Goal: Task Accomplishment & Management: Complete application form

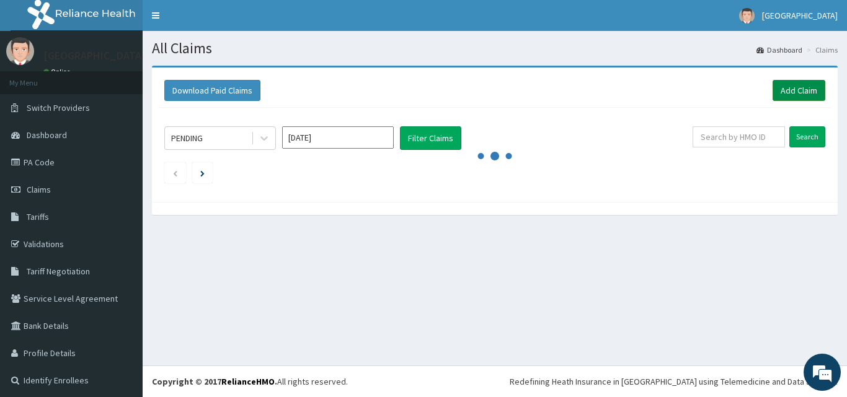
click at [797, 96] on link "Add Claim" at bounding box center [798, 90] width 53 height 21
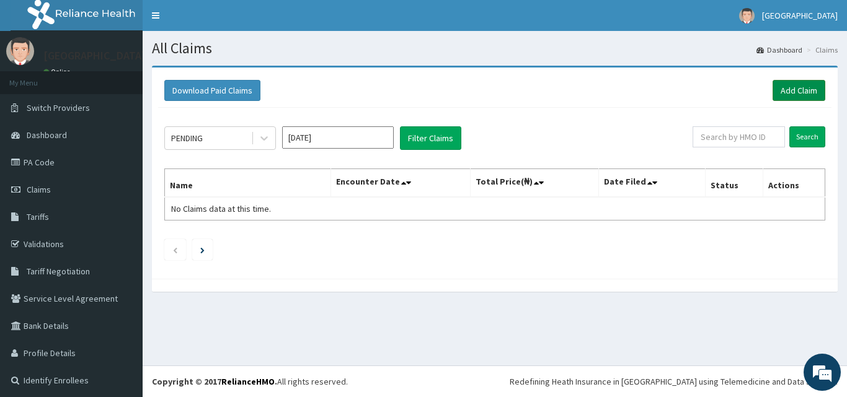
click at [783, 90] on link "Add Claim" at bounding box center [798, 90] width 53 height 21
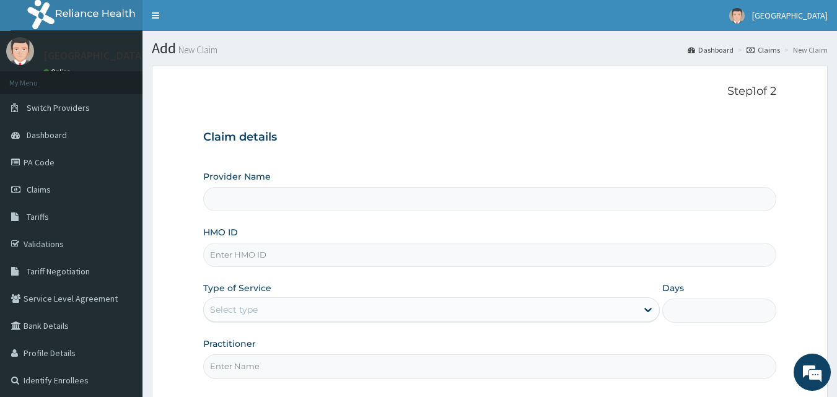
type input "[GEOGRAPHIC_DATA]"
click at [290, 205] on input "[GEOGRAPHIC_DATA]" at bounding box center [490, 199] width 574 height 24
click at [244, 254] on input "HMO ID" at bounding box center [490, 255] width 574 height 24
type input "GBV/10028/B"
click at [272, 303] on div "Select type" at bounding box center [420, 310] width 433 height 20
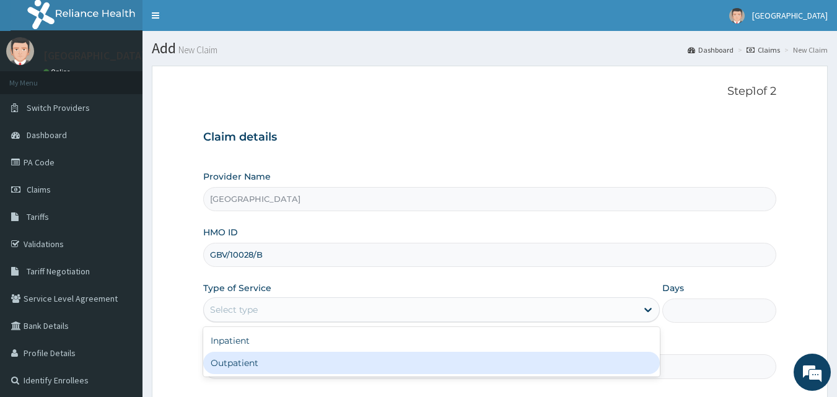
click at [230, 361] on div "Outpatient" at bounding box center [431, 363] width 457 height 22
type input "1"
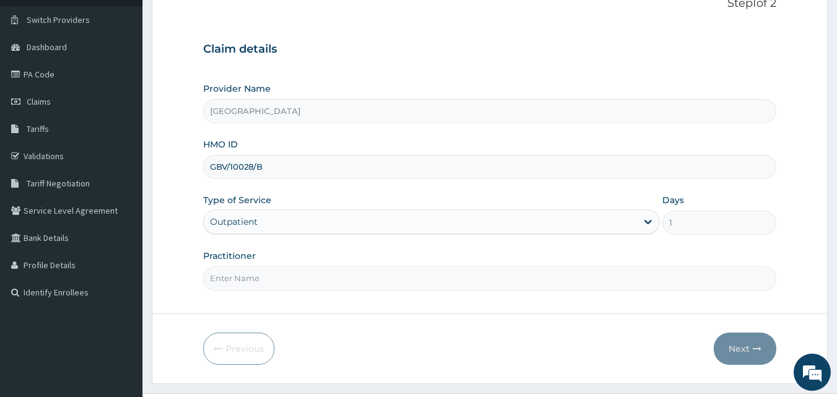
scroll to position [116, 0]
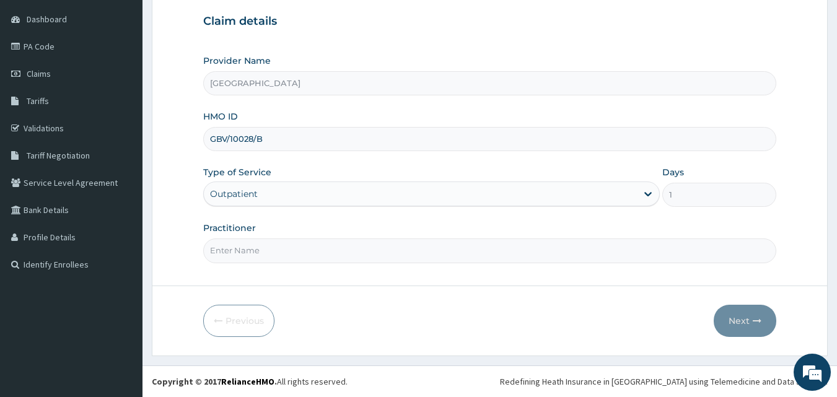
click at [244, 244] on input "Practitioner" at bounding box center [490, 251] width 574 height 24
click at [226, 250] on input "DRVJESSICA" at bounding box center [490, 251] width 574 height 24
type input "DR [PERSON_NAME]"
click at [740, 324] on button "Next" at bounding box center [745, 321] width 63 height 32
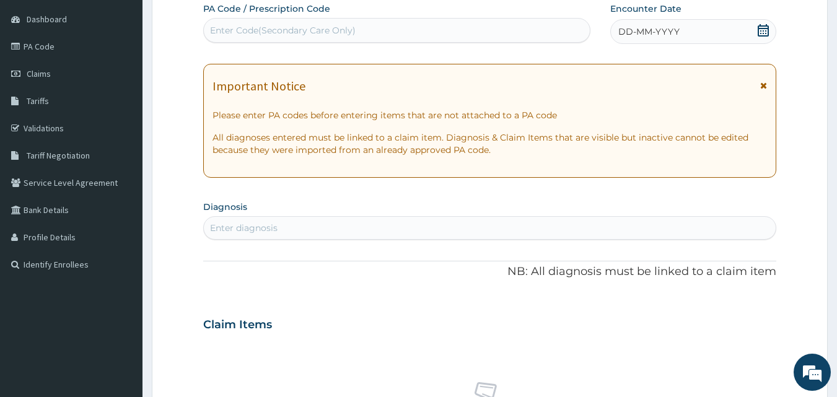
click at [770, 35] on icon at bounding box center [763, 30] width 12 height 12
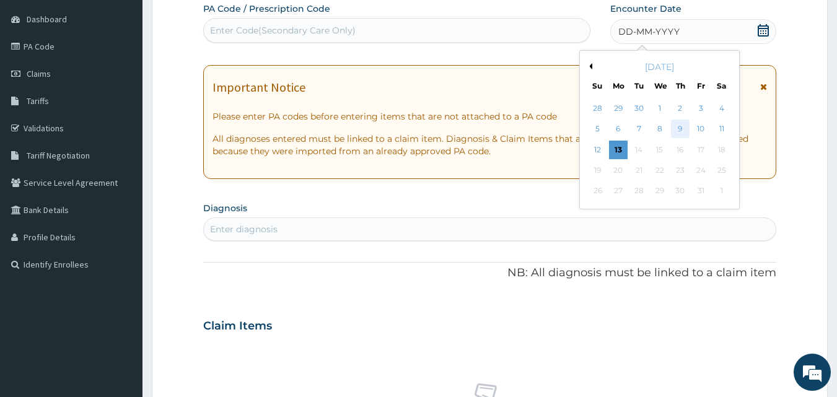
click at [677, 130] on div "9" at bounding box center [680, 129] width 19 height 19
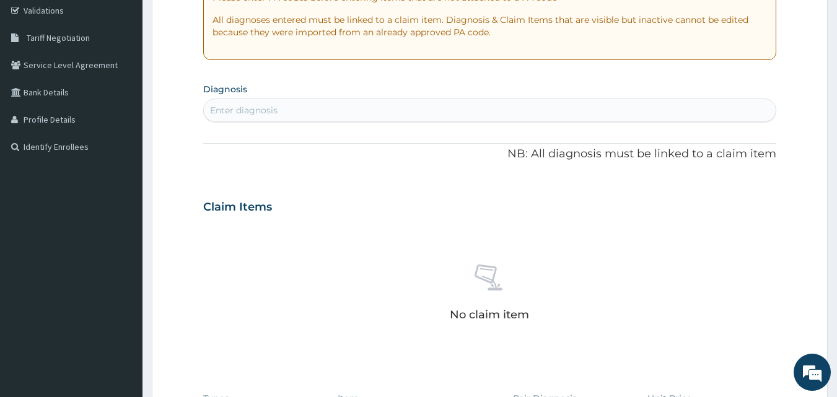
scroll to position [262, 0]
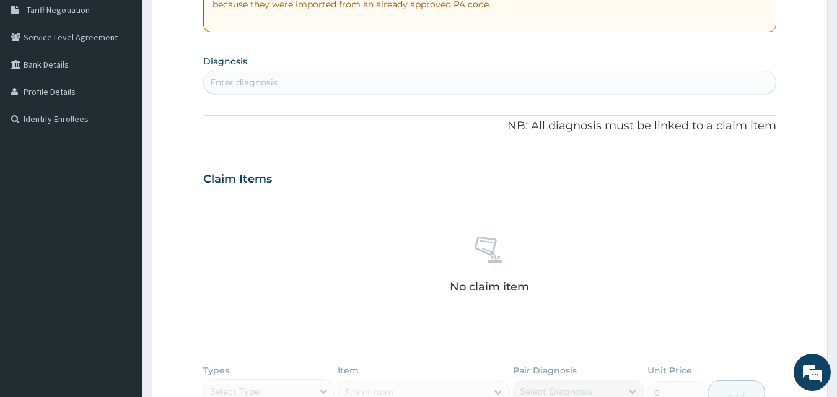
click at [254, 81] on div "Enter diagnosis" at bounding box center [244, 82] width 68 height 12
type input "MALARIA"
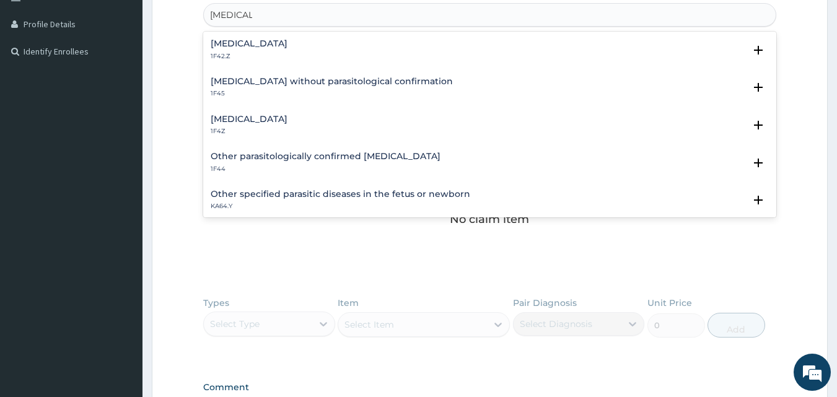
scroll to position [319, 0]
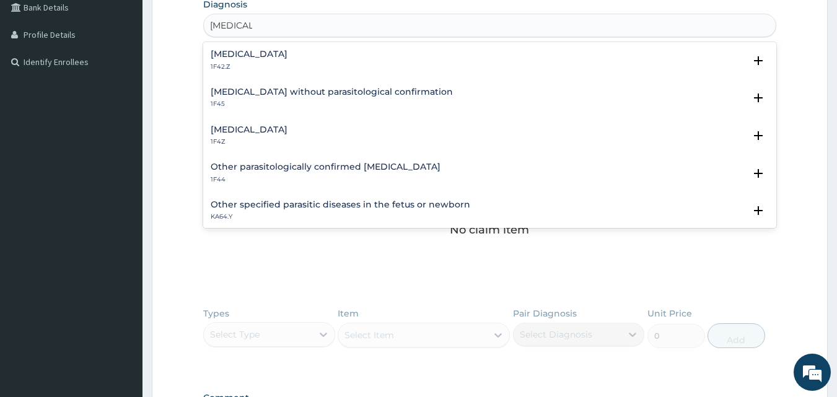
click at [288, 60] on div "Plasmodium malariae malaria without complication 1F42.Z" at bounding box center [249, 61] width 77 height 22
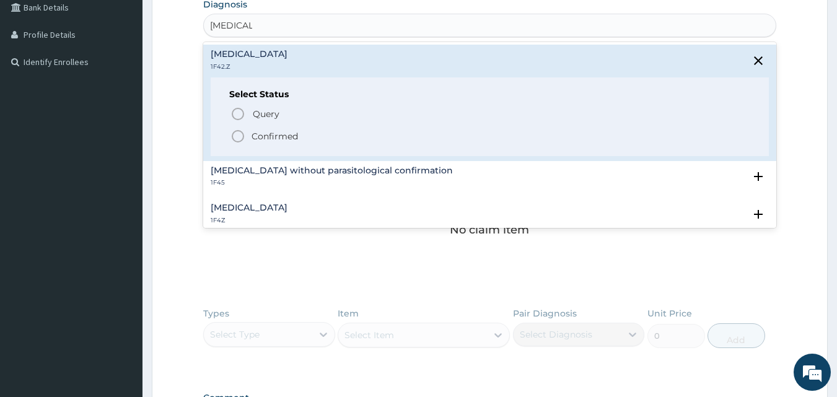
click at [265, 136] on p "Confirmed" at bounding box center [275, 136] width 46 height 12
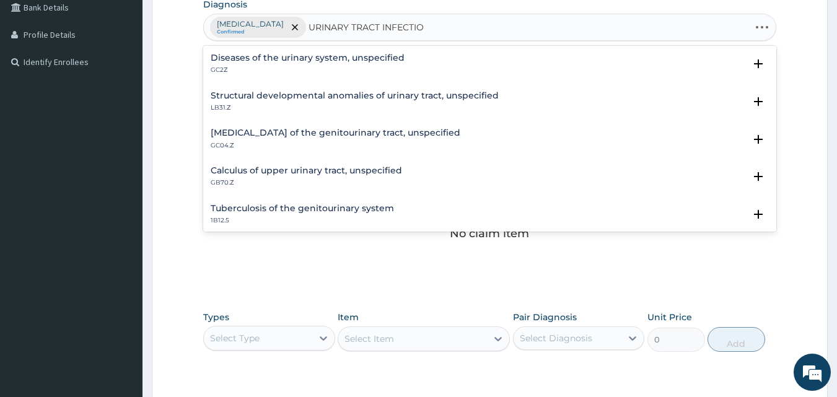
type input "URINARY TRACT INFECTION"
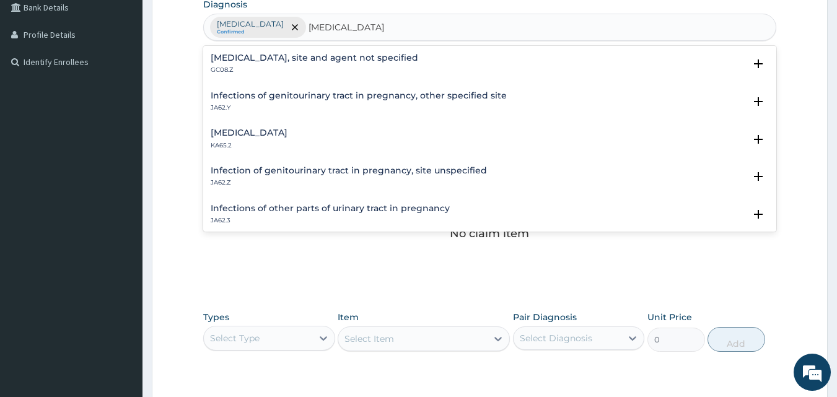
click at [295, 63] on div "Urinary tract infection, site and agent not specified GC08.Z" at bounding box center [315, 64] width 208 height 22
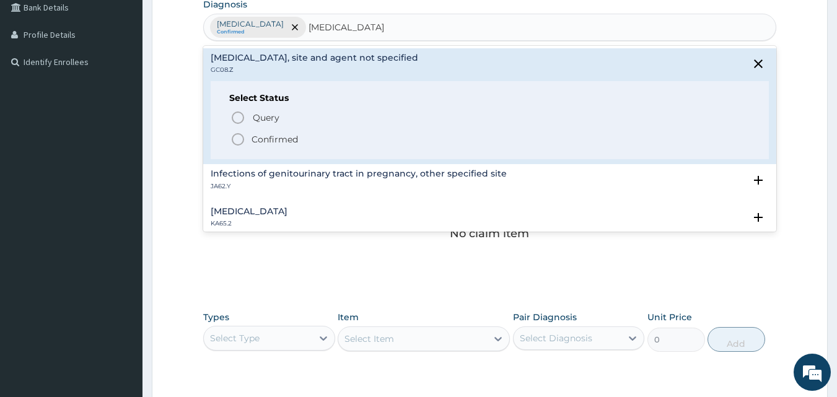
click at [262, 134] on p "Confirmed" at bounding box center [275, 139] width 46 height 12
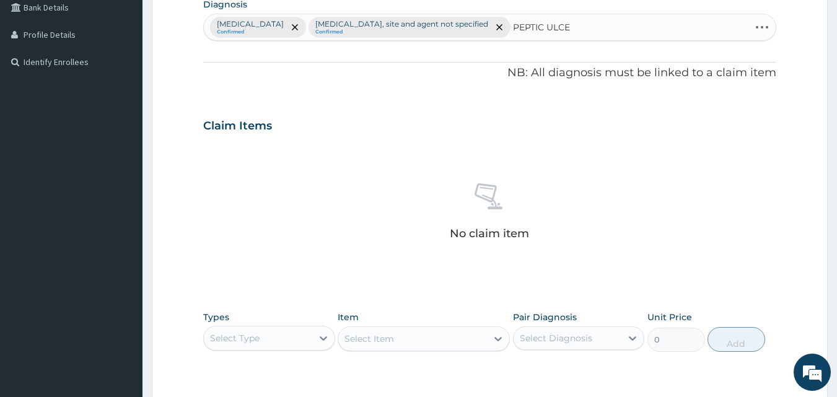
type input "PEPTIC ULCER"
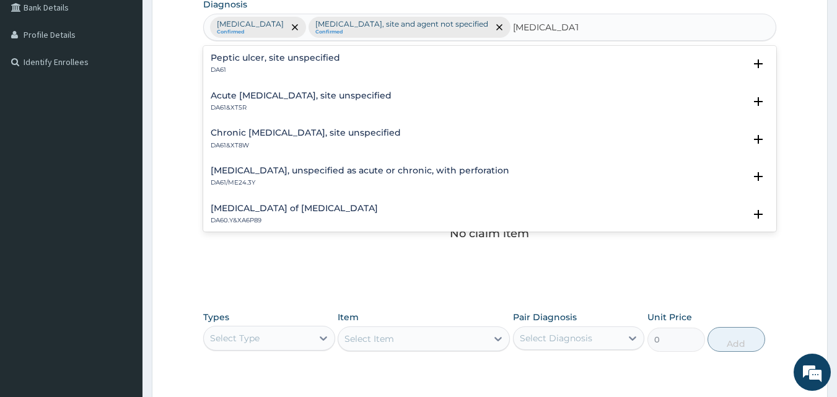
click at [299, 58] on h4 "Peptic ulcer, site unspecified" at bounding box center [276, 57] width 130 height 9
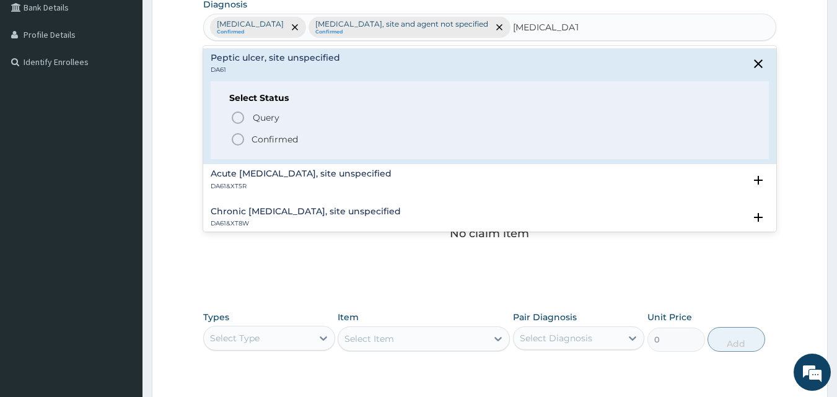
click at [283, 138] on p "Confirmed" at bounding box center [275, 139] width 46 height 12
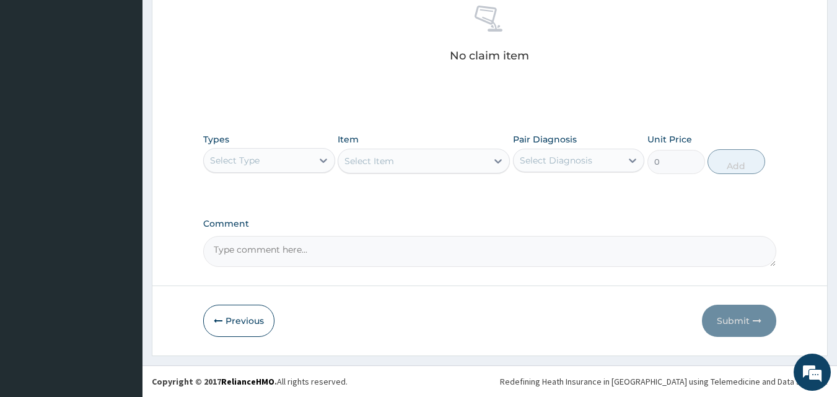
scroll to position [520, 0]
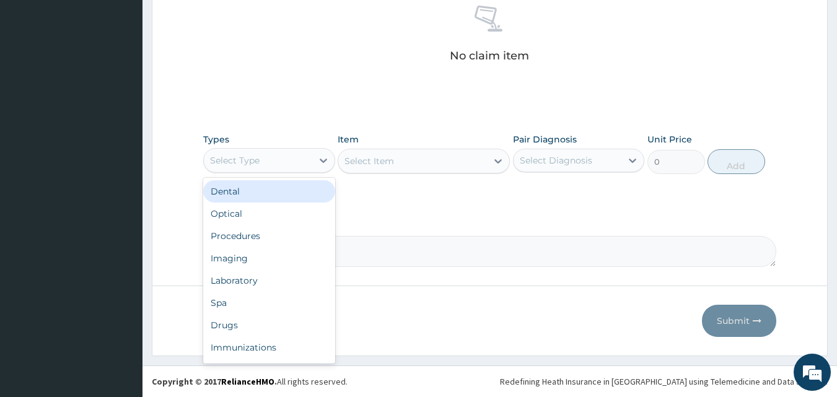
click at [267, 158] on div "Select Type" at bounding box center [258, 161] width 108 height 20
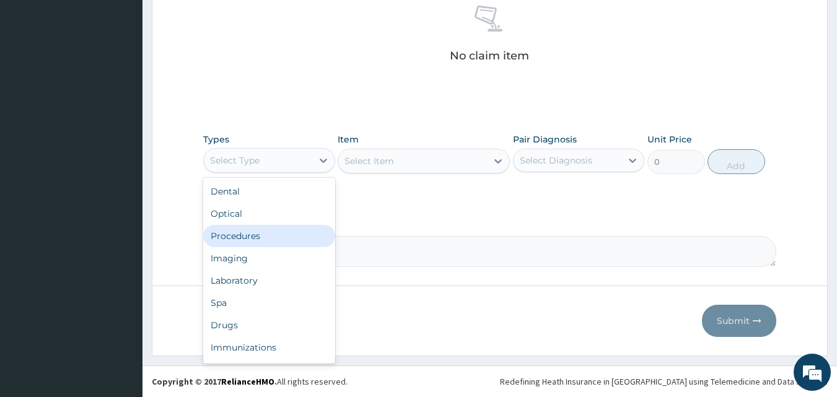
click at [254, 232] on div "Procedures" at bounding box center [269, 236] width 132 height 22
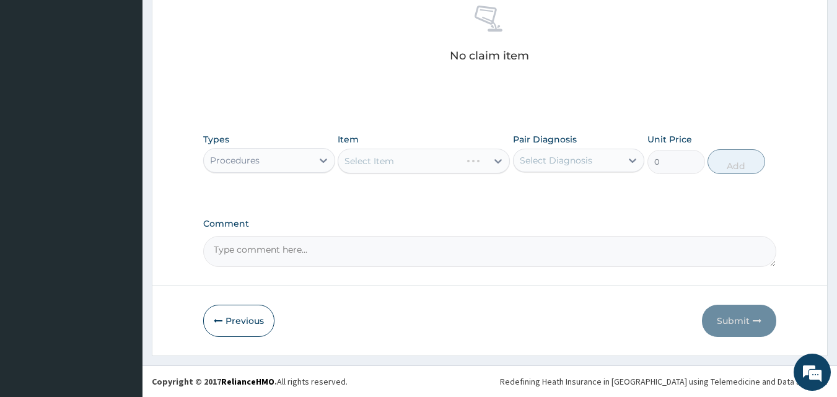
click at [403, 165] on div "Select Item" at bounding box center [424, 161] width 172 height 25
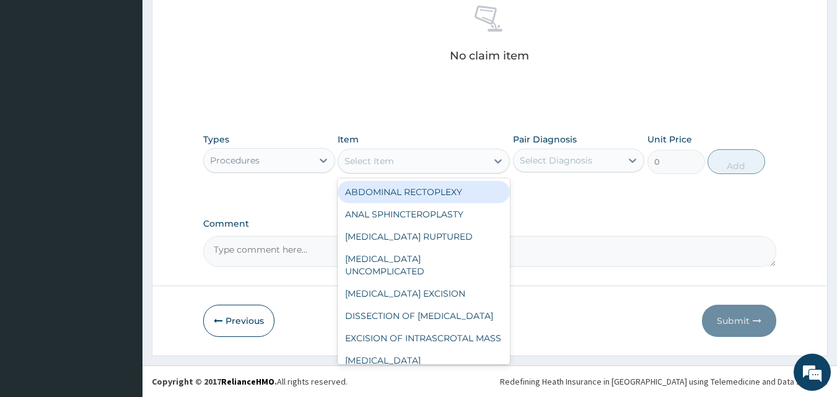
click at [425, 167] on div "Select Item" at bounding box center [412, 161] width 149 height 20
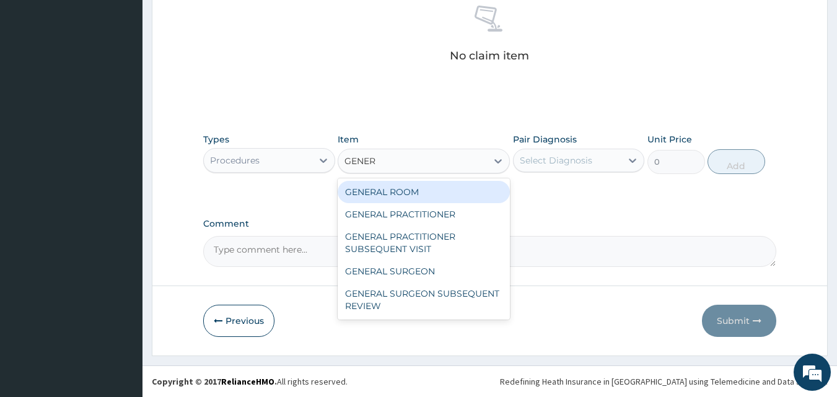
type input "GENERA"
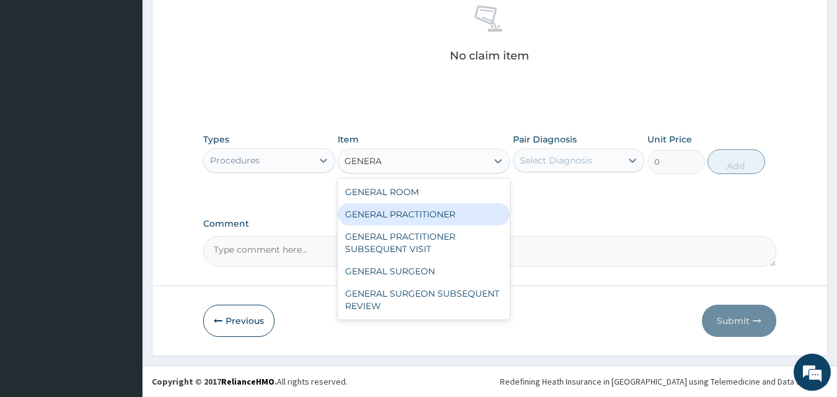
click at [396, 216] on div "GENERAL PRACTITIONER" at bounding box center [424, 214] width 172 height 22
type input "2000"
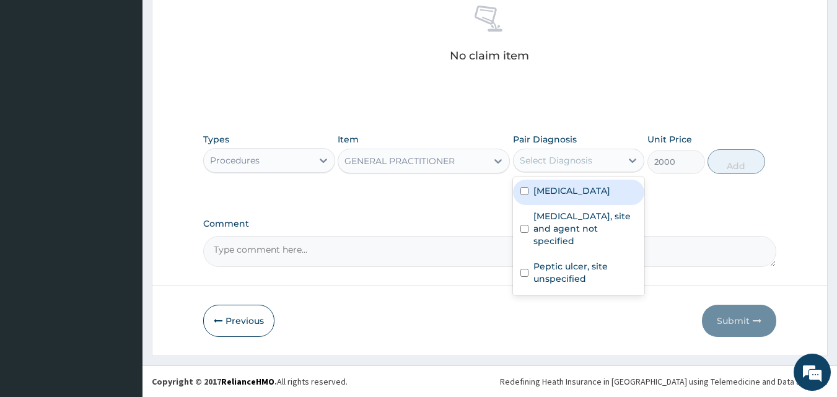
click at [548, 159] on div "Select Diagnosis" at bounding box center [556, 160] width 73 height 12
click at [568, 197] on label "Plasmodium malariae malaria without complication" at bounding box center [572, 191] width 77 height 12
checkbox input "true"
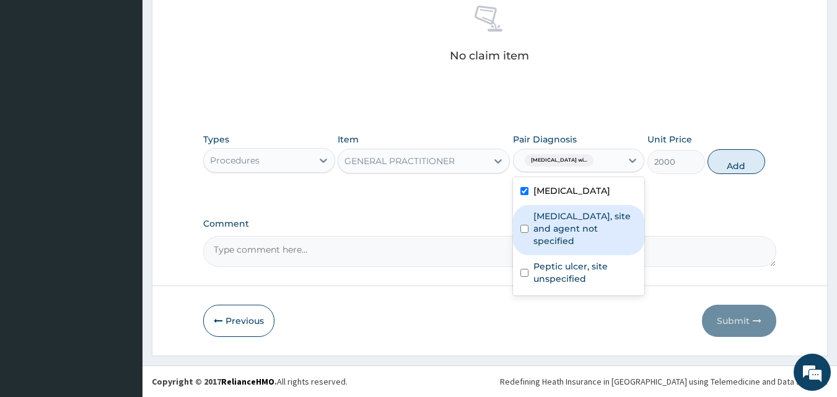
click at [562, 245] on label "Urinary tract infection, site and agent not specified" at bounding box center [586, 228] width 104 height 37
checkbox input "true"
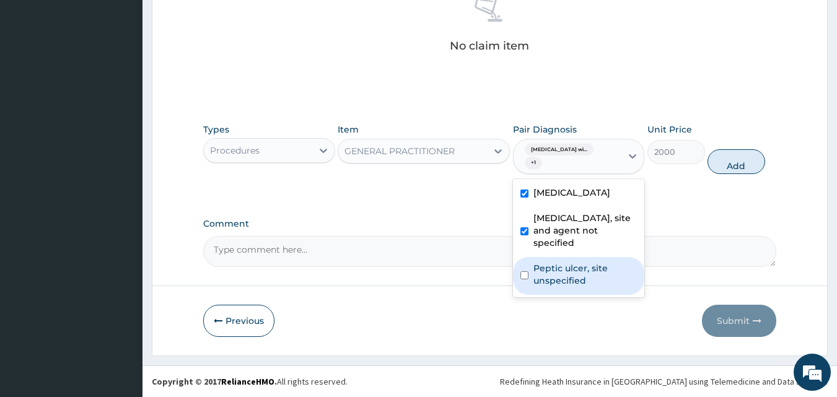
click at [560, 287] on label "Peptic ulcer, site unspecified" at bounding box center [586, 274] width 104 height 25
checkbox input "true"
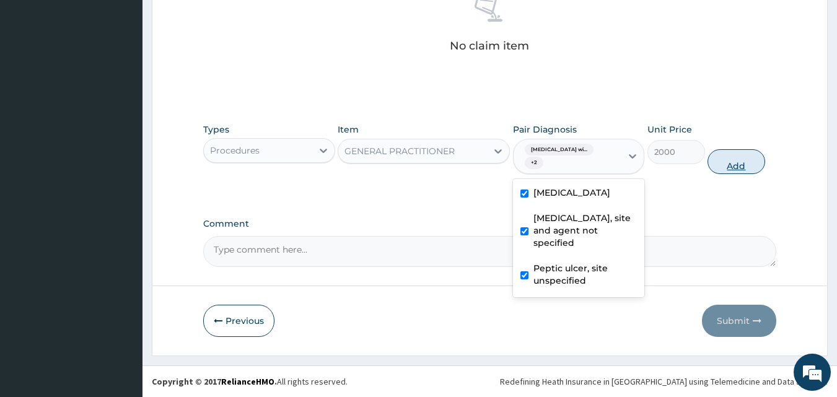
click at [742, 169] on button "Add" at bounding box center [737, 161] width 58 height 25
type input "0"
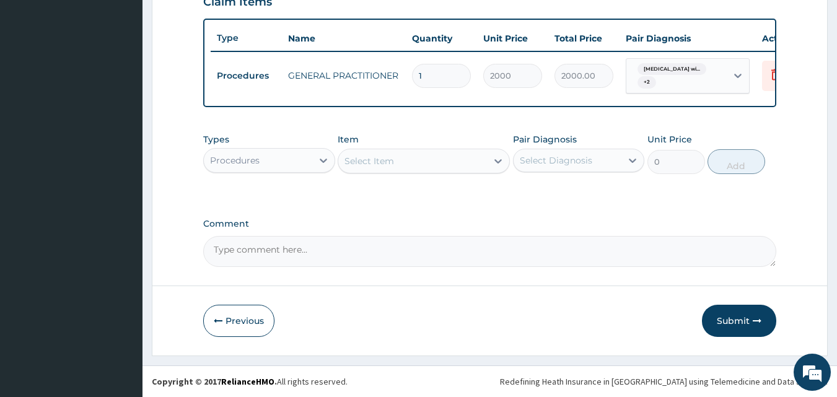
scroll to position [475, 0]
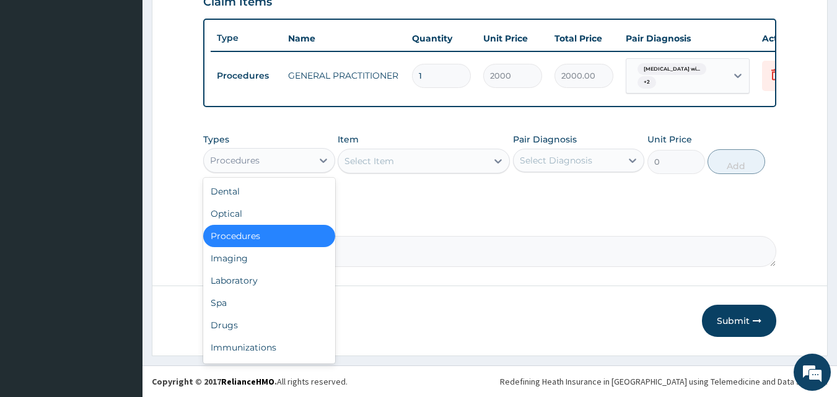
click at [216, 169] on div "Procedures" at bounding box center [258, 161] width 108 height 20
click at [232, 286] on div "Laboratory" at bounding box center [269, 281] width 132 height 22
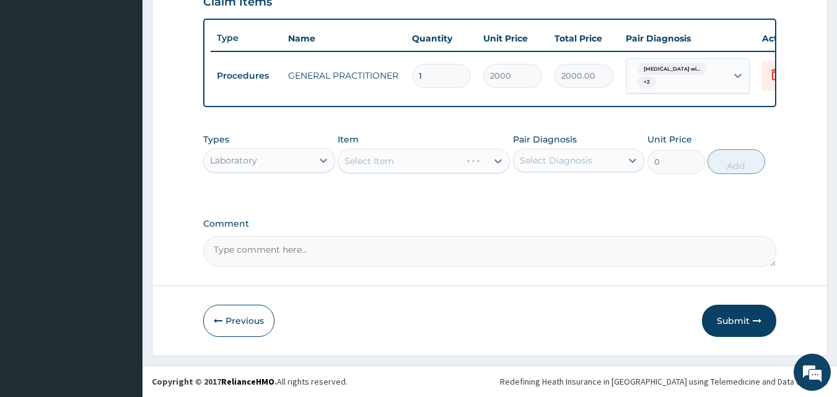
click at [404, 151] on div "Select Item" at bounding box center [424, 161] width 172 height 25
click at [434, 163] on div "Select Item" at bounding box center [424, 161] width 172 height 25
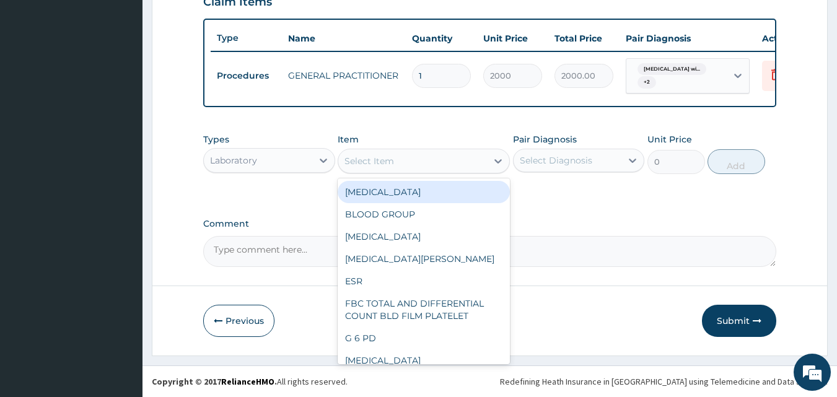
click at [399, 169] on div "Select Item" at bounding box center [412, 161] width 149 height 20
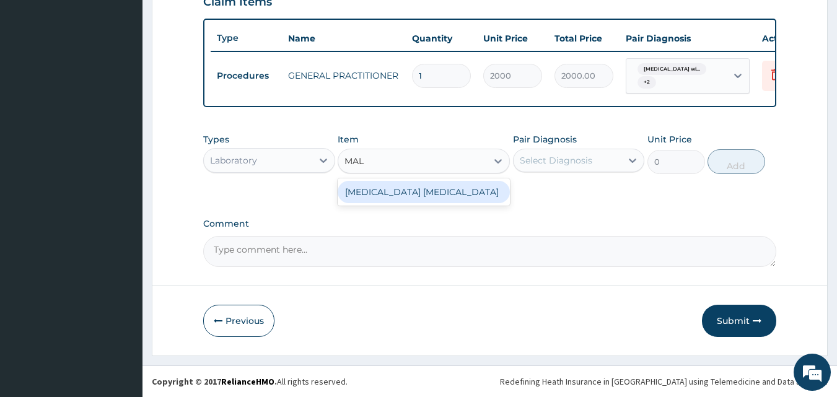
type input "MALA"
click at [400, 193] on div "MALARIA PARASITE" at bounding box center [424, 192] width 172 height 22
type input "1500"
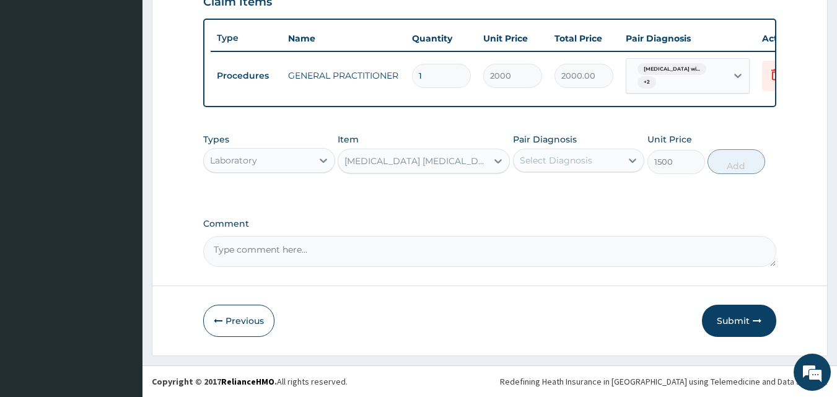
click at [588, 156] on div "Select Diagnosis" at bounding box center [556, 160] width 73 height 12
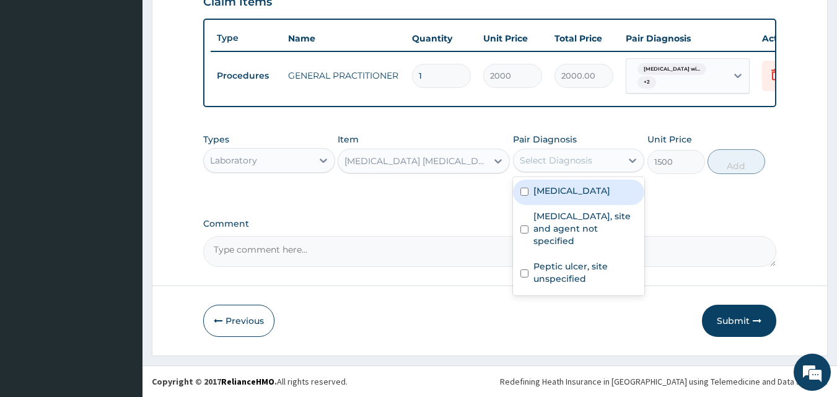
click at [573, 197] on label "Plasmodium malariae malaria without complication" at bounding box center [572, 191] width 77 height 12
checkbox input "true"
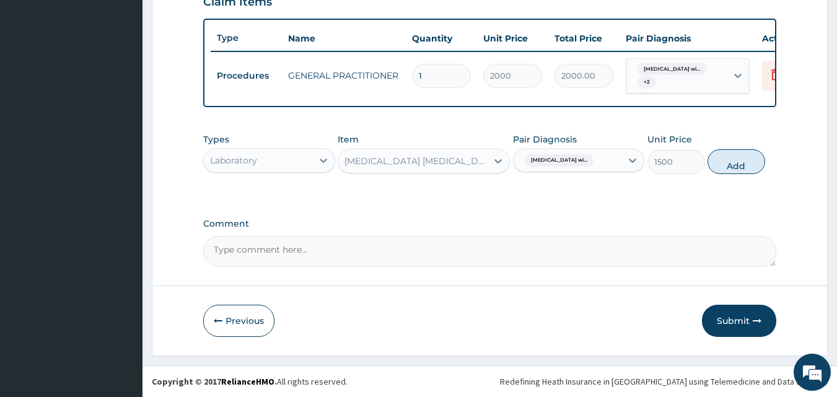
drag, startPoint x: 727, startPoint y: 163, endPoint x: 674, endPoint y: 169, distance: 53.0
click at [727, 162] on button "Add" at bounding box center [737, 161] width 58 height 25
type input "0"
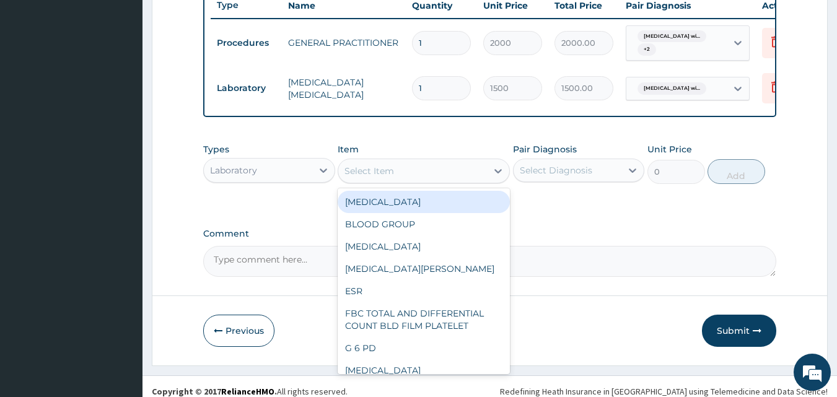
click at [352, 177] on div "Select Item" at bounding box center [370, 171] width 50 height 12
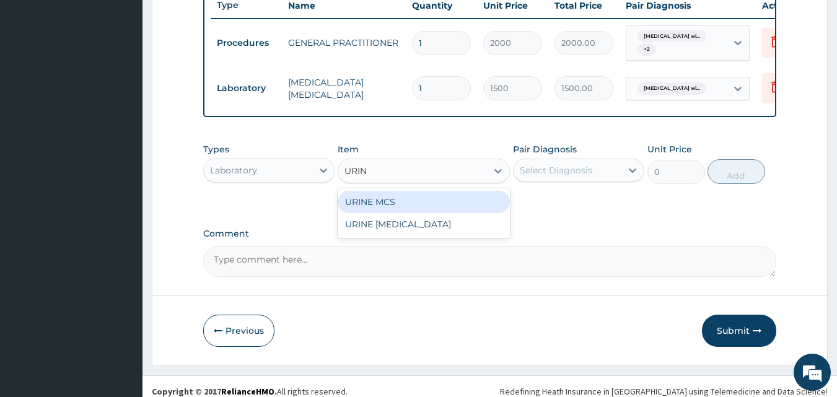
type input "URINA"
click at [399, 213] on div "URINE URINALYSIS" at bounding box center [424, 202] width 172 height 22
type input "1500"
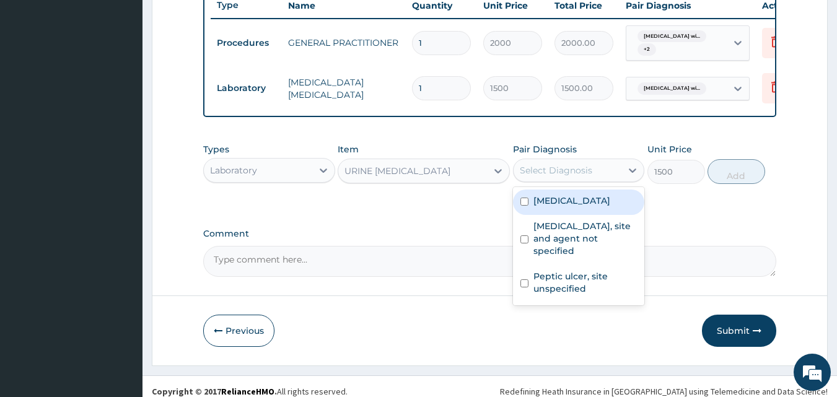
click at [550, 182] on div "Select Diagnosis" at bounding box center [579, 171] width 132 height 24
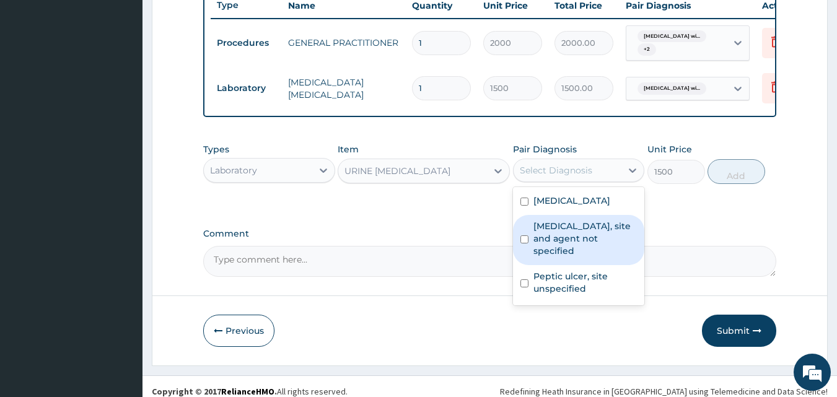
click at [548, 257] on label "Urinary tract infection, site and agent not specified" at bounding box center [586, 238] width 104 height 37
checkbox input "true"
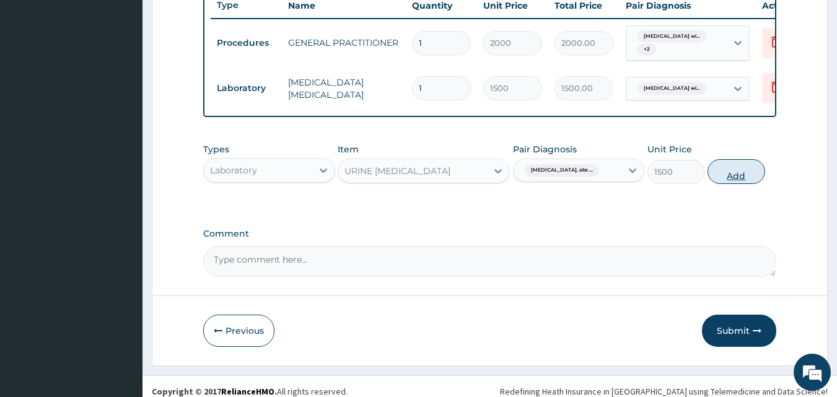
click at [746, 184] on button "Add" at bounding box center [737, 171] width 58 height 25
type input "0"
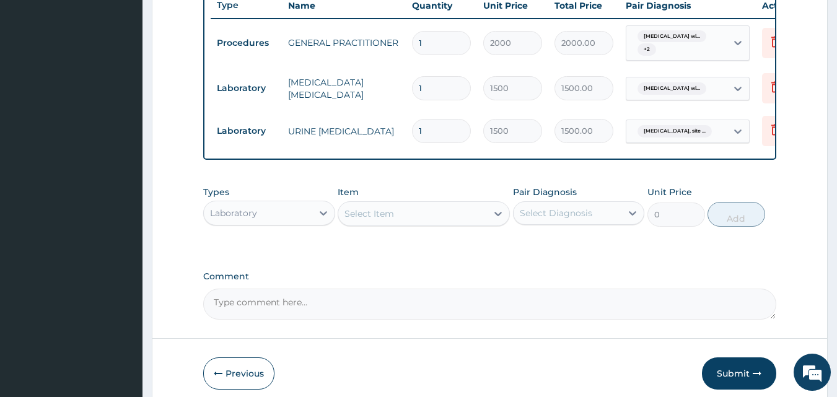
scroll to position [561, 0]
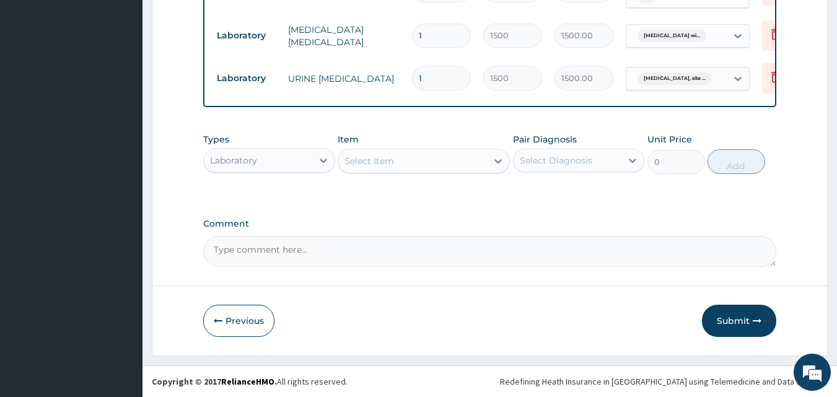
click at [260, 152] on div "Laboratory" at bounding box center [258, 161] width 108 height 20
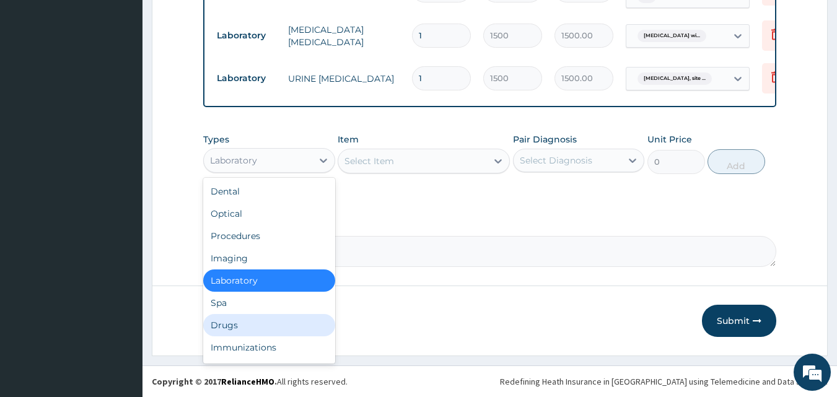
click at [221, 318] on div "Drugs" at bounding box center [269, 325] width 132 height 22
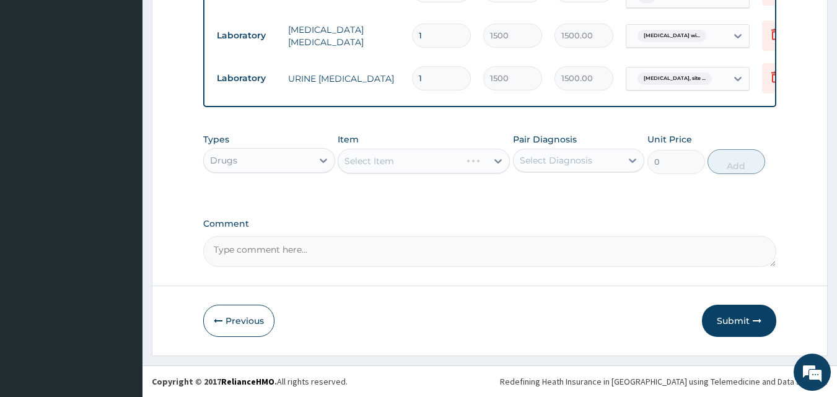
click at [387, 157] on div "Select Item" at bounding box center [424, 161] width 172 height 25
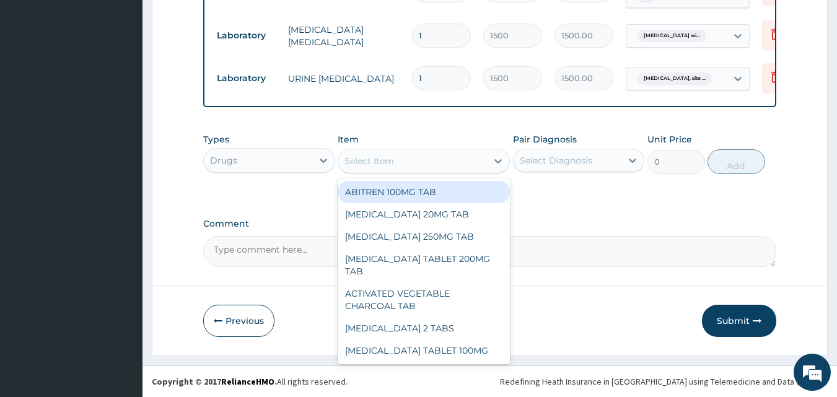
click at [353, 162] on div "Select Item" at bounding box center [370, 161] width 50 height 12
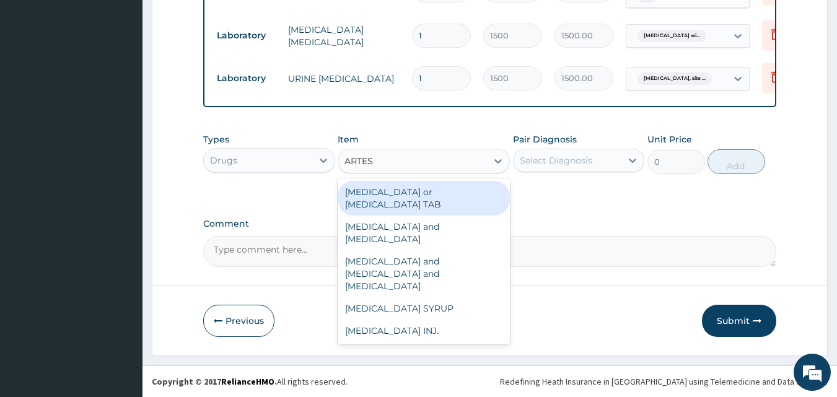
type input "ARTE"
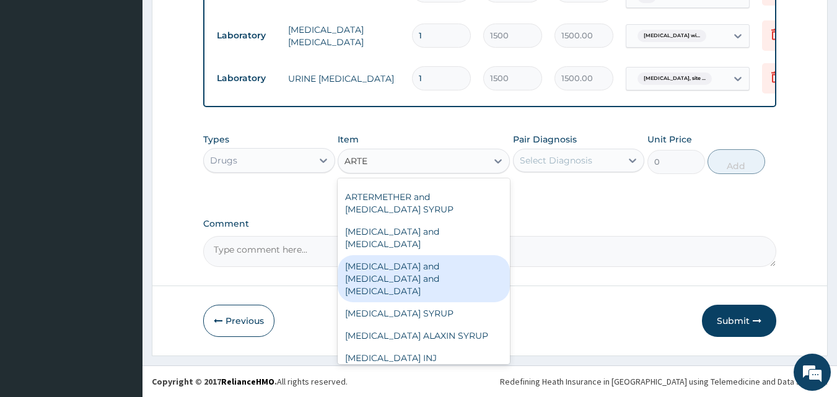
scroll to position [117, 0]
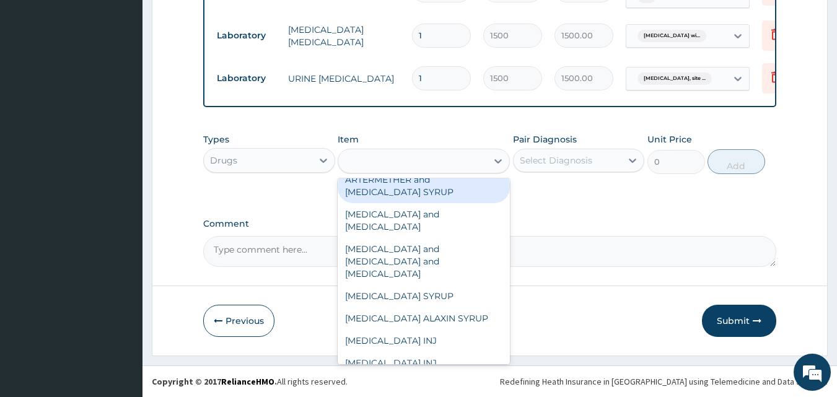
click at [384, 160] on div "ARTE" at bounding box center [412, 161] width 149 height 20
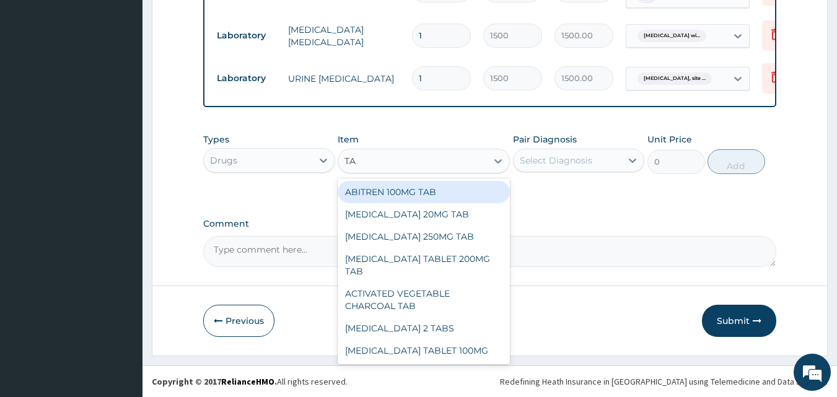
type input "TAB"
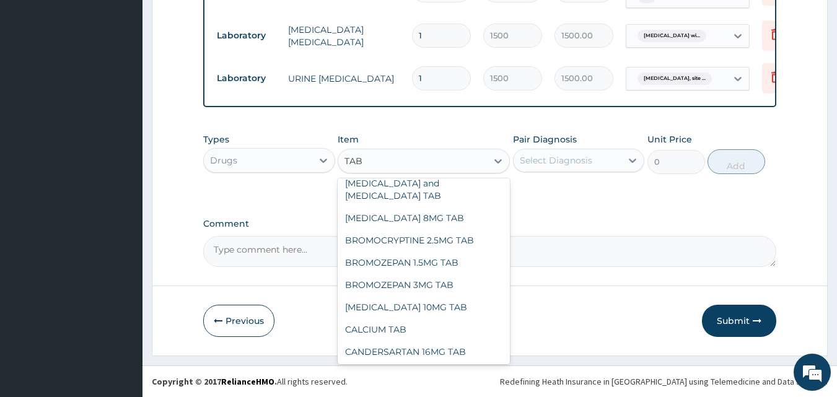
scroll to position [2988, 0]
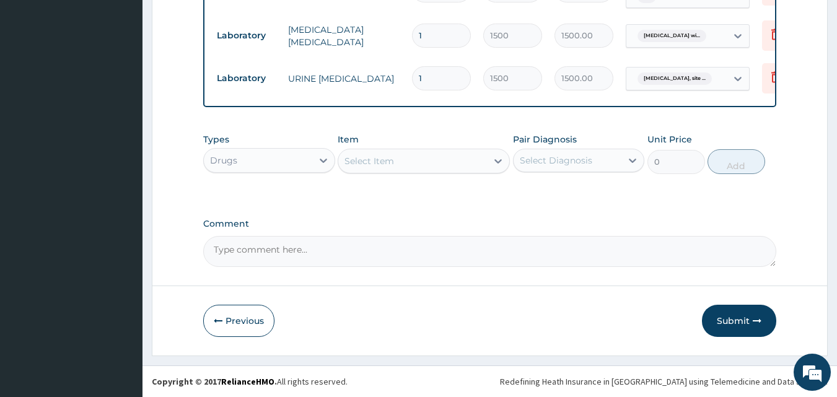
click at [475, 159] on div "Select Item" at bounding box center [412, 161] width 149 height 20
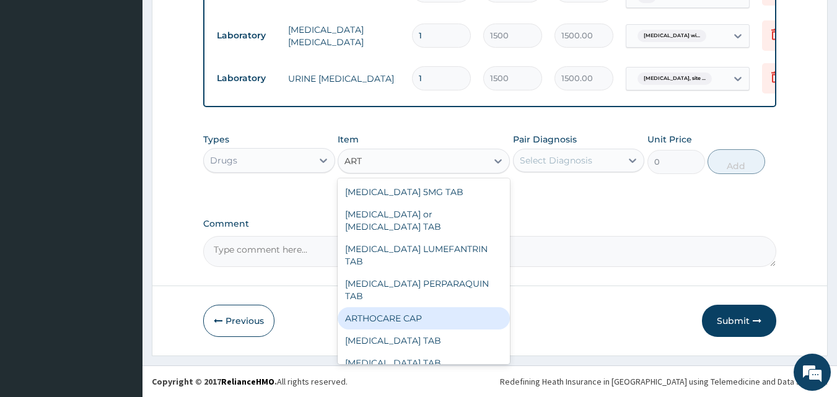
type input "ARTE"
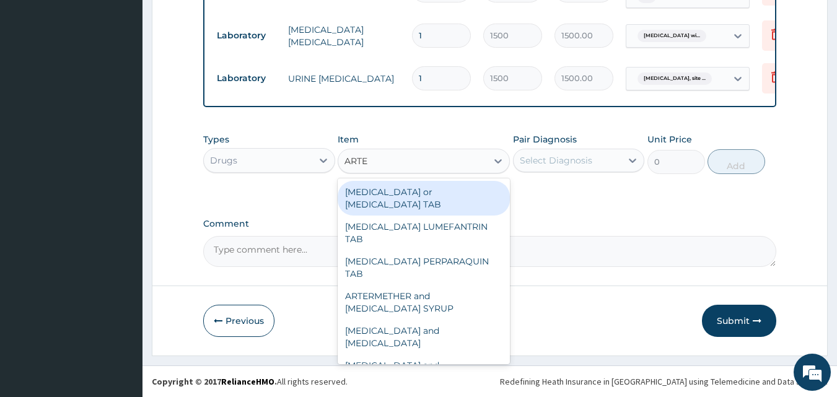
click at [379, 201] on div "ARTEMETHER or ARTESUNATE TAB" at bounding box center [424, 198] width 172 height 35
type input "75"
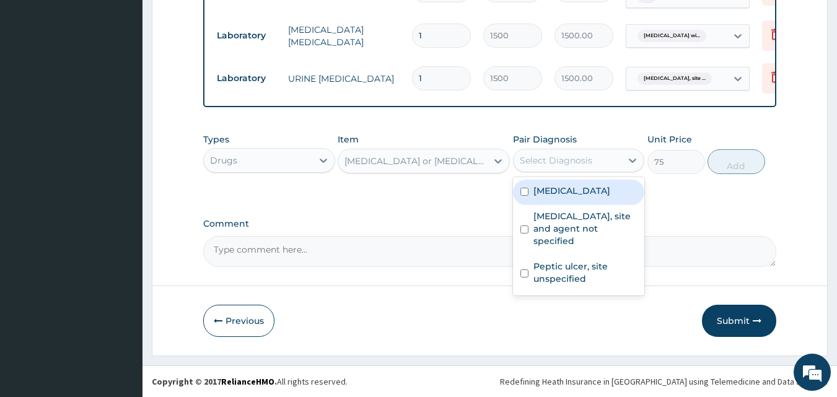
click at [574, 149] on div "Select Diagnosis" at bounding box center [579, 161] width 132 height 24
click at [572, 197] on label "Plasmodium malariae malaria without complication" at bounding box center [572, 191] width 77 height 12
checkbox input "true"
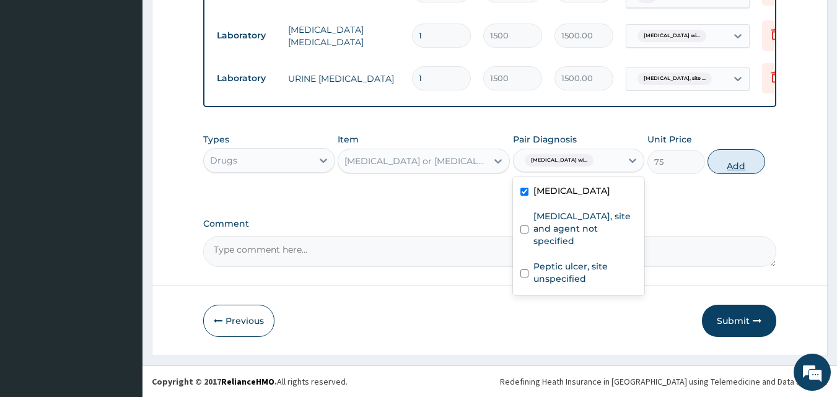
click at [747, 168] on button "Add" at bounding box center [737, 161] width 58 height 25
type input "0"
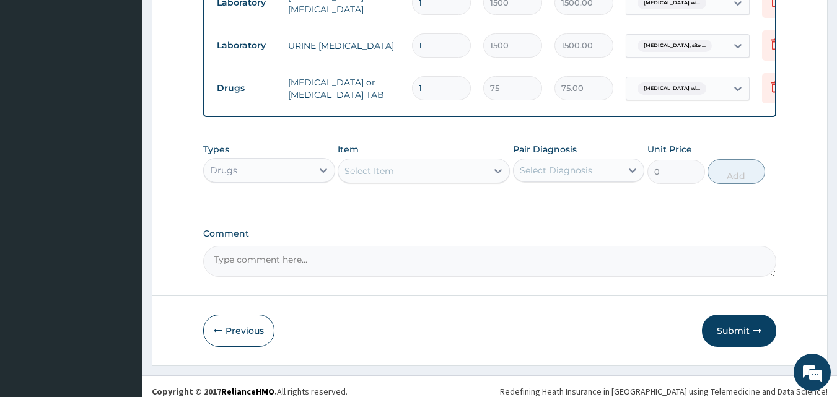
type input "12"
type input "900.00"
type input "12"
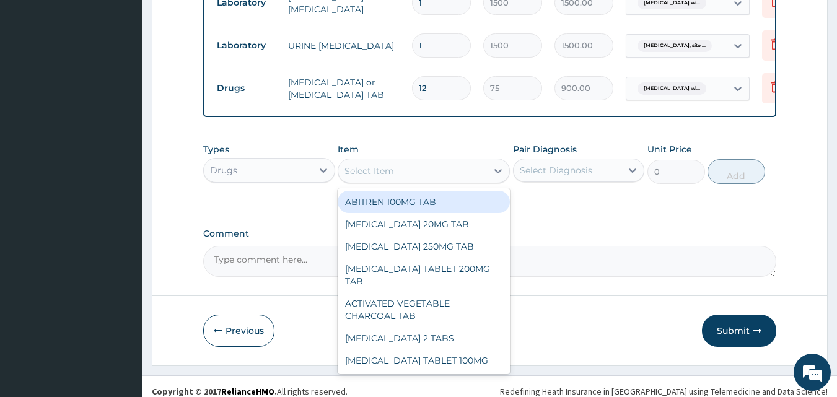
click at [402, 181] on div "Select Item" at bounding box center [412, 171] width 149 height 20
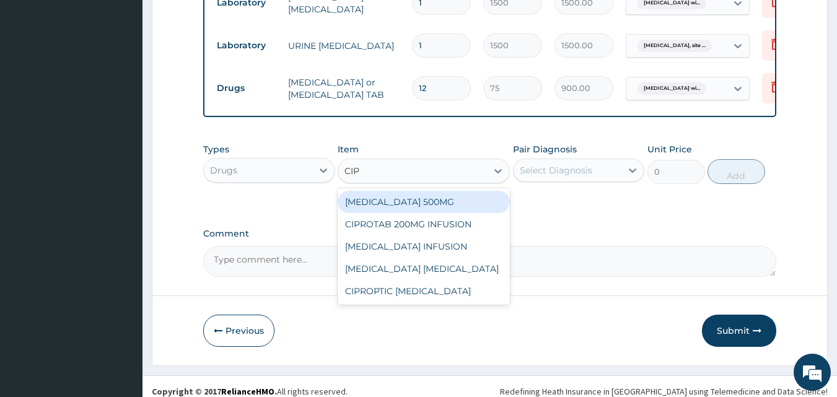
type input "CIPR"
click at [415, 213] on div "CIPROFLOXACIN 500MG" at bounding box center [424, 202] width 172 height 22
type input "155"
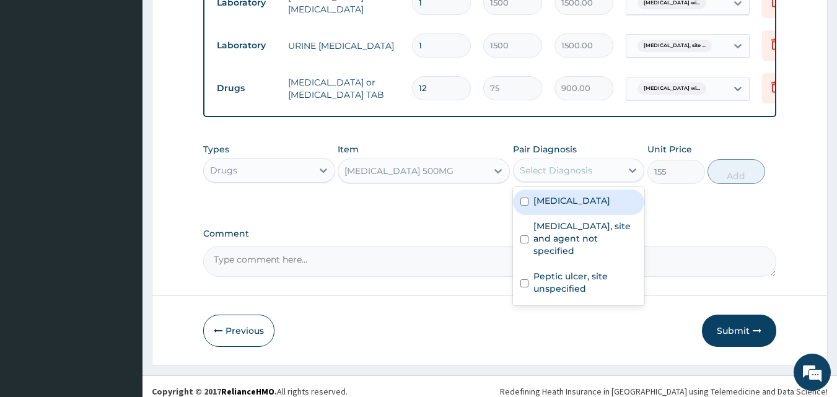
click at [584, 177] on div "Select Diagnosis" at bounding box center [556, 170] width 73 height 12
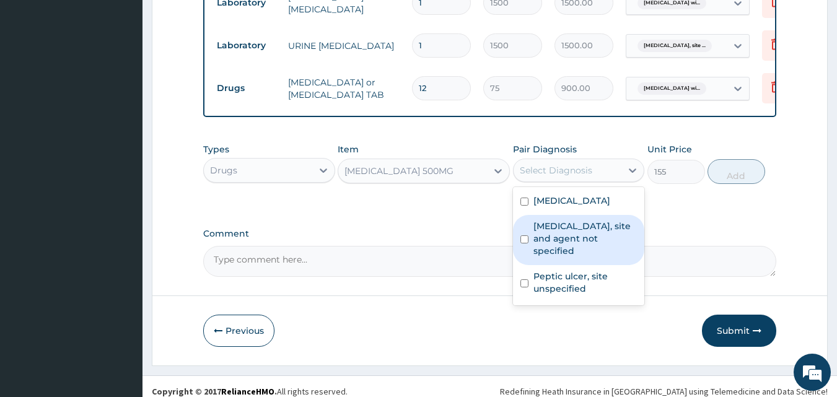
click at [573, 257] on label "Urinary tract infection, site and agent not specified" at bounding box center [586, 238] width 104 height 37
checkbox input "true"
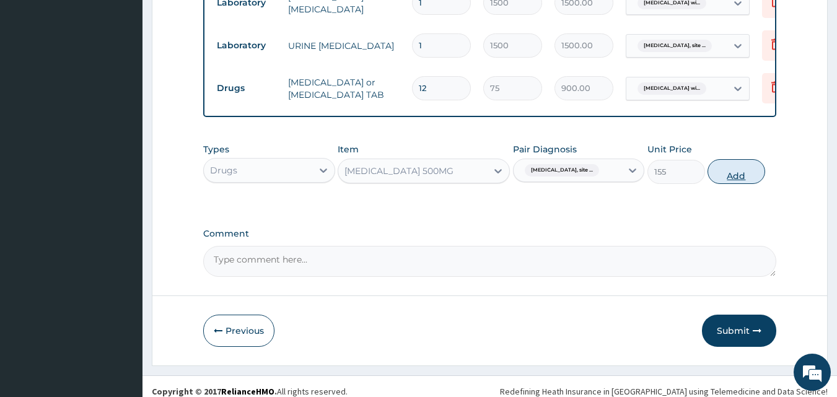
click at [741, 184] on button "Add" at bounding box center [737, 171] width 58 height 25
type input "0"
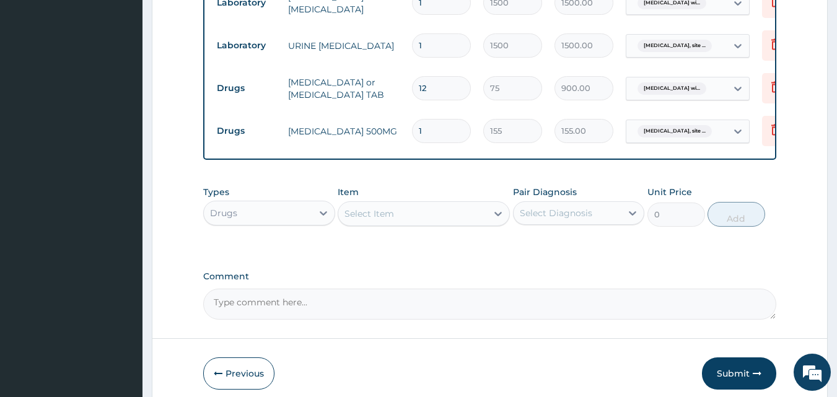
type input "10"
type input "1550.00"
type input "10"
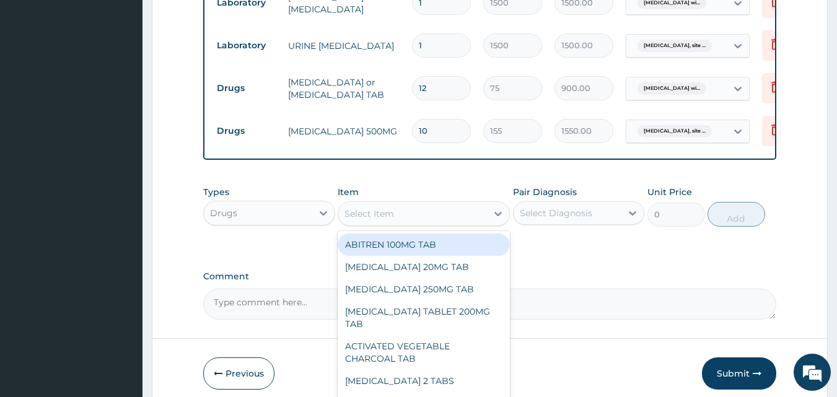
click at [434, 224] on div "Select Item" at bounding box center [412, 214] width 149 height 20
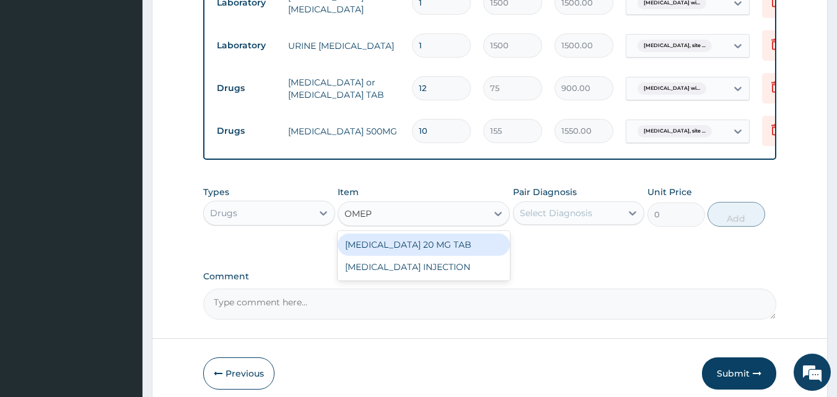
type input "OMEPR"
click at [434, 256] on div "OMEPRAZOLE 20 MG TAB" at bounding box center [424, 245] width 172 height 22
type input "112"
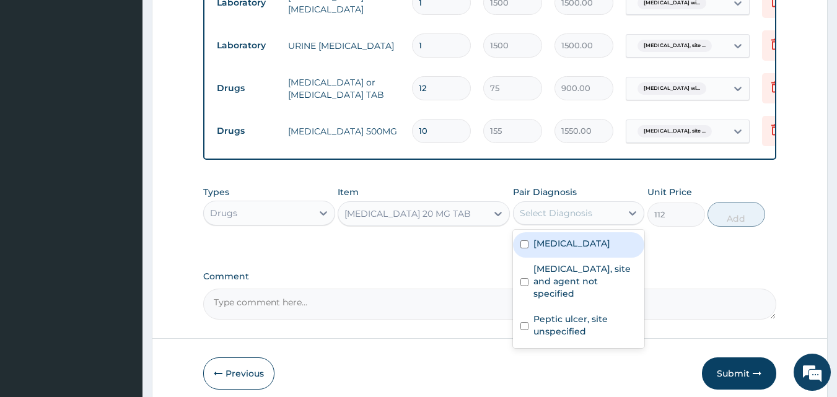
click at [604, 223] on div "Select Diagnosis" at bounding box center [568, 213] width 108 height 20
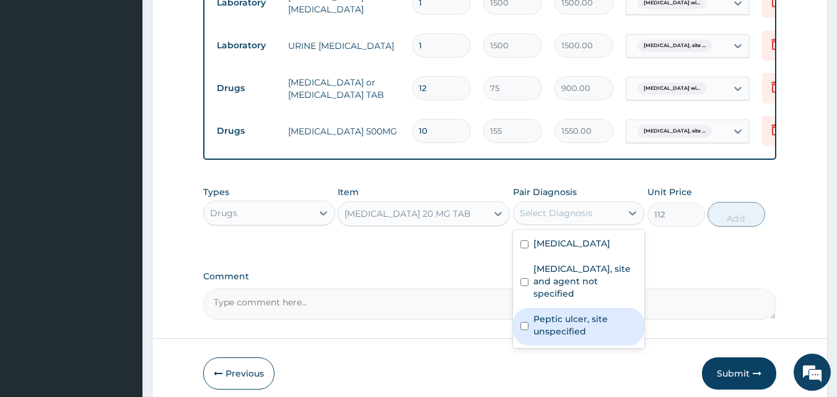
click at [568, 338] on label "Peptic ulcer, site unspecified" at bounding box center [586, 325] width 104 height 25
checkbox input "true"
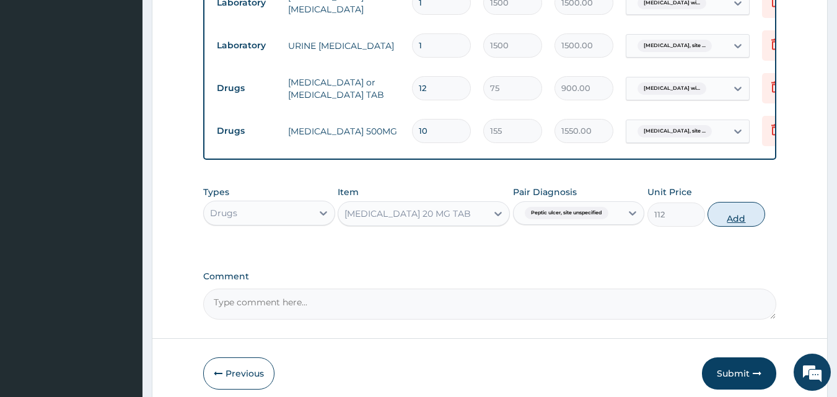
click at [748, 227] on button "Add" at bounding box center [737, 214] width 58 height 25
type input "0"
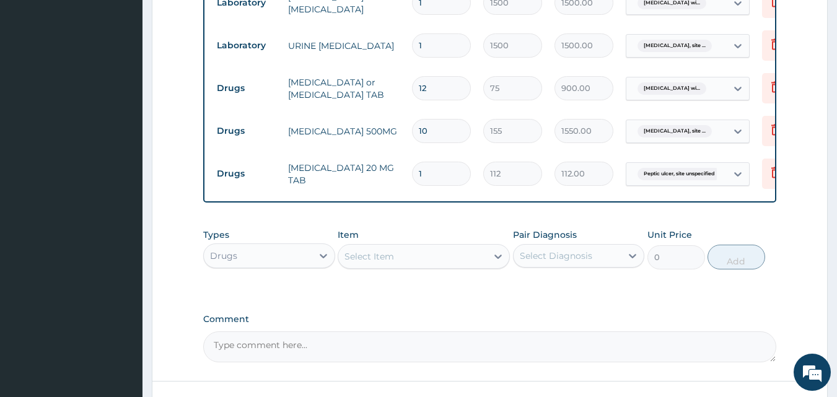
type input "14"
type input "1568.00"
type input "14"
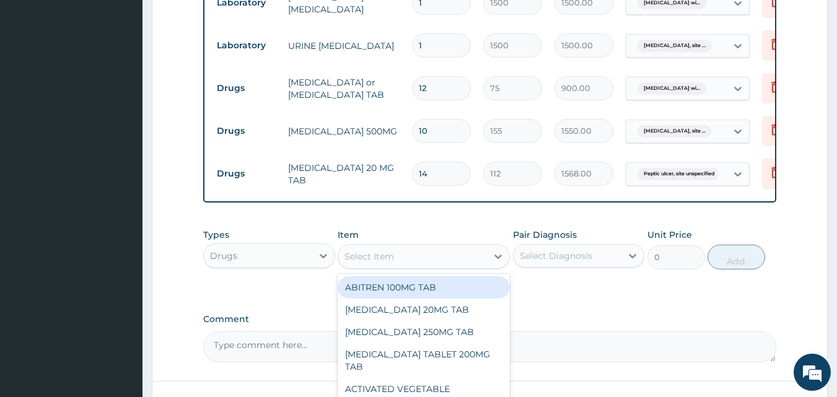
click at [452, 267] on div "Select Item" at bounding box center [412, 257] width 149 height 20
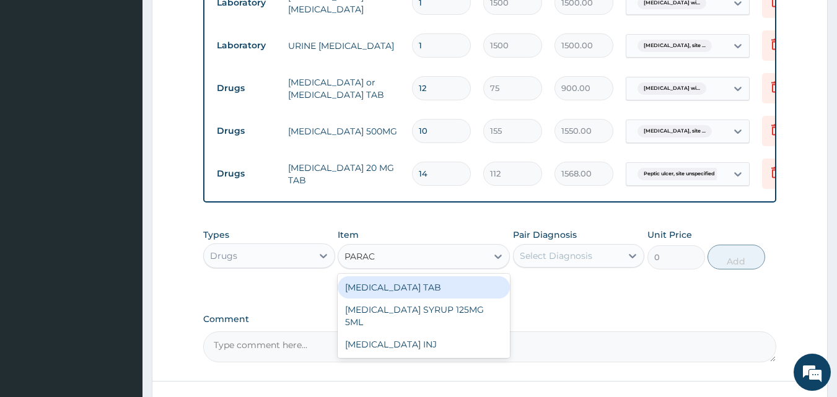
type input "PARACE"
click at [427, 299] on div "PARACETAMOL TAB" at bounding box center [424, 287] width 172 height 22
type input "20"
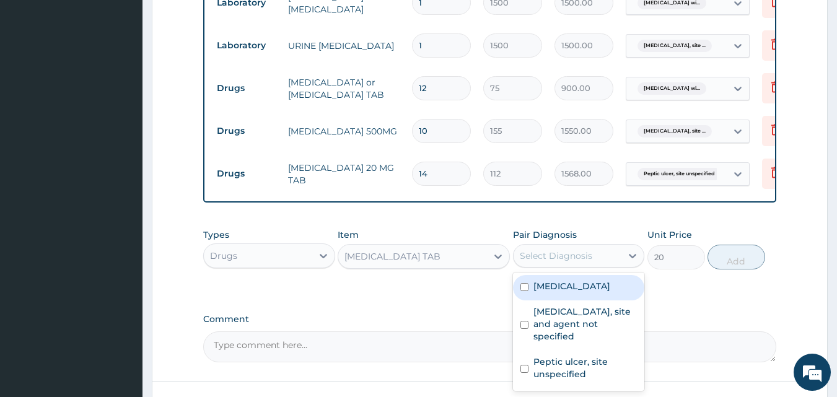
click at [598, 266] on div "Select Diagnosis" at bounding box center [568, 256] width 108 height 20
click at [591, 293] on label "Plasmodium malariae malaria without complication" at bounding box center [572, 286] width 77 height 12
checkbox input "true"
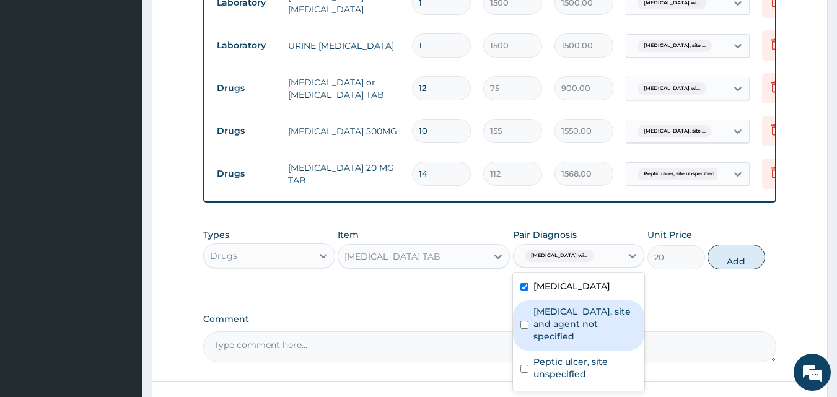
click at [589, 343] on label "Urinary tract infection, site and agent not specified" at bounding box center [586, 324] width 104 height 37
checkbox input "true"
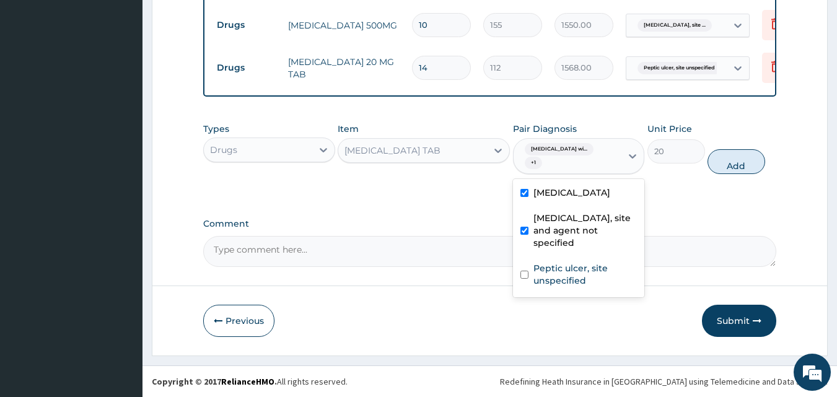
scroll to position [671, 0]
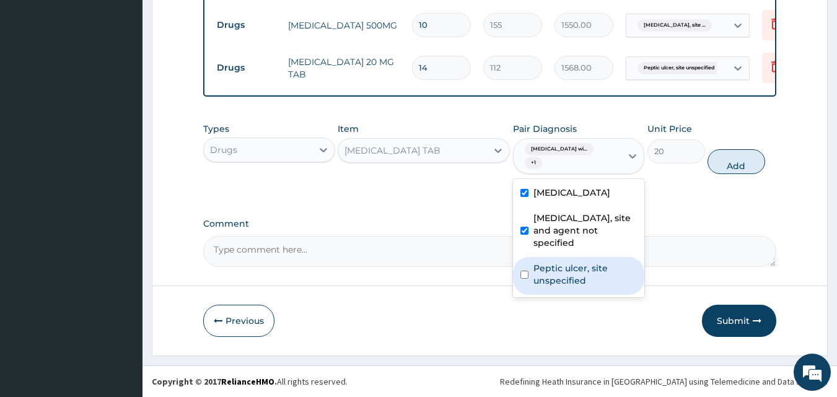
click at [581, 287] on label "Peptic ulcer, site unspecified" at bounding box center [586, 274] width 104 height 25
checkbox input "true"
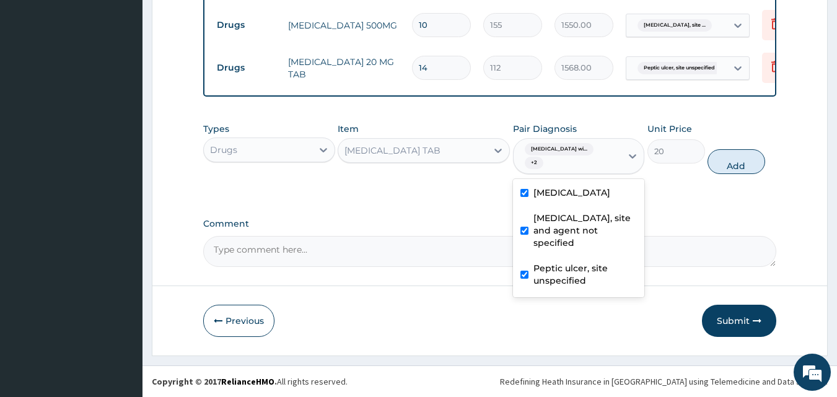
click at [595, 249] on label "Urinary tract infection, site and agent not specified" at bounding box center [586, 230] width 104 height 37
checkbox input "false"
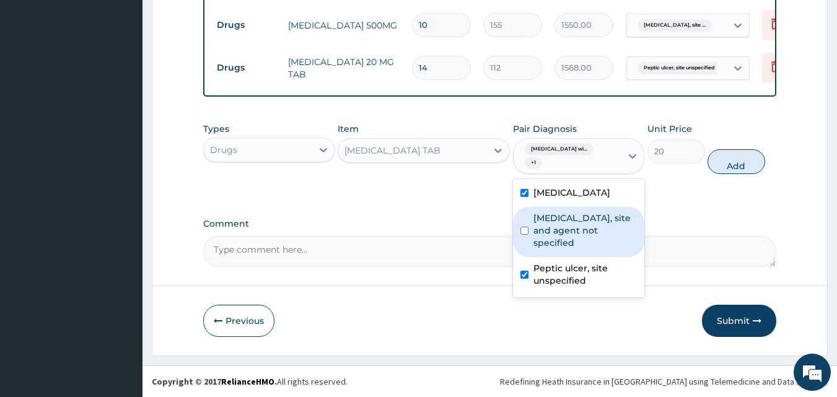
click at [746, 174] on button "Add" at bounding box center [737, 161] width 58 height 25
type input "0"
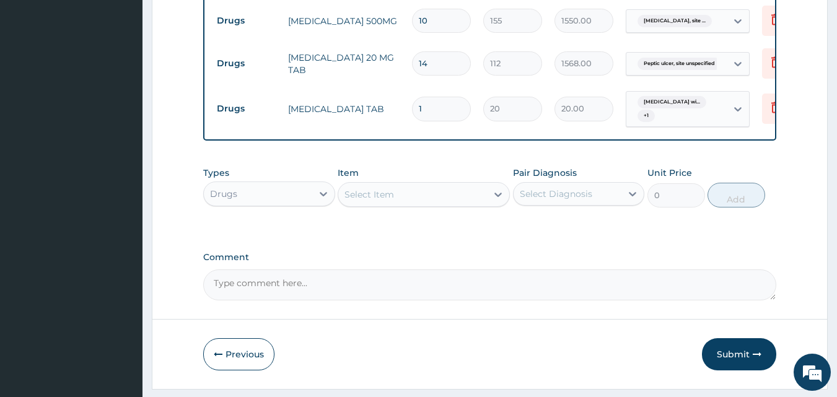
type input "18"
type input "360.00"
type input "18"
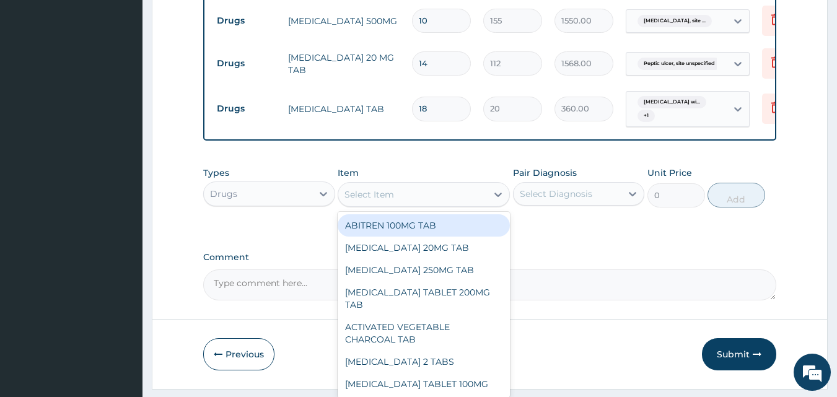
click at [446, 205] on div "Select Item" at bounding box center [412, 195] width 149 height 20
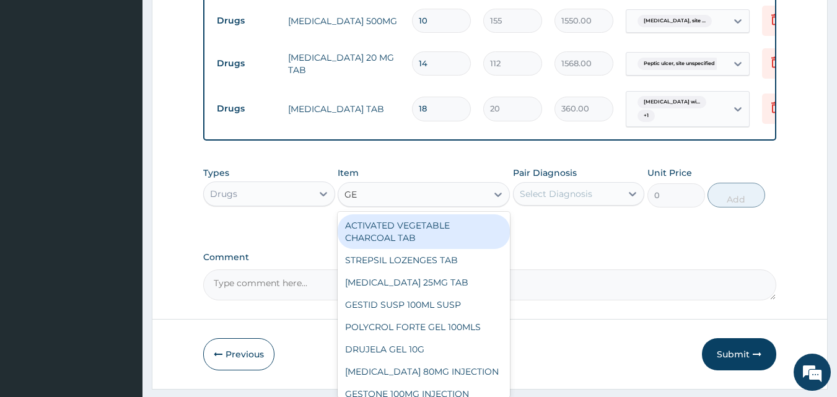
type input "GES"
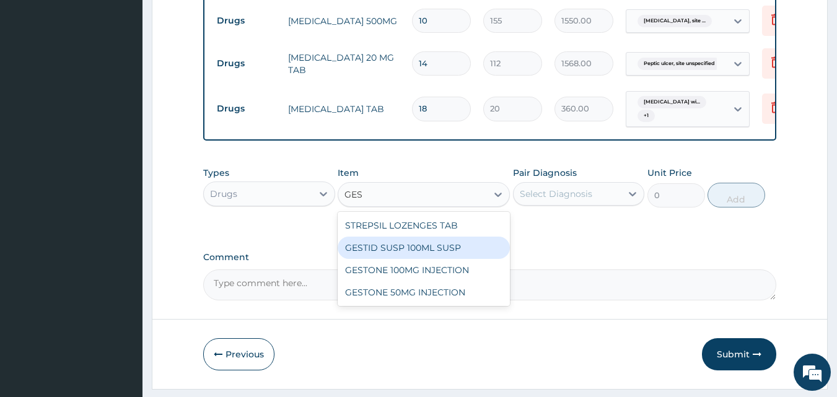
click at [441, 259] on div "GESTID SUSP 100ML SUSP" at bounding box center [424, 248] width 172 height 22
type input "1000"
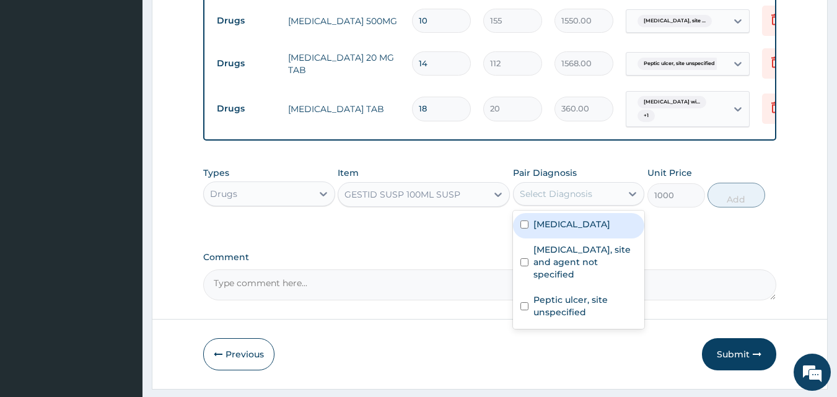
click at [601, 204] on div "Select Diagnosis" at bounding box center [568, 194] width 108 height 20
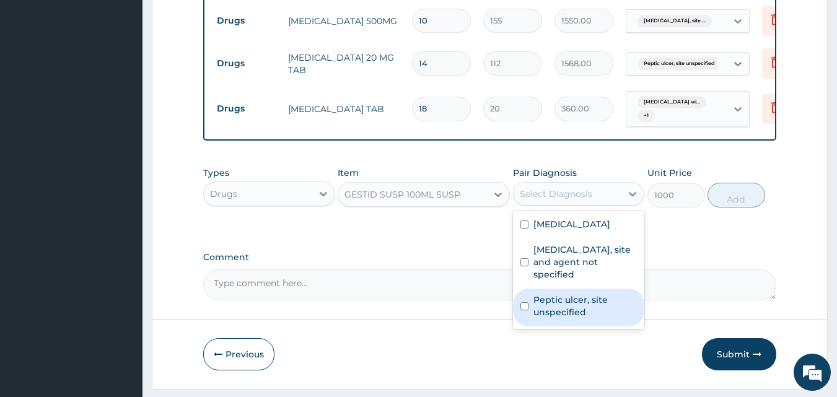
click at [541, 319] on label "Peptic ulcer, site unspecified" at bounding box center [586, 306] width 104 height 25
checkbox input "true"
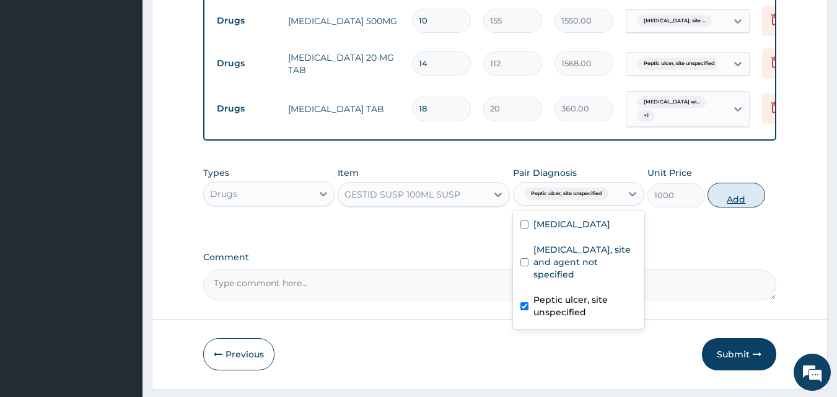
click at [734, 208] on button "Add" at bounding box center [737, 195] width 58 height 25
type input "0"
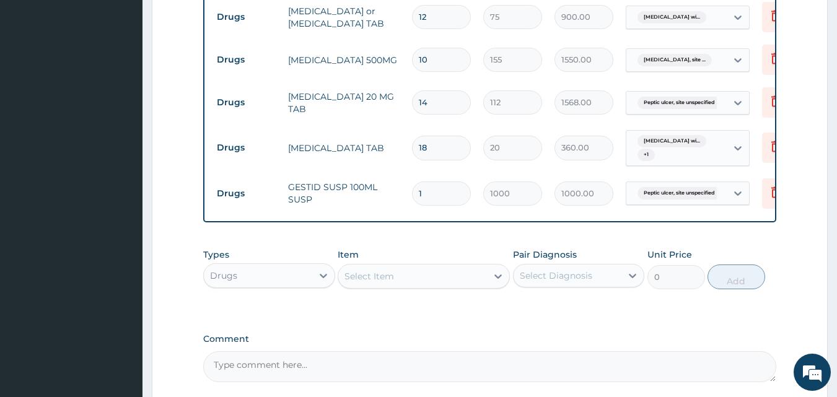
scroll to position [747, 0]
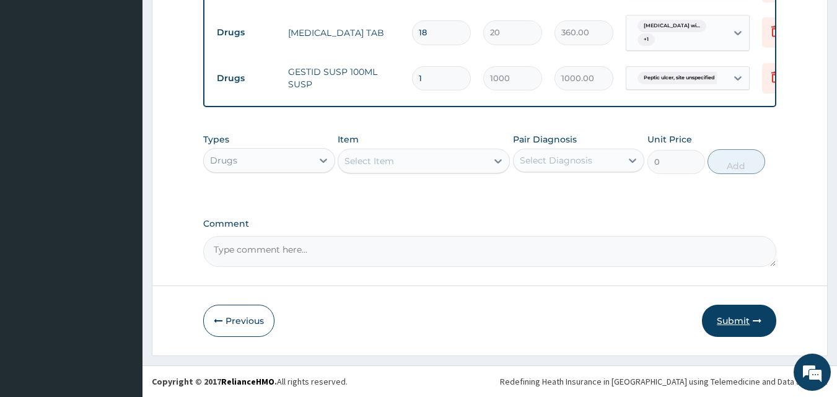
click at [739, 337] on button "Submit" at bounding box center [739, 321] width 74 height 32
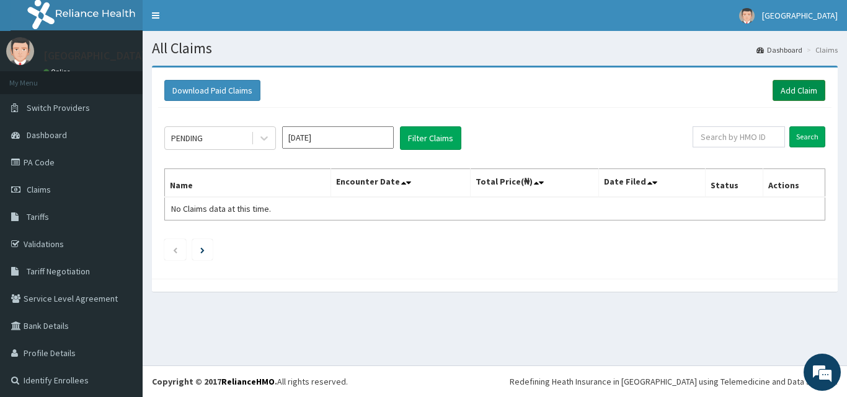
click at [795, 84] on link "Add Claim" at bounding box center [798, 90] width 53 height 21
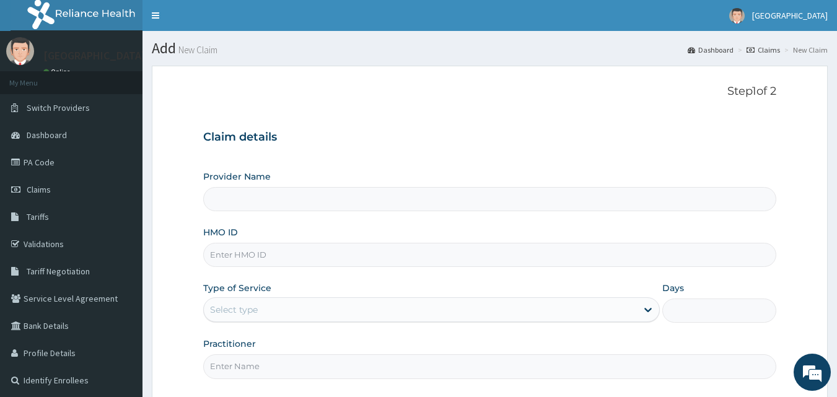
type input "[GEOGRAPHIC_DATA]"
click at [237, 252] on input "HMO ID" at bounding box center [490, 255] width 574 height 24
type input "GBV/10028/A"
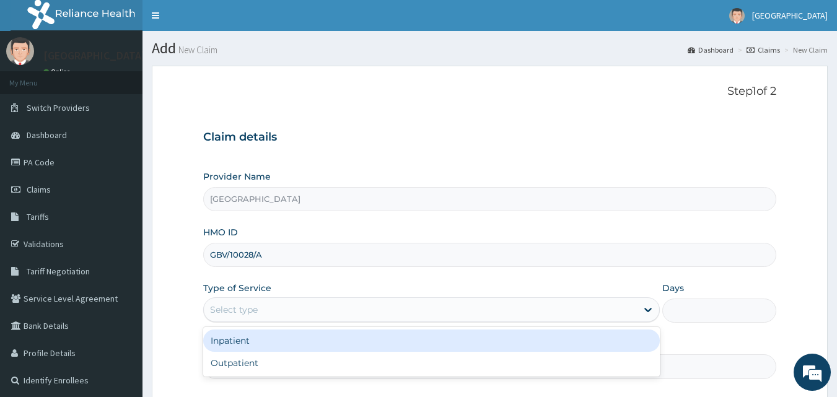
click at [270, 315] on div "Select type" at bounding box center [420, 310] width 433 height 20
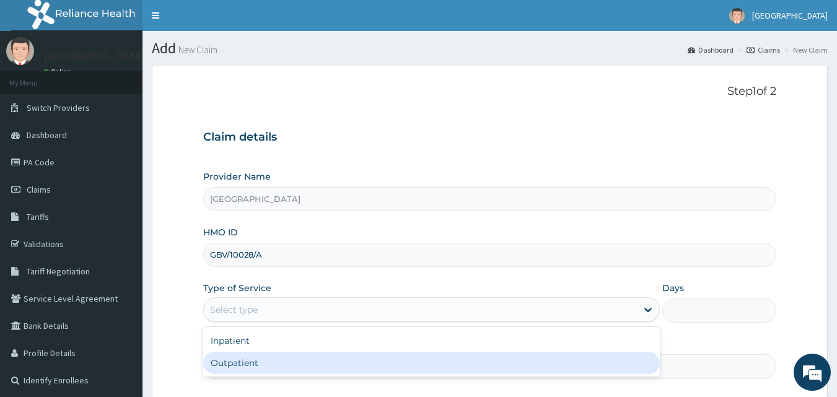
click at [232, 363] on div "Outpatient" at bounding box center [431, 363] width 457 height 22
type input "1"
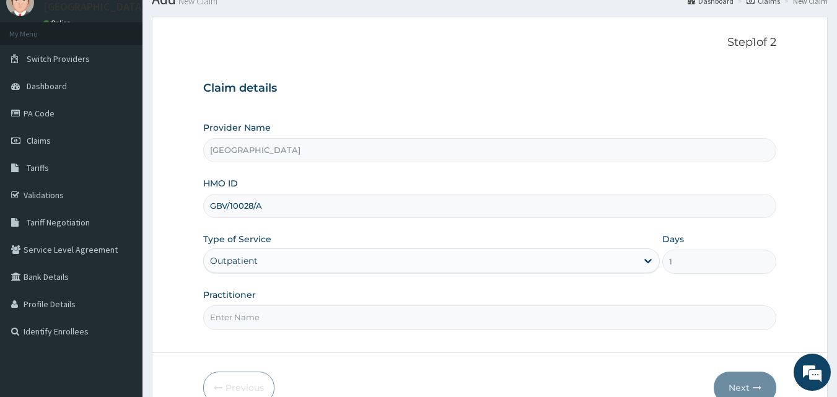
scroll to position [76, 0]
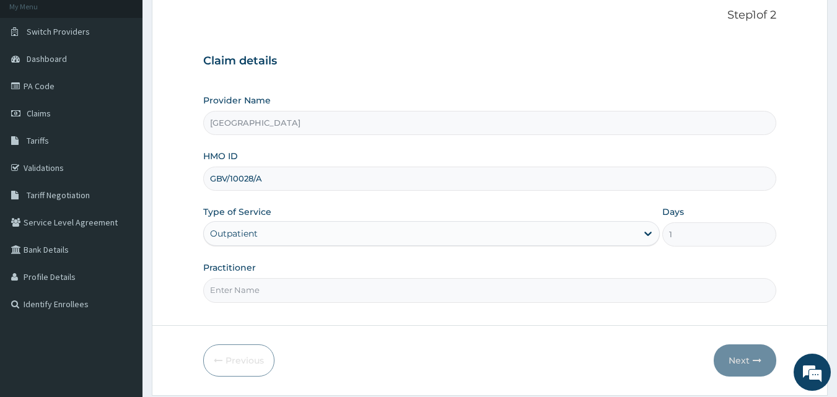
click at [343, 283] on input "Practitioner" at bounding box center [490, 290] width 574 height 24
type input "DR JESSICA"
click at [733, 369] on button "Next" at bounding box center [745, 361] width 63 height 32
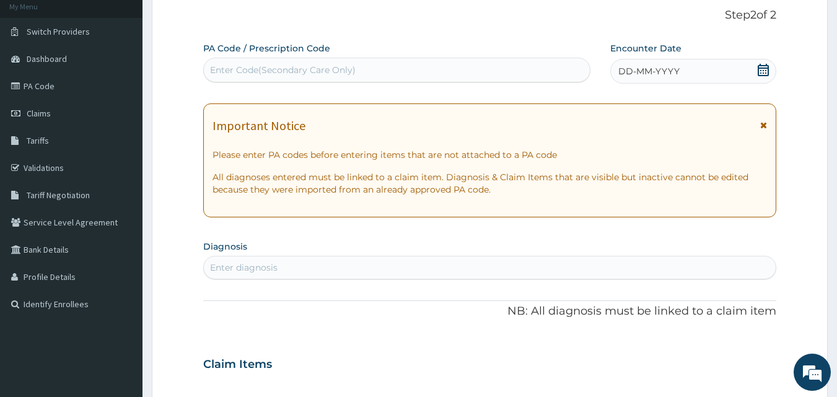
click at [733, 74] on div "DD-MM-YYYY" at bounding box center [694, 71] width 166 height 25
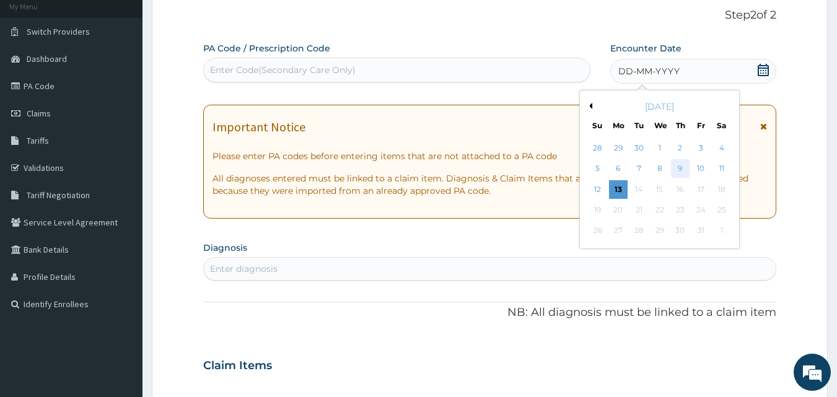
click at [673, 169] on div "9" at bounding box center [680, 169] width 19 height 19
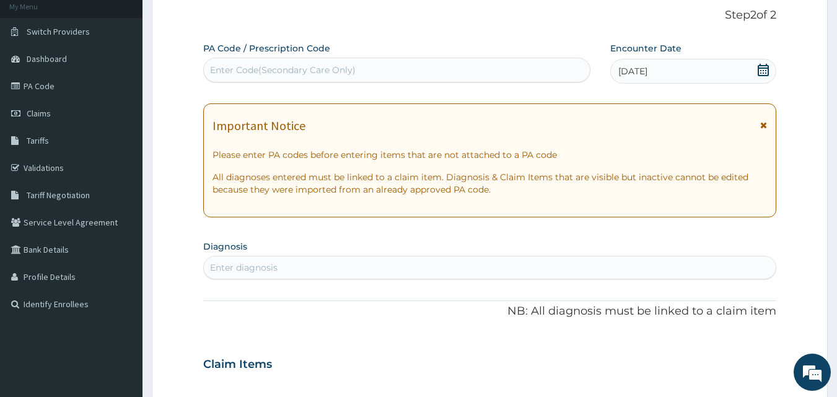
click at [281, 265] on div "Enter diagnosis" at bounding box center [490, 268] width 573 height 20
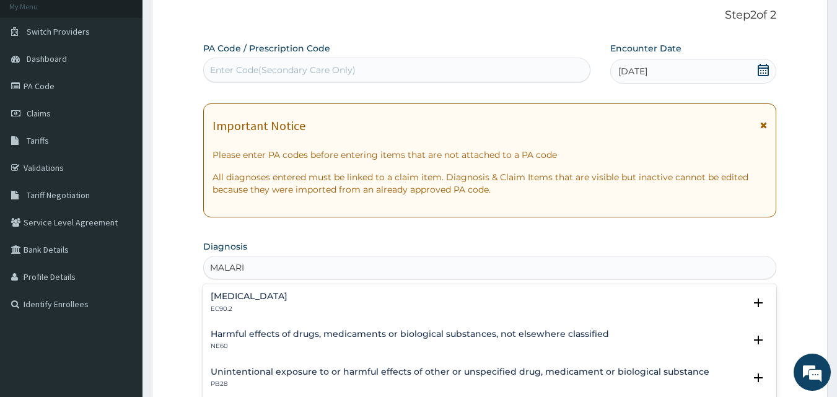
type input "MALARIA"
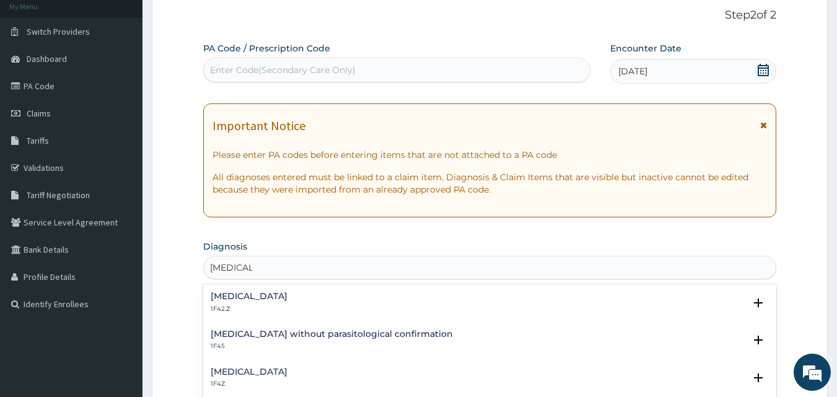
click at [251, 372] on h4 "Malaria, unspecified" at bounding box center [249, 372] width 77 height 9
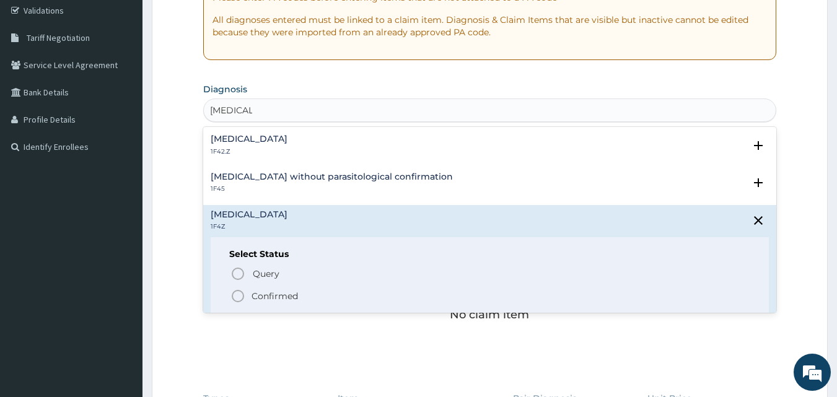
scroll to position [267, 0]
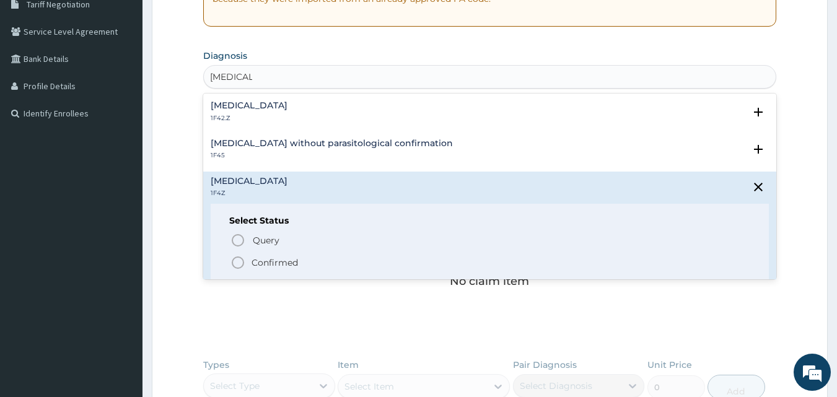
click at [284, 260] on p "Confirmed" at bounding box center [275, 263] width 46 height 12
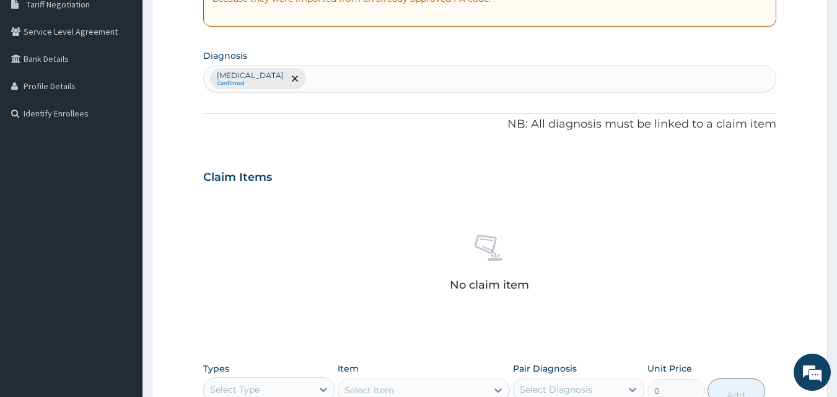
click at [351, 76] on div "Malaria, unspecified Confirmed" at bounding box center [490, 79] width 573 height 26
type input "UPPER RESPIRATORY"
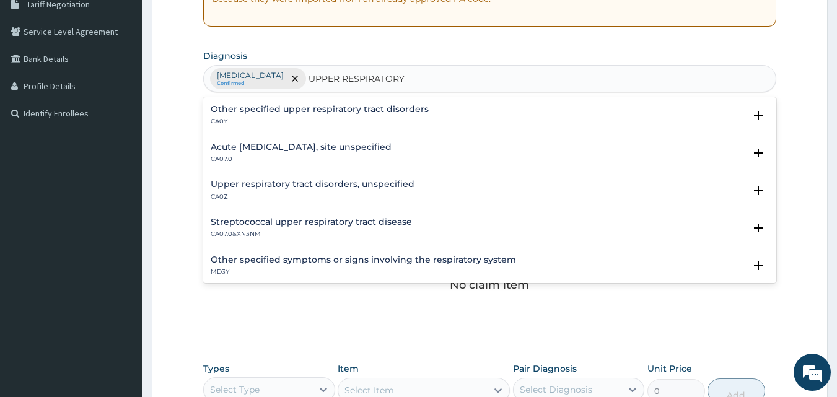
click at [275, 115] on div "Other specified upper respiratory tract disorders CA0Y" at bounding box center [320, 116] width 218 height 22
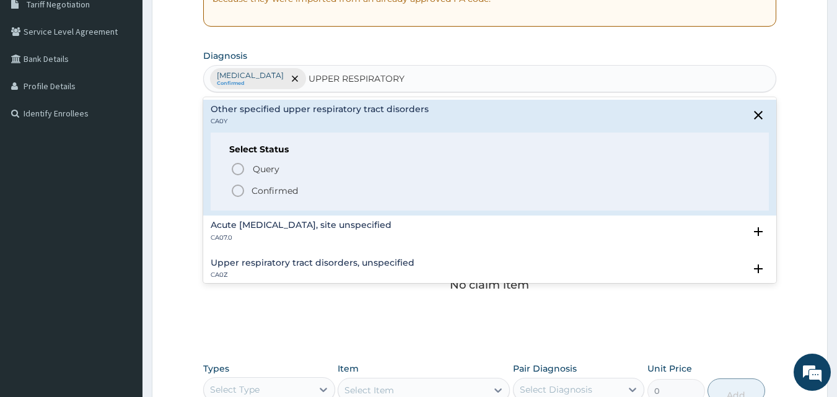
click at [272, 189] on p "Confirmed" at bounding box center [275, 191] width 46 height 12
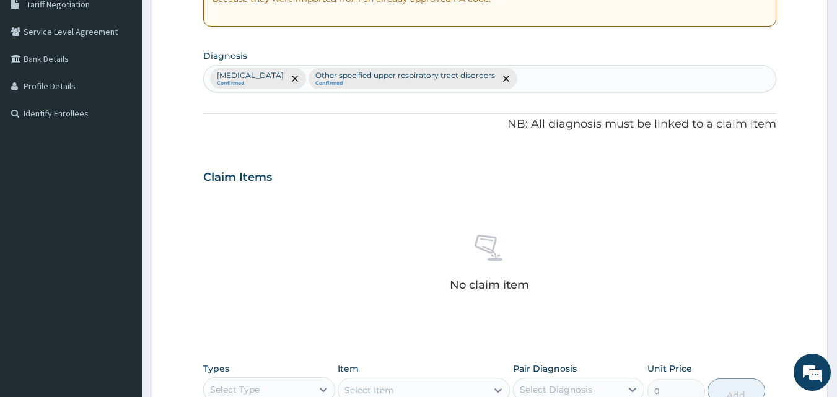
click at [577, 79] on div "Malaria, unspecified Confirmed Other specified upper respiratory tract disorder…" at bounding box center [490, 79] width 573 height 26
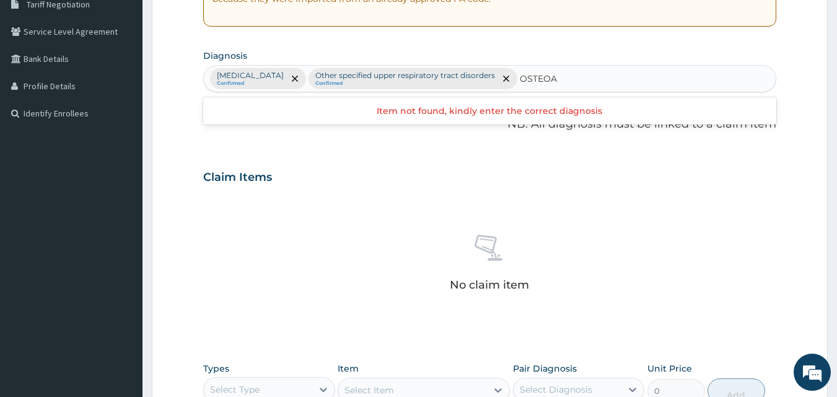
type input "OSTEO"
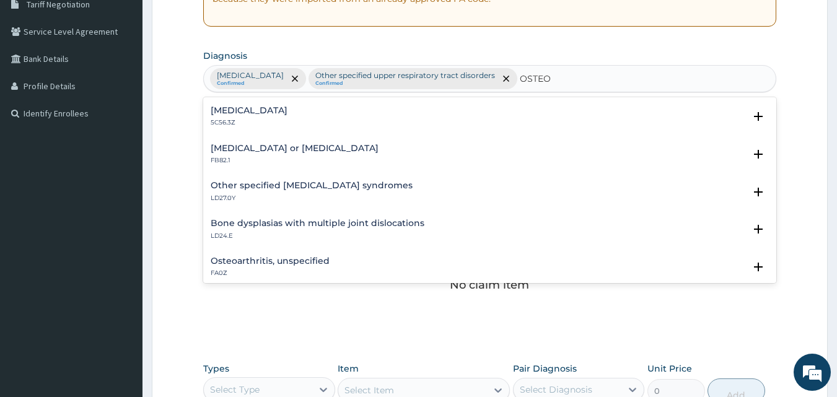
scroll to position [161, 0]
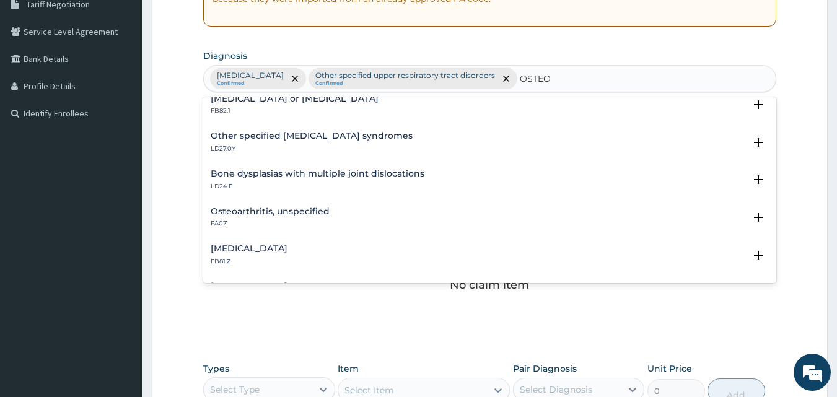
click at [269, 209] on h4 "Osteoarthritis, unspecified" at bounding box center [270, 211] width 119 height 9
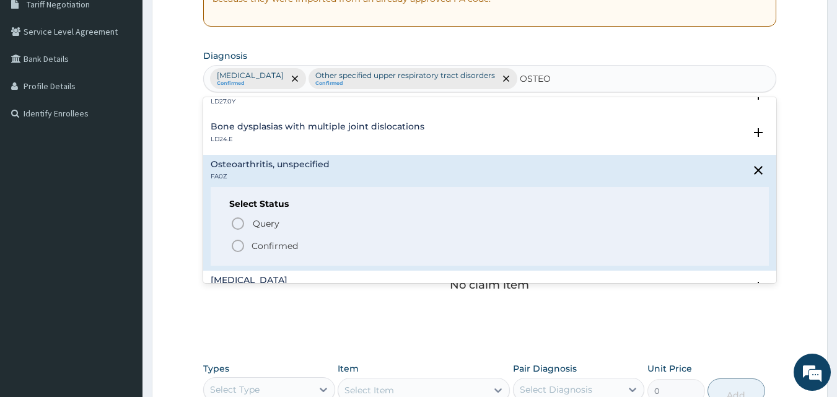
scroll to position [211, 0]
click at [296, 247] on p "Confirmed" at bounding box center [275, 243] width 46 height 12
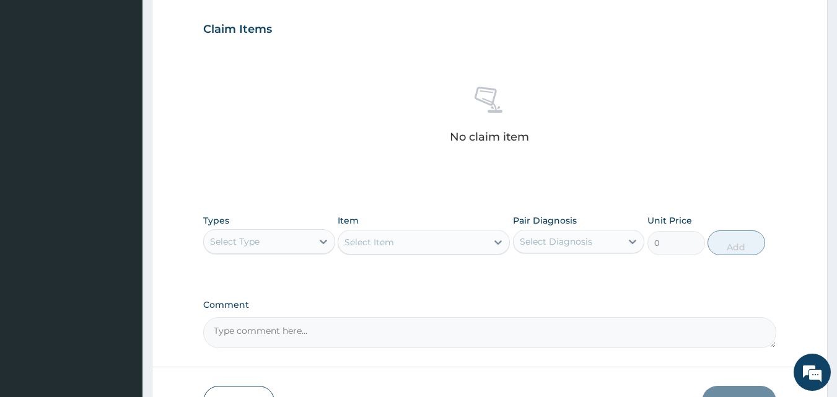
scroll to position [444, 0]
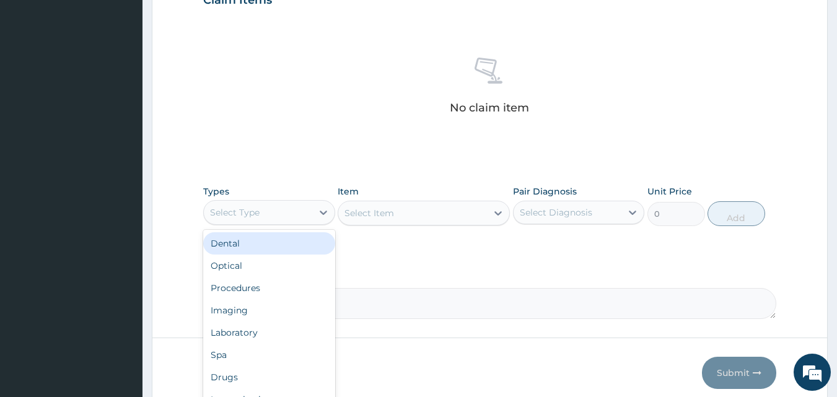
click at [284, 213] on div "Select Type" at bounding box center [258, 213] width 108 height 20
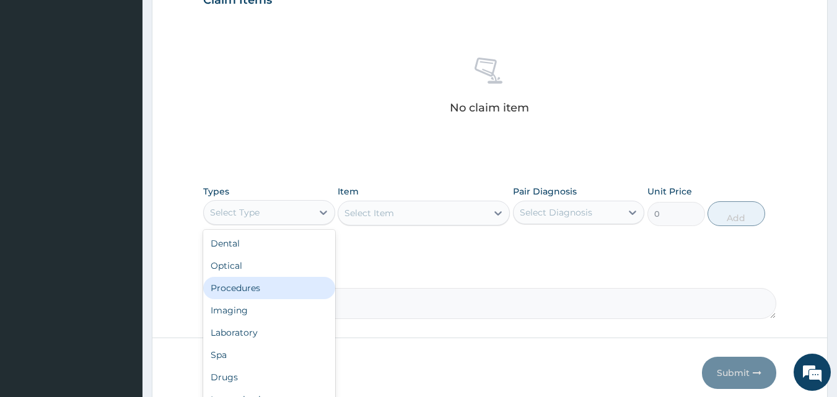
click at [254, 283] on div "Procedures" at bounding box center [269, 288] width 132 height 22
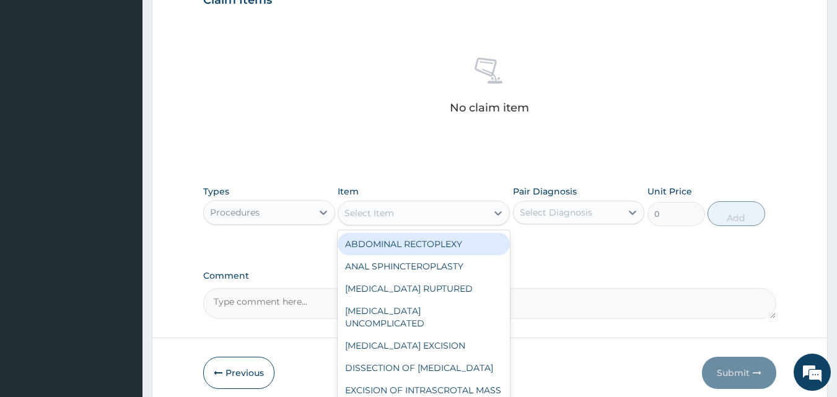
click at [441, 217] on div "Select Item" at bounding box center [412, 213] width 149 height 20
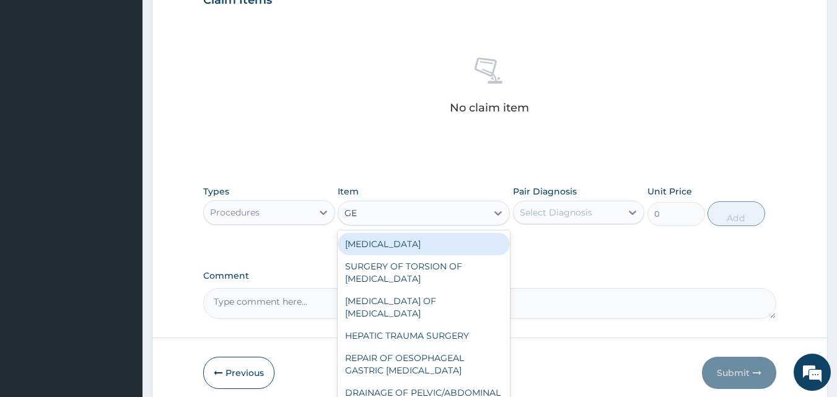
type input "GEN"
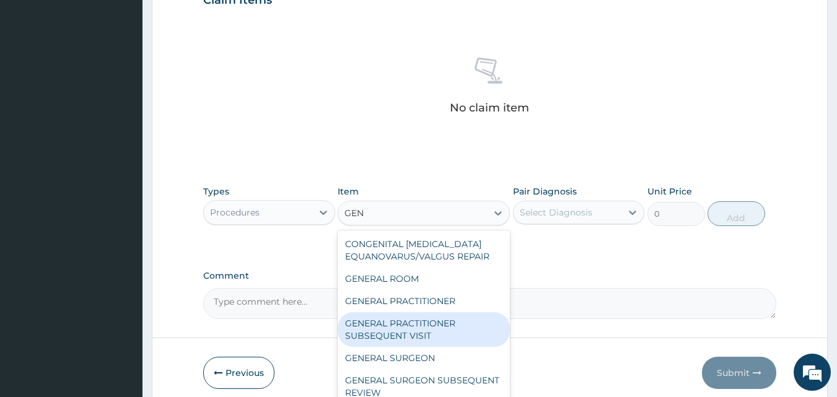
click at [405, 314] on div "GENERAL PRACTITIONER SUBSEQUENT VISIT" at bounding box center [424, 329] width 172 height 35
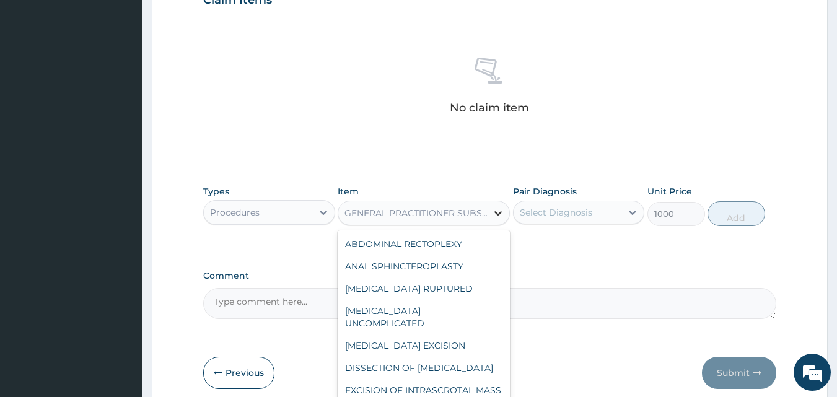
click at [493, 208] on icon at bounding box center [498, 213] width 12 height 12
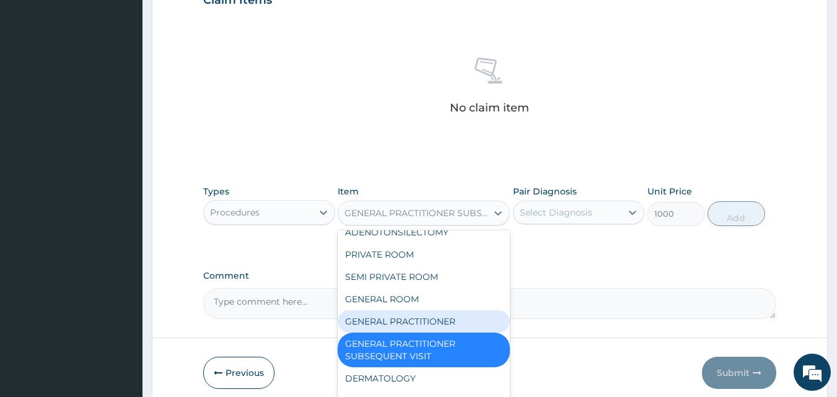
click at [387, 333] on div "GENERAL PRACTITIONER" at bounding box center [424, 322] width 172 height 22
type input "2000"
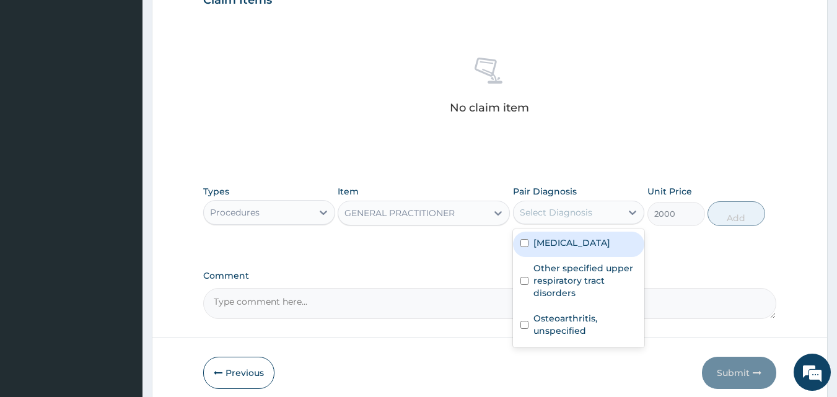
click at [588, 209] on div "Select Diagnosis" at bounding box center [556, 212] width 73 height 12
click at [566, 240] on label "Malaria, unspecified" at bounding box center [572, 243] width 77 height 12
checkbox input "true"
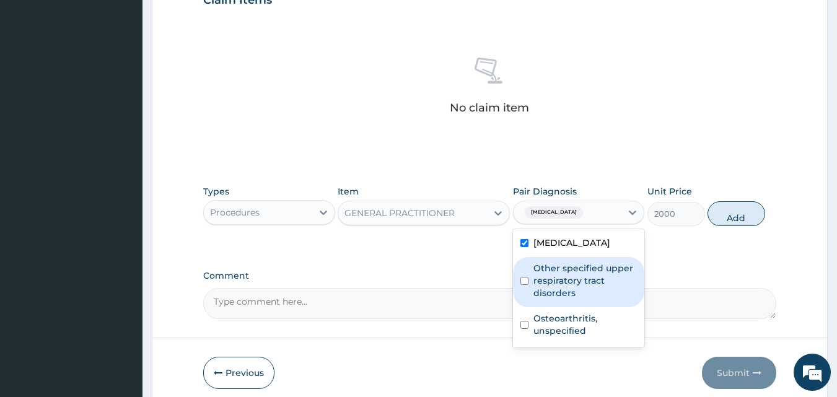
drag, startPoint x: 553, startPoint y: 276, endPoint x: 549, endPoint y: 331, distance: 54.7
click at [553, 277] on label "Other specified upper respiratory tract disorders" at bounding box center [586, 280] width 104 height 37
checkbox input "true"
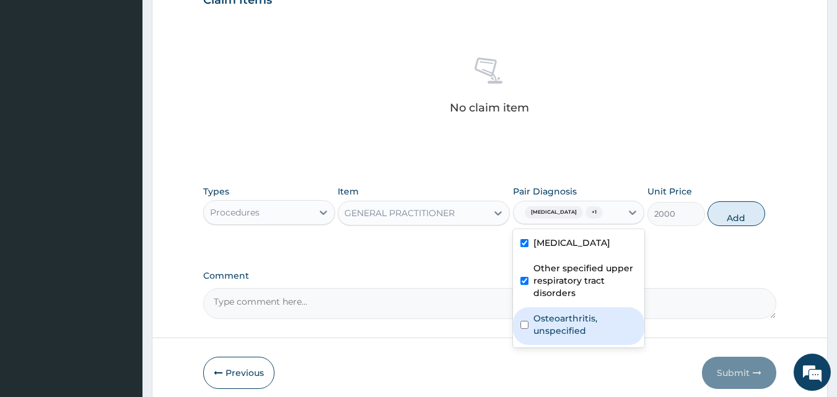
click at [547, 329] on label "Osteoarthritis, unspecified" at bounding box center [586, 324] width 104 height 25
checkbox input "true"
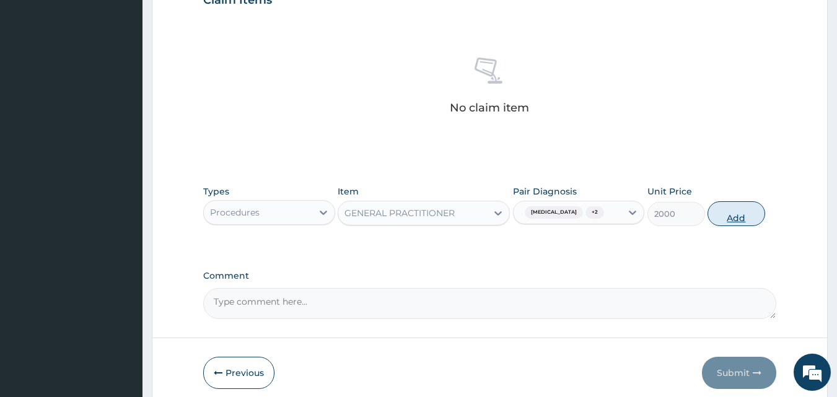
click at [746, 216] on button "Add" at bounding box center [737, 213] width 58 height 25
type input "0"
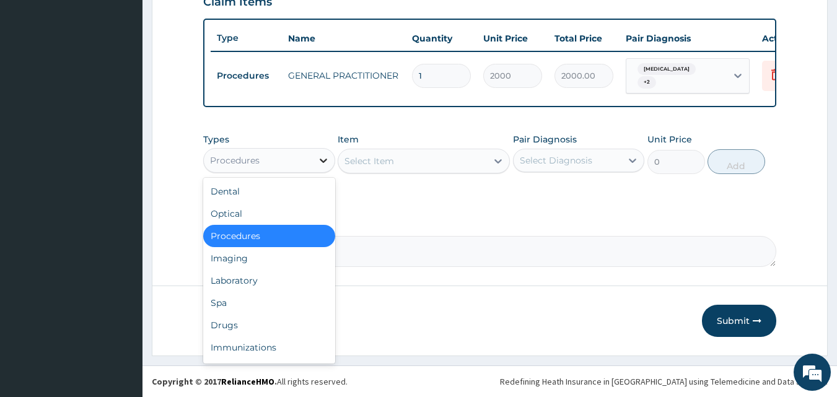
click at [328, 167] on icon at bounding box center [323, 160] width 12 height 12
click at [234, 291] on div "Laboratory" at bounding box center [269, 281] width 132 height 22
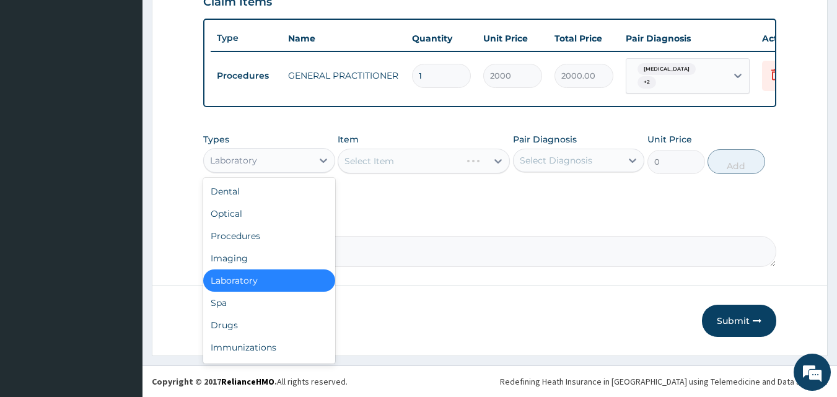
click at [284, 165] on div "Laboratory" at bounding box center [258, 161] width 108 height 20
click at [231, 331] on div "Drugs" at bounding box center [269, 325] width 132 height 22
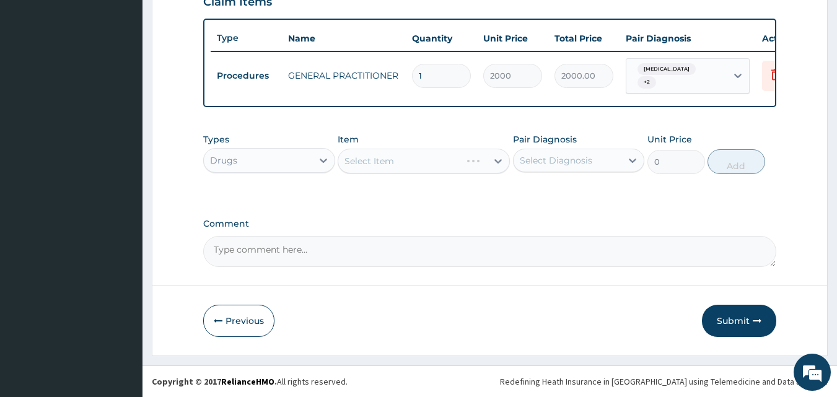
click at [404, 173] on div "Select Item" at bounding box center [424, 161] width 172 height 25
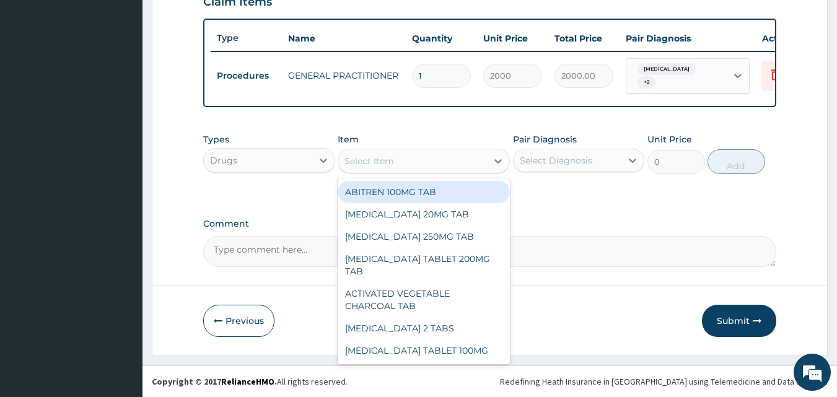
click at [451, 171] on div "Select Item" at bounding box center [412, 161] width 149 height 20
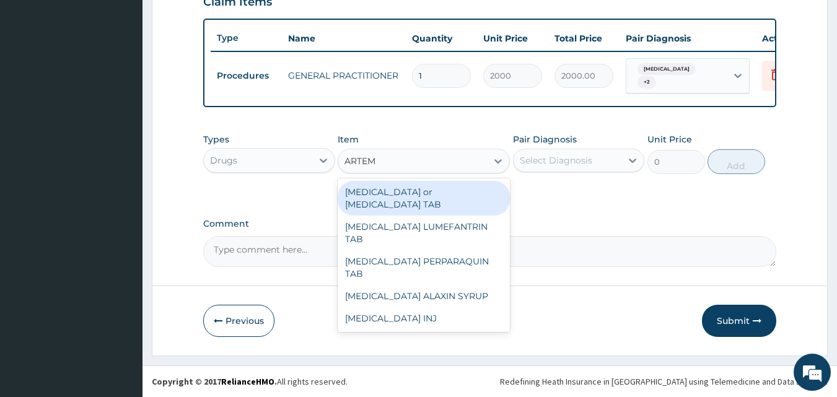
type input "ARTEME"
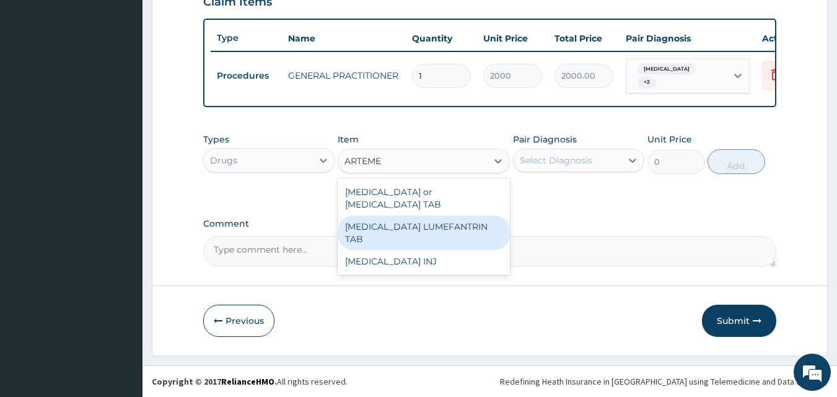
click at [442, 218] on div "ARTEMETHER LUMEFANTRIN TAB" at bounding box center [424, 233] width 172 height 35
type input "250"
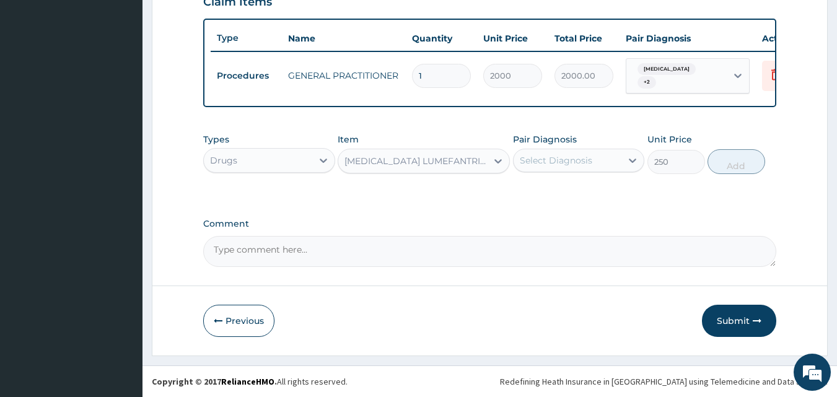
click at [568, 167] on div "Select Diagnosis" at bounding box center [556, 160] width 73 height 12
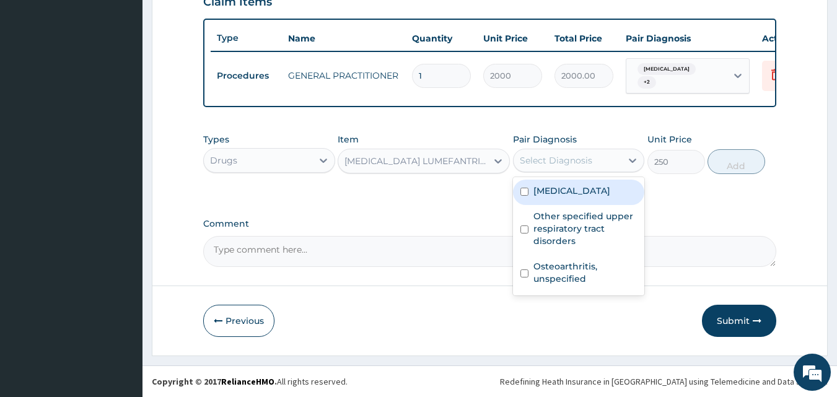
click at [568, 197] on label "Malaria, unspecified" at bounding box center [572, 191] width 77 height 12
checkbox input "true"
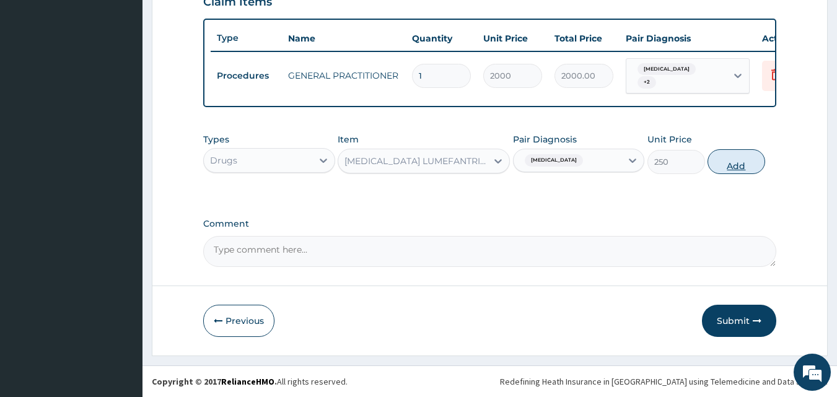
click at [741, 174] on button "Add" at bounding box center [737, 161] width 58 height 25
type input "0"
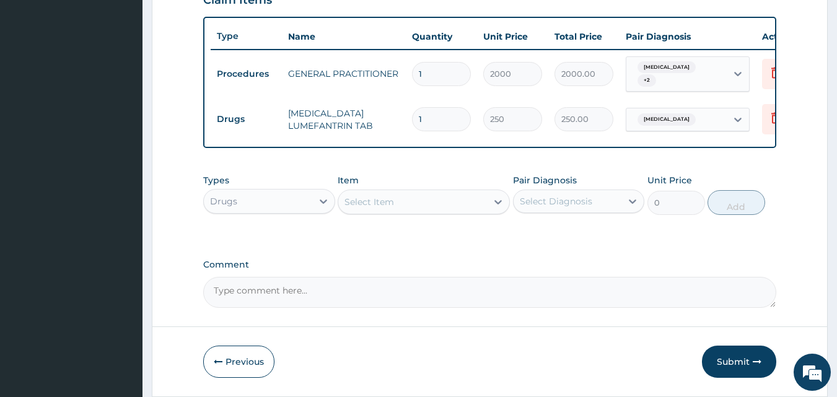
type input "0.00"
type input "6"
type input "1500.00"
type input "6"
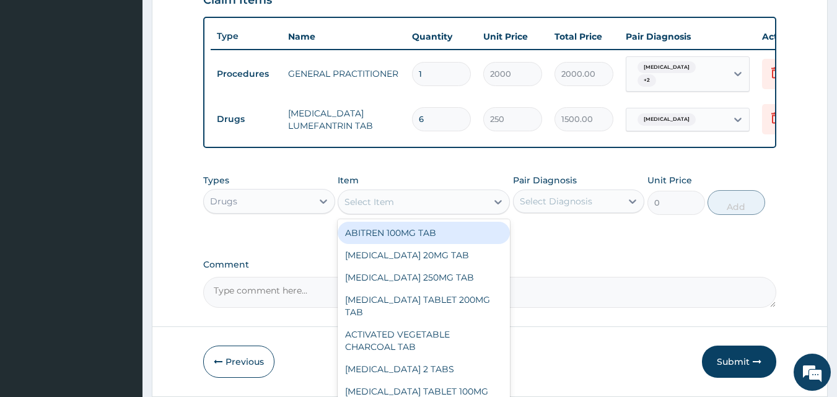
click at [415, 212] on div "Select Item" at bounding box center [412, 202] width 149 height 20
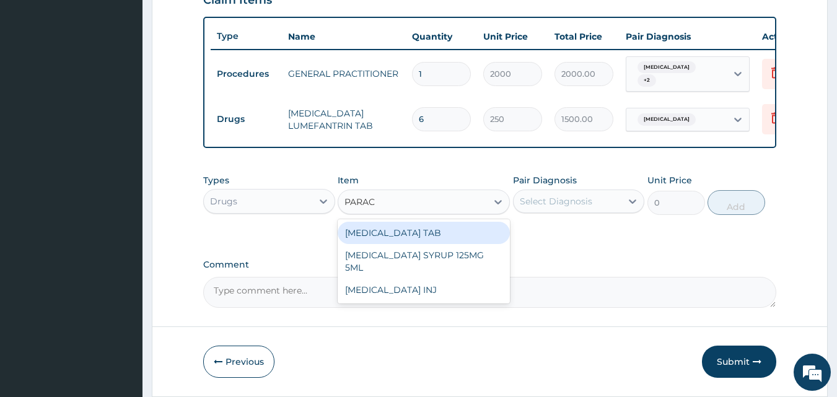
type input "PARACE"
click at [447, 240] on div "PARACETAMOL TAB" at bounding box center [424, 233] width 172 height 22
type input "20"
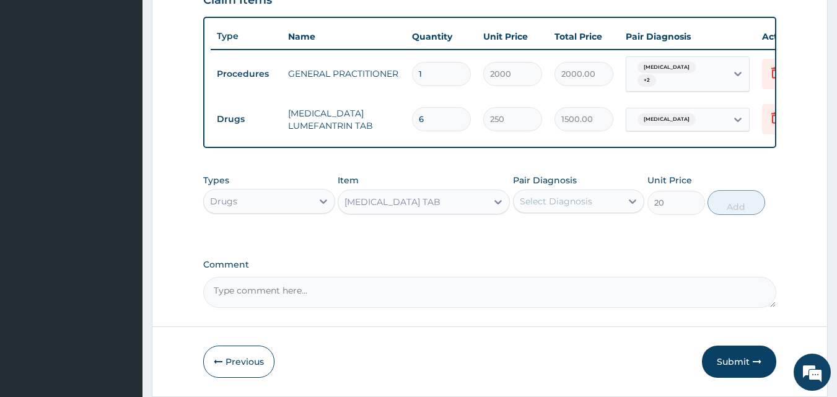
click at [596, 209] on div "Select Diagnosis" at bounding box center [568, 202] width 108 height 20
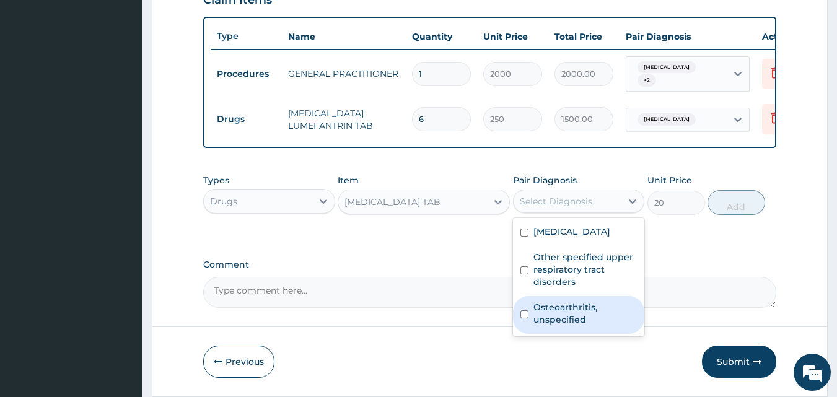
click at [565, 326] on label "Osteoarthritis, unspecified" at bounding box center [586, 313] width 104 height 25
checkbox input "true"
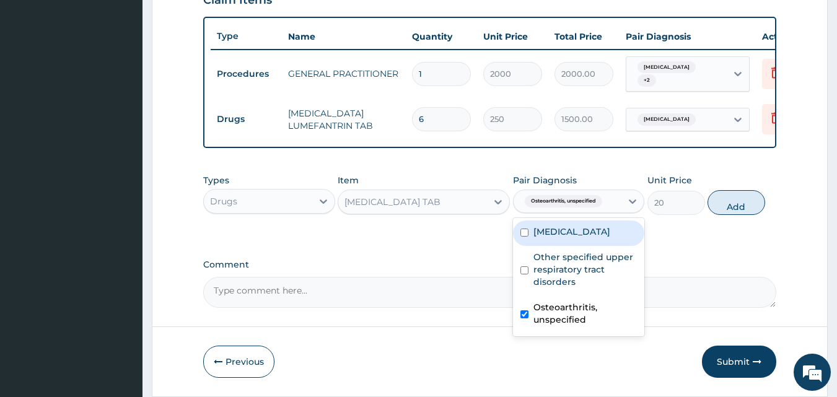
click at [611, 238] on label "Malaria, unspecified" at bounding box center [572, 232] width 77 height 12
checkbox input "true"
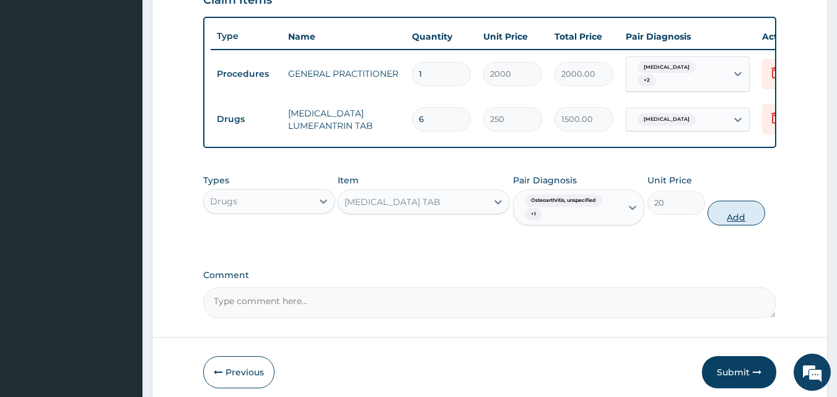
click at [750, 226] on button "Add" at bounding box center [737, 213] width 58 height 25
type input "0"
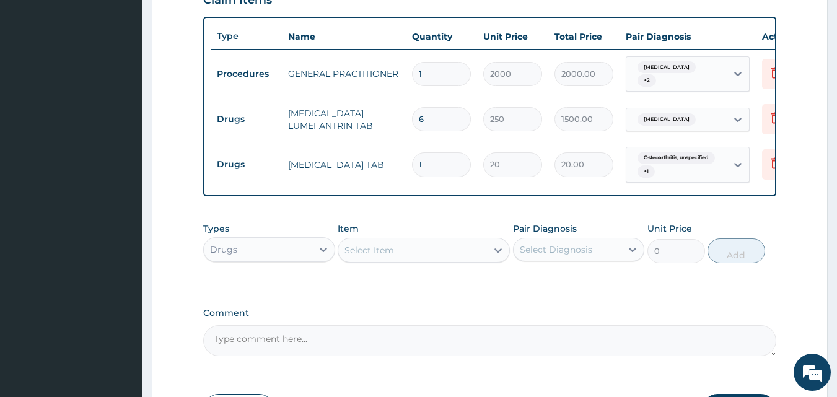
type input "18"
type input "360.00"
type input "18"
click at [376, 263] on div "Select Item" at bounding box center [424, 250] width 172 height 25
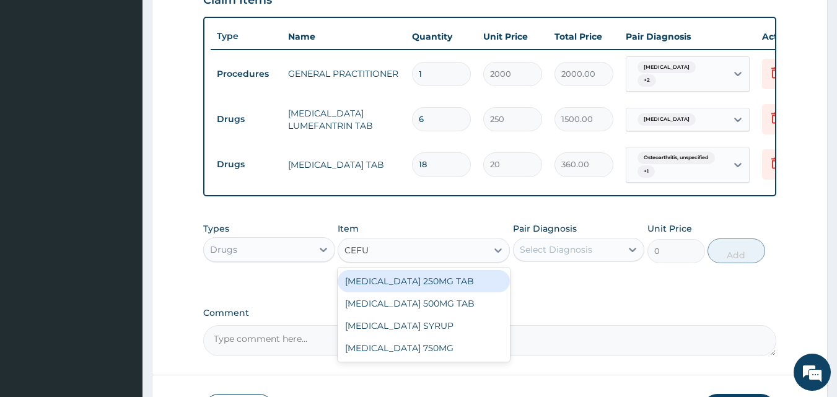
type input "CEFUR"
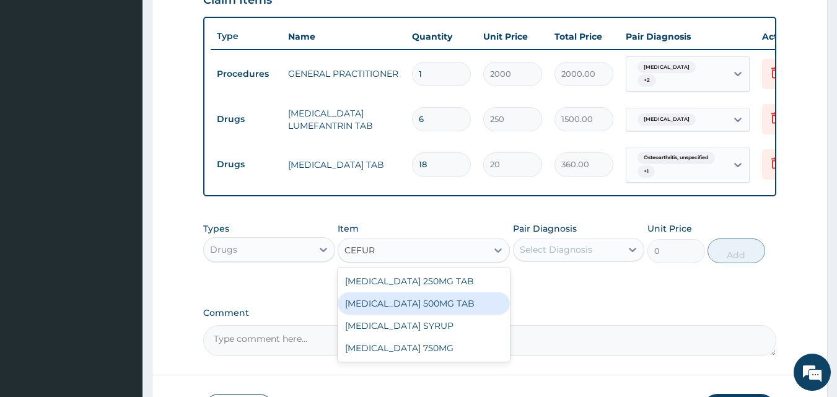
click at [416, 315] on div "CEFUROXIME 500MG TAB" at bounding box center [424, 304] width 172 height 22
type input "170"
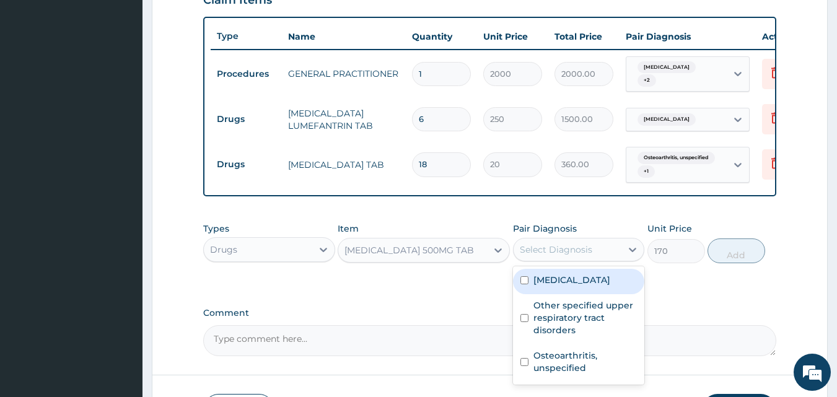
click at [568, 256] on div "Select Diagnosis" at bounding box center [556, 250] width 73 height 12
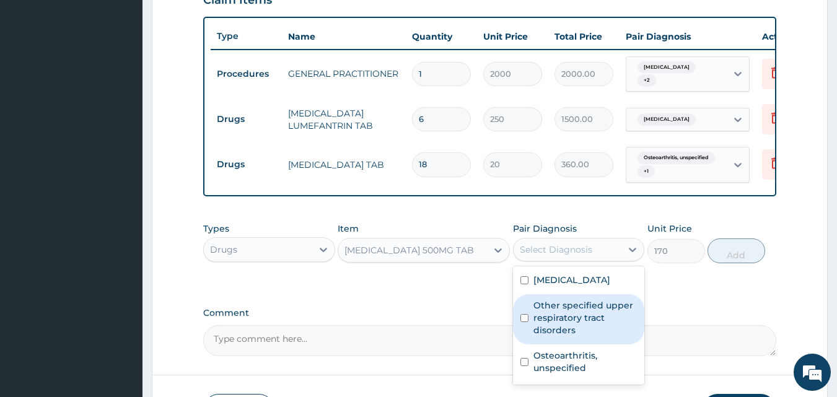
click at [578, 337] on label "Other specified upper respiratory tract disorders" at bounding box center [586, 317] width 104 height 37
checkbox input "true"
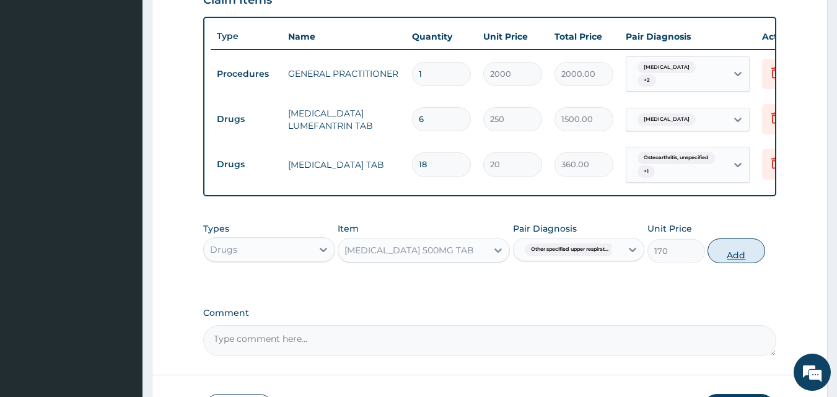
click at [763, 256] on button "Add" at bounding box center [737, 251] width 58 height 25
type input "0"
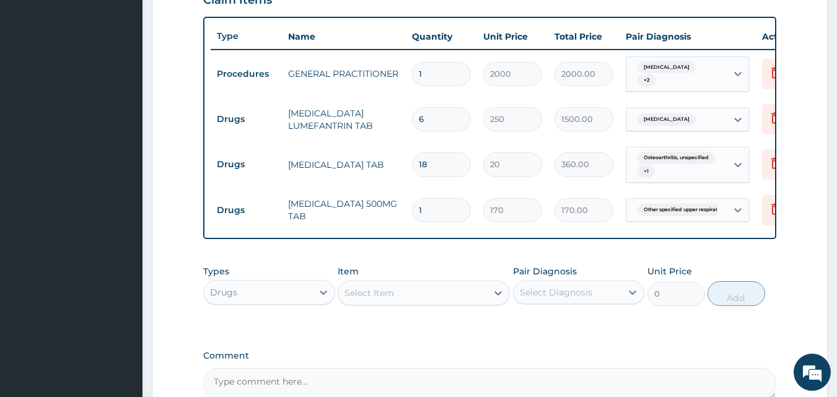
type input "10"
type input "1700.00"
type input "10"
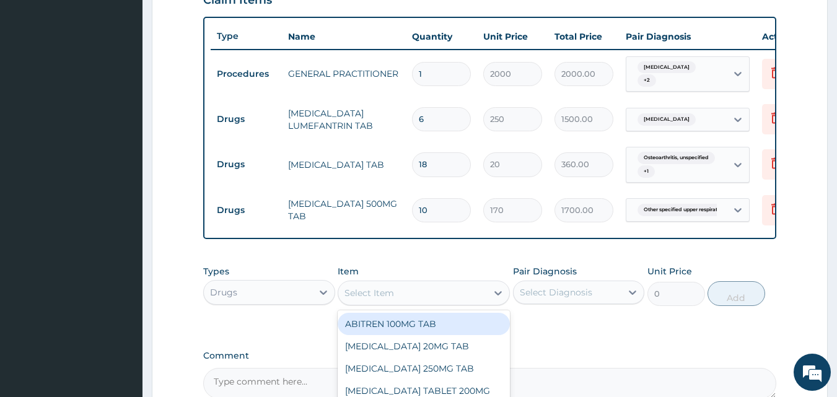
click at [368, 303] on div "Select Item" at bounding box center [412, 293] width 149 height 20
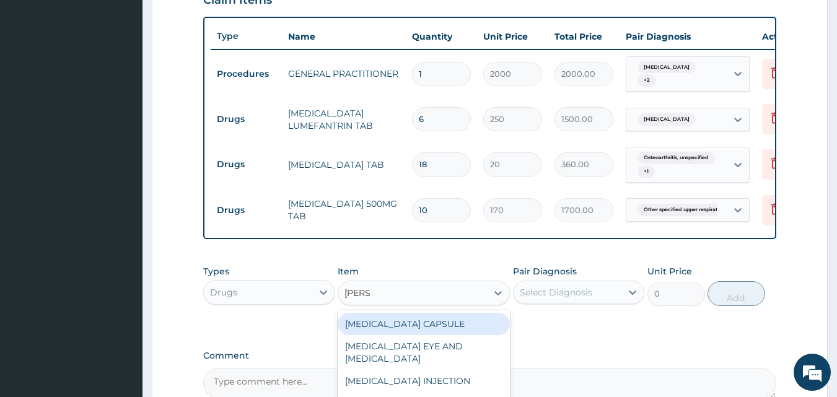
type input "LORAT"
click at [378, 330] on div "LORATIDINE TAB" at bounding box center [424, 324] width 172 height 22
type input "70"
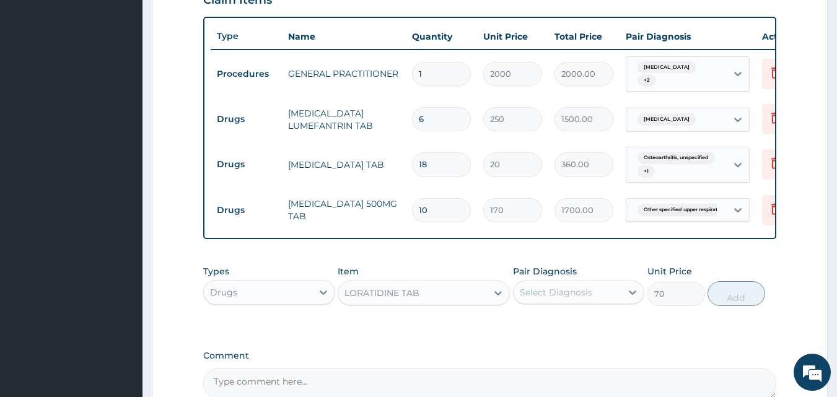
click at [560, 299] on div "Select Diagnosis" at bounding box center [556, 292] width 73 height 12
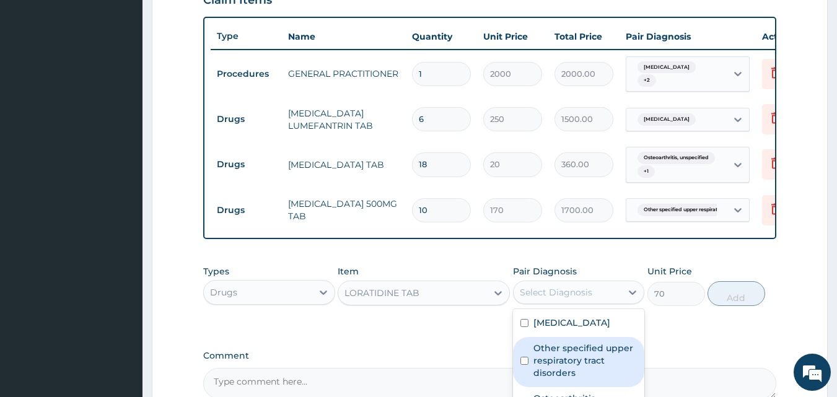
click at [560, 371] on label "Other specified upper respiratory tract disorders" at bounding box center [586, 360] width 104 height 37
checkbox input "true"
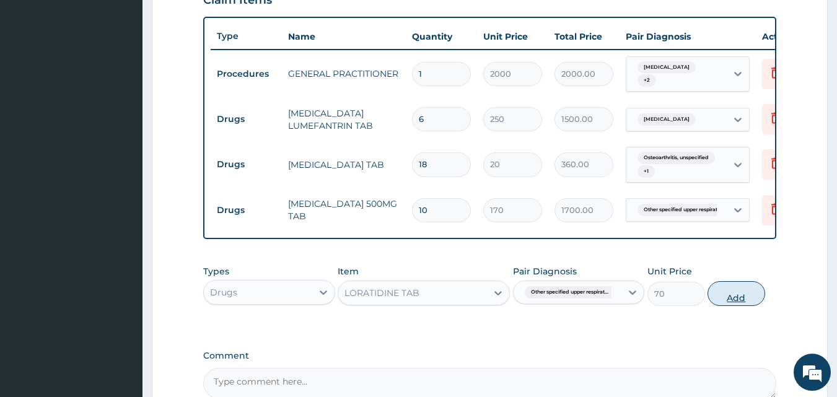
click at [762, 306] on button "Add" at bounding box center [737, 293] width 58 height 25
type input "0"
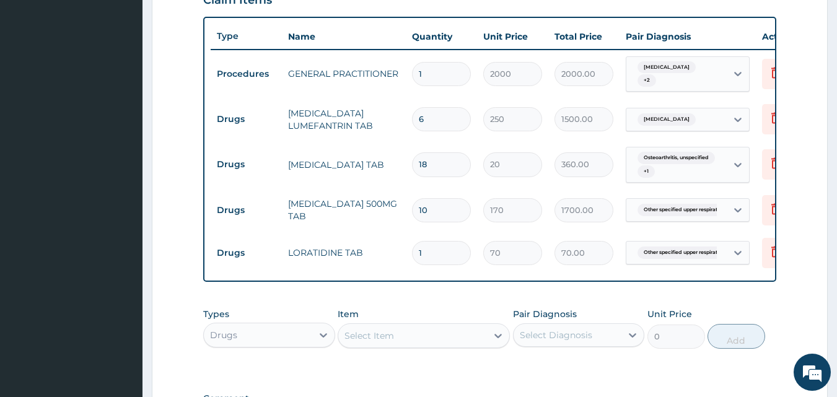
type input "0.00"
type input "6"
type input "420.00"
type input "0.00"
type input "5"
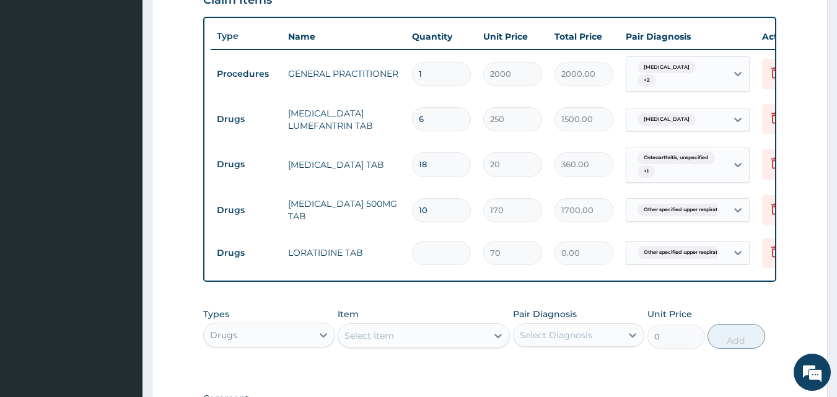
type input "350.00"
type input "5"
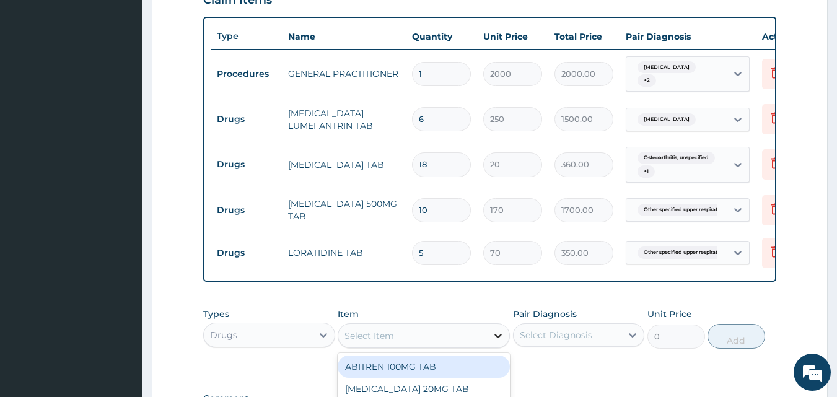
click at [493, 342] on icon at bounding box center [498, 336] width 12 height 12
type input "IBUPR"
click at [494, 378] on div "IBUPROFEN 200MG TAB" at bounding box center [424, 367] width 172 height 22
type input "60"
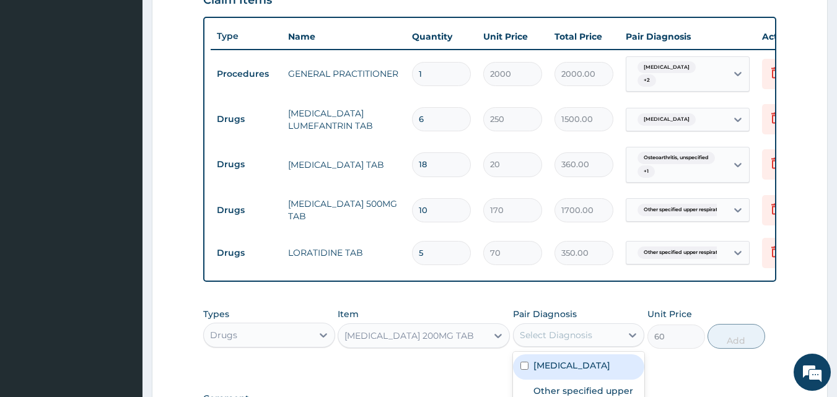
click at [573, 342] on div "Select Diagnosis" at bounding box center [556, 335] width 73 height 12
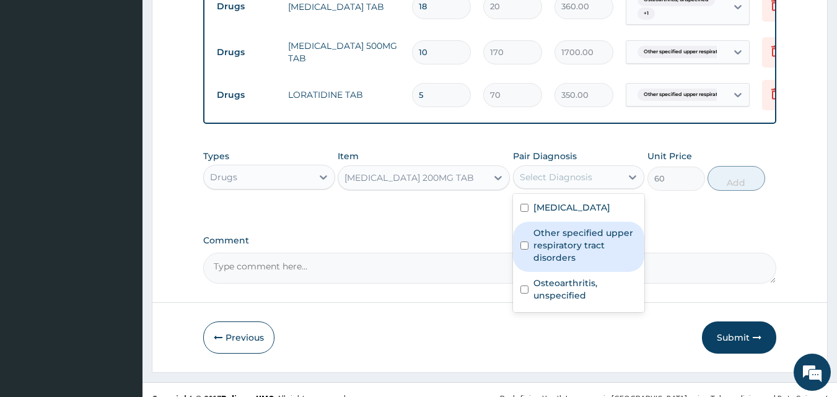
scroll to position [626, 0]
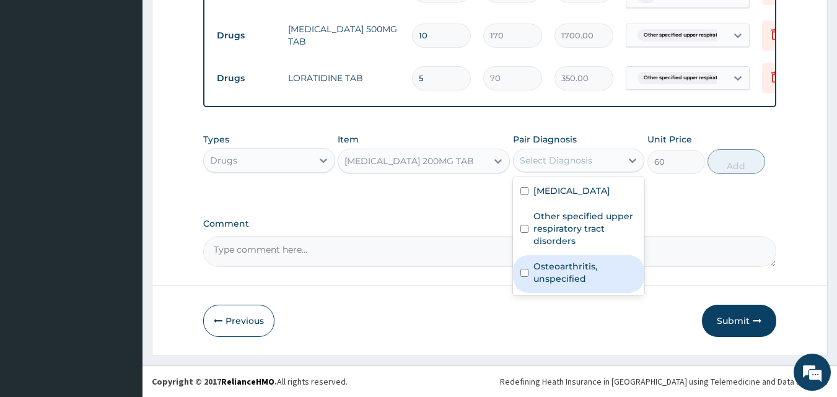
click at [560, 283] on label "Osteoarthritis, unspecified" at bounding box center [586, 272] width 104 height 25
checkbox input "true"
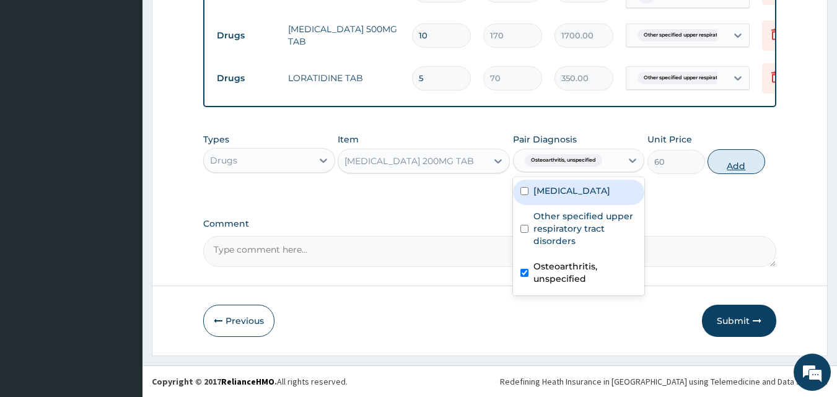
click at [744, 167] on button "Add" at bounding box center [737, 161] width 58 height 25
type input "0"
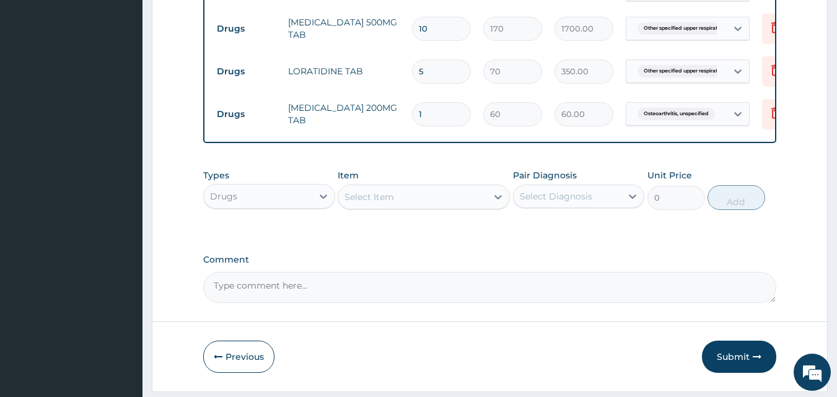
type input "0.00"
type input "2"
type input "120.00"
type input "20"
type input "1200.00"
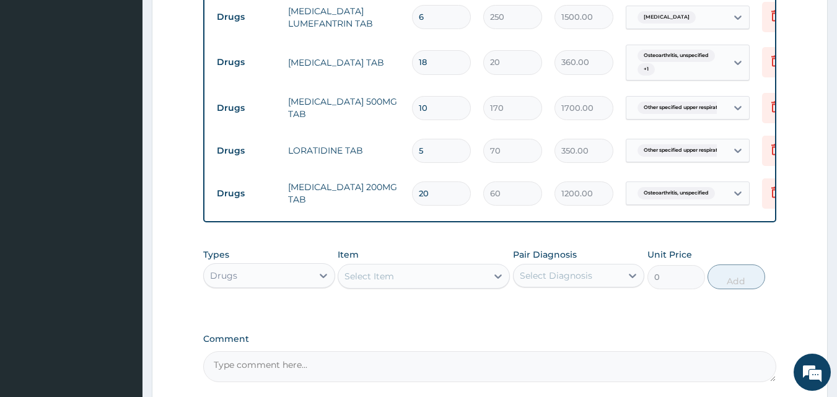
scroll to position [637, 0]
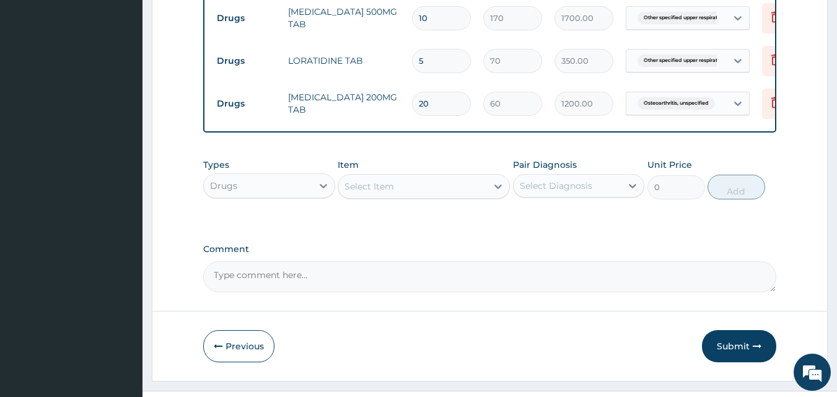
type input "20"
click at [252, 195] on div "Drugs" at bounding box center [258, 186] width 108 height 20
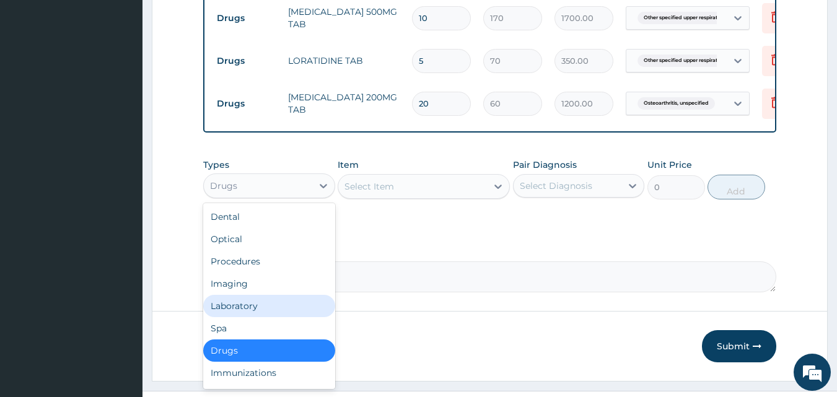
click at [254, 317] on div "Laboratory" at bounding box center [269, 306] width 132 height 22
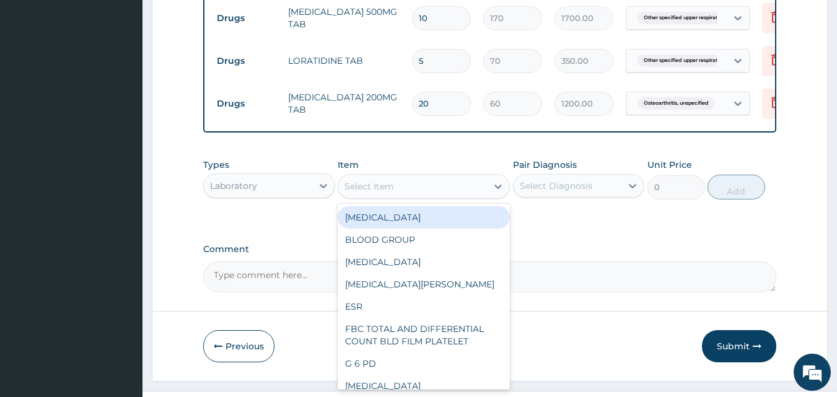
click at [445, 195] on div "Select Item" at bounding box center [412, 187] width 149 height 20
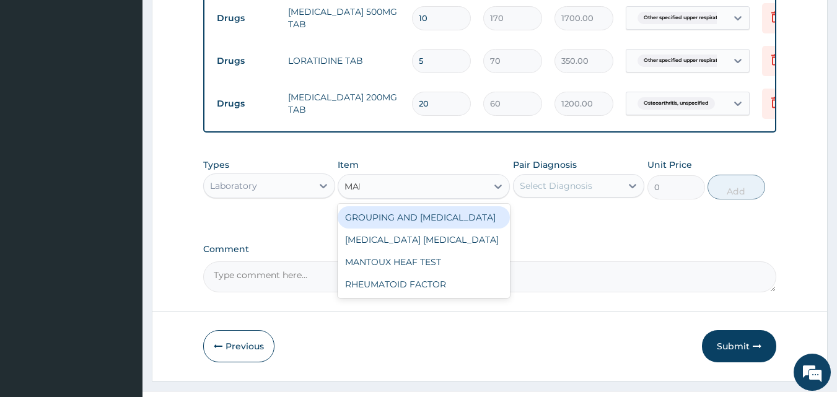
type input "MALA"
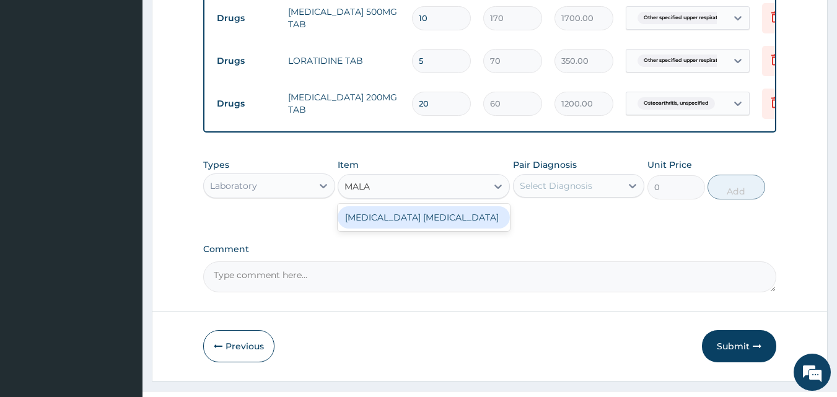
drag, startPoint x: 427, startPoint y: 223, endPoint x: 446, endPoint y: 230, distance: 19.8
click at [423, 224] on div "MALARIA PARASITE" at bounding box center [424, 217] width 172 height 22
type input "1500"
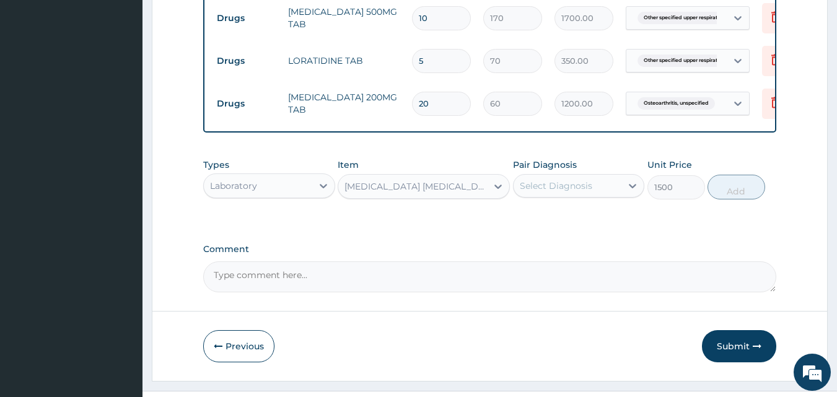
click at [539, 200] on div "Pair Diagnosis Select Diagnosis" at bounding box center [579, 179] width 132 height 41
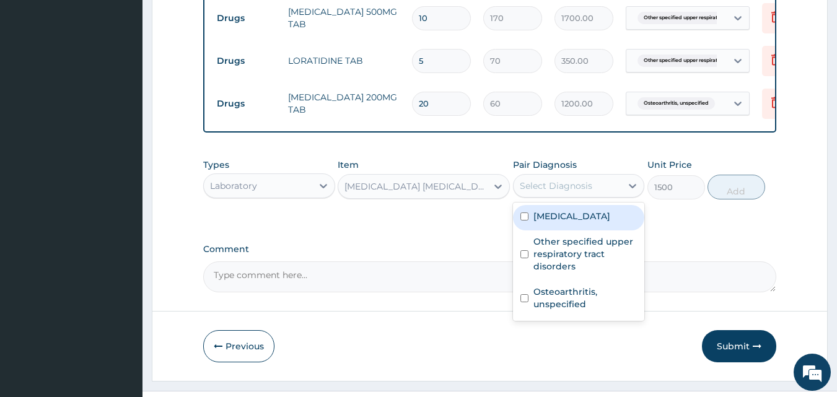
click at [558, 192] on div "Select Diagnosis" at bounding box center [556, 186] width 73 height 12
click at [560, 223] on label "Malaria, unspecified" at bounding box center [572, 216] width 77 height 12
checkbox input "true"
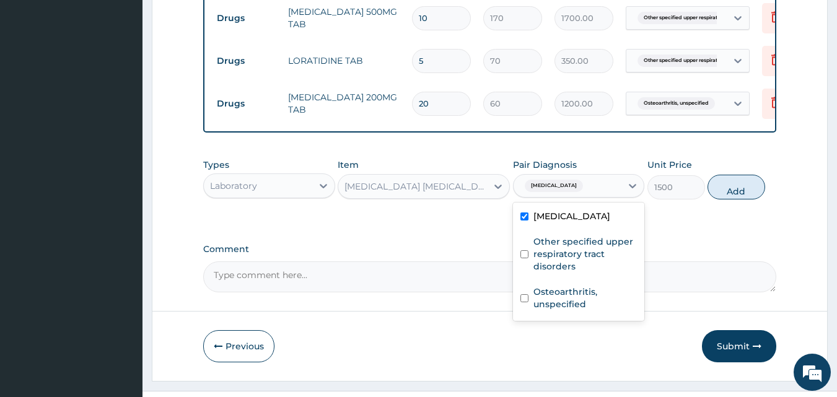
click at [747, 200] on button "Add" at bounding box center [737, 187] width 58 height 25
type input "0"
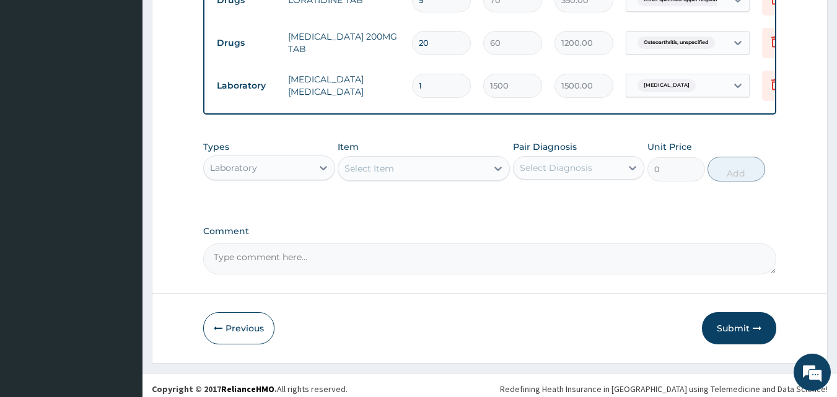
scroll to position [714, 0]
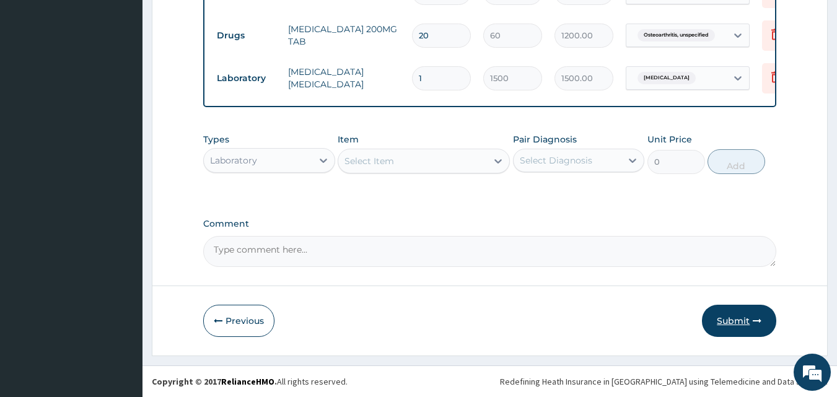
click at [746, 319] on button "Submit" at bounding box center [739, 321] width 74 height 32
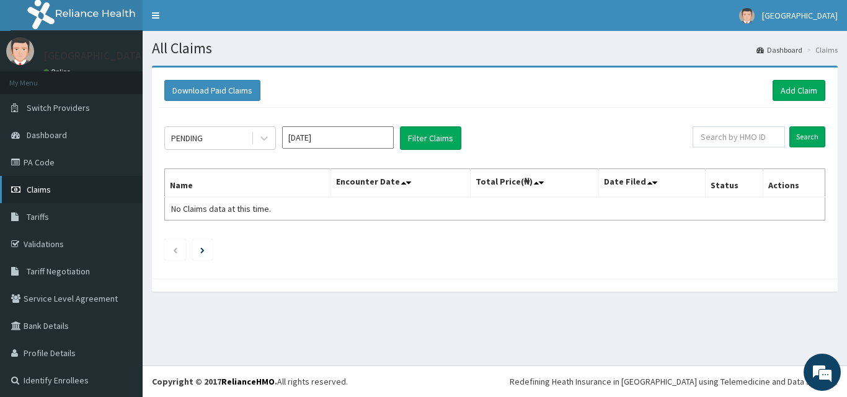
click at [40, 195] on span "Claims" at bounding box center [39, 189] width 24 height 11
click at [783, 95] on link "Add Claim" at bounding box center [798, 90] width 53 height 21
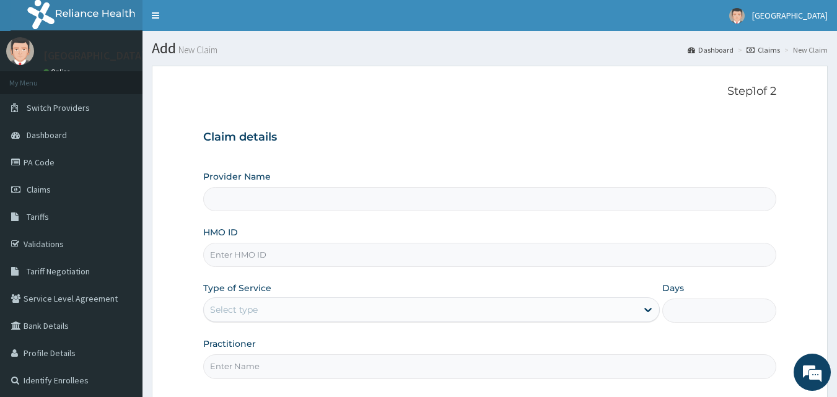
type input "[GEOGRAPHIC_DATA]"
click at [290, 211] on input "[GEOGRAPHIC_DATA]" at bounding box center [490, 199] width 574 height 24
click at [249, 254] on input "HMO ID" at bounding box center [490, 255] width 574 height 24
type input "[PERSON_NAME]/10013/E"
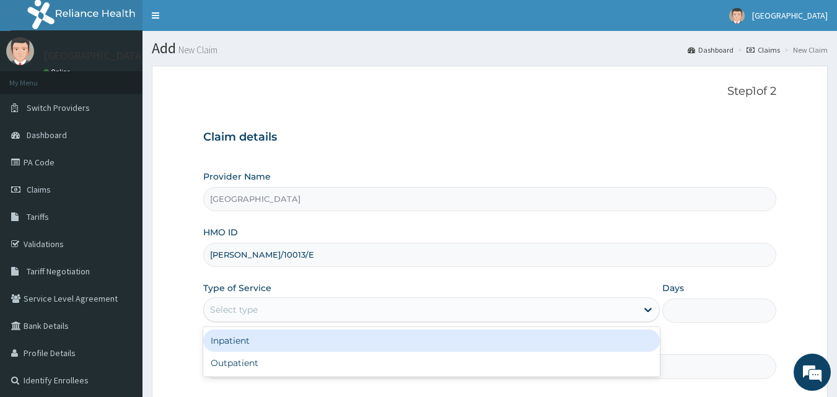
click at [274, 315] on div "Select type" at bounding box center [420, 310] width 433 height 20
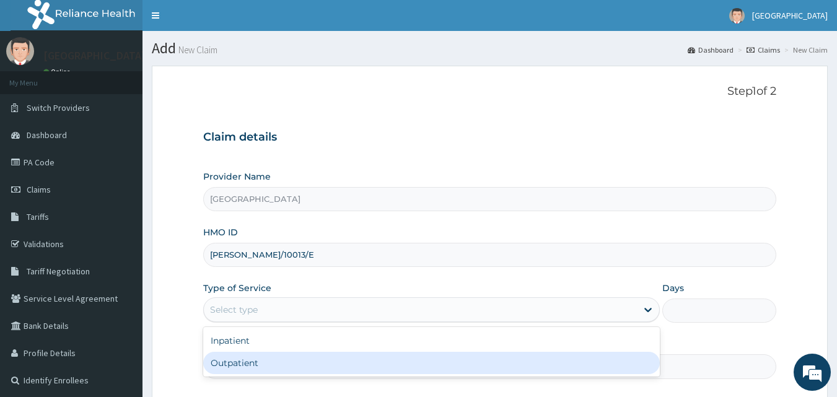
click at [241, 362] on div "Outpatient" at bounding box center [431, 363] width 457 height 22
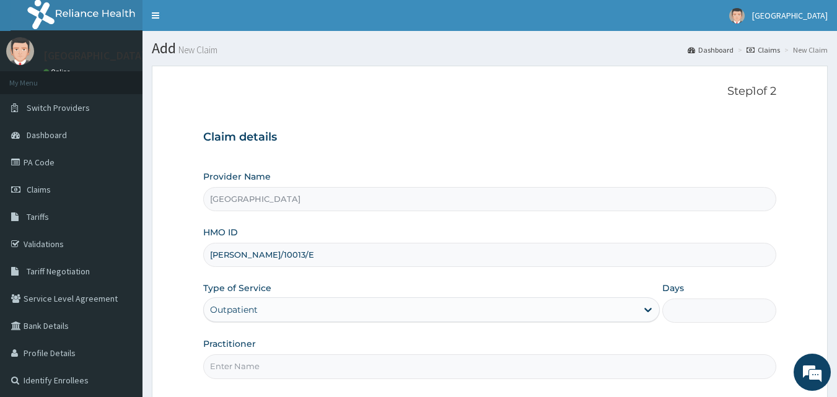
type input "1"
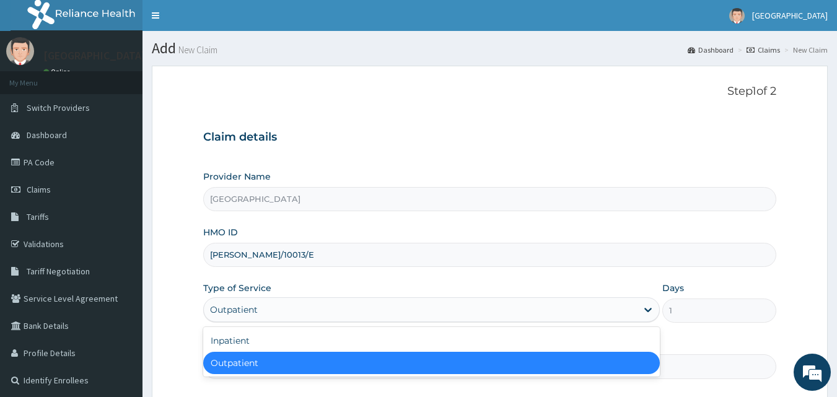
drag, startPoint x: 458, startPoint y: 315, endPoint x: 363, endPoint y: 334, distance: 96.8
click at [457, 315] on div "Outpatient" at bounding box center [420, 310] width 433 height 20
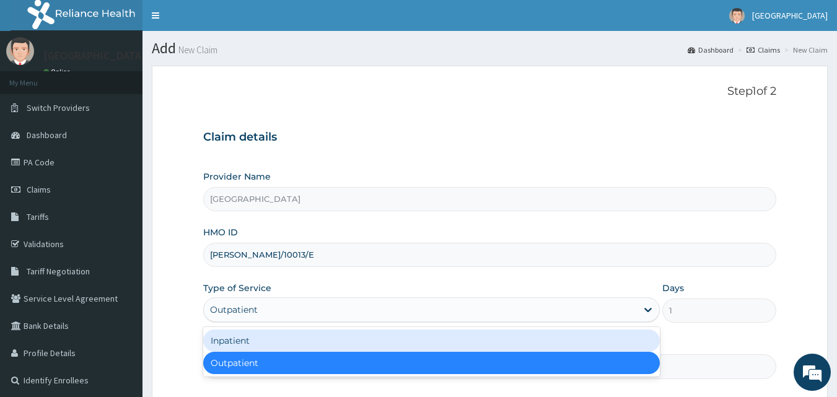
click at [213, 348] on div "Inpatient" at bounding box center [431, 341] width 457 height 22
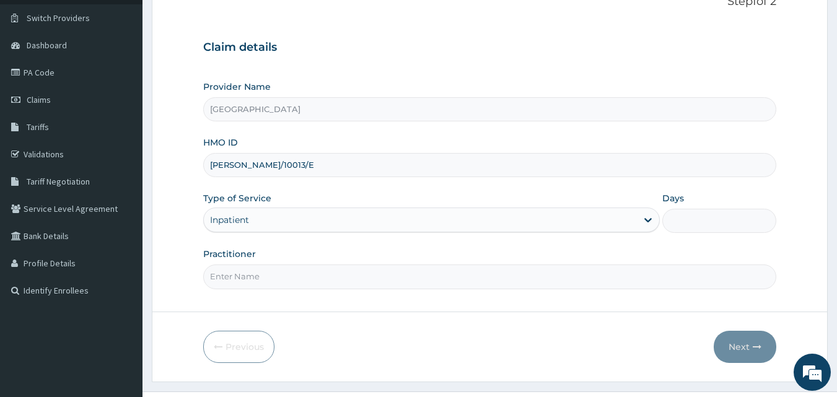
scroll to position [100, 0]
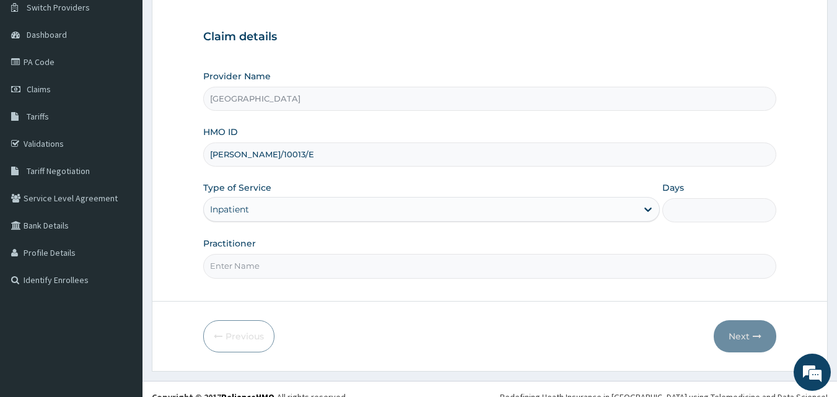
click at [714, 208] on input "Days" at bounding box center [720, 210] width 114 height 24
type input "1"
click at [229, 266] on input "Practitioner" at bounding box center [490, 266] width 574 height 24
type input "DR [PERSON_NAME]"
click at [736, 331] on button "Next" at bounding box center [745, 336] width 63 height 32
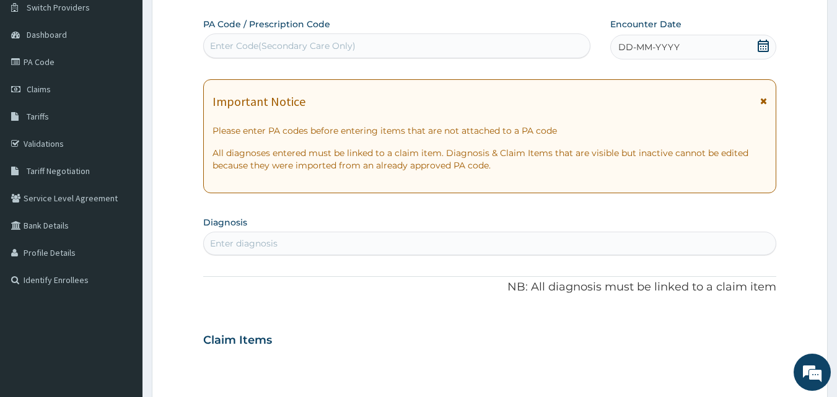
click at [428, 46] on div "Enter Code(Secondary Care Only)" at bounding box center [397, 46] width 387 height 20
type input "PA/84E584"
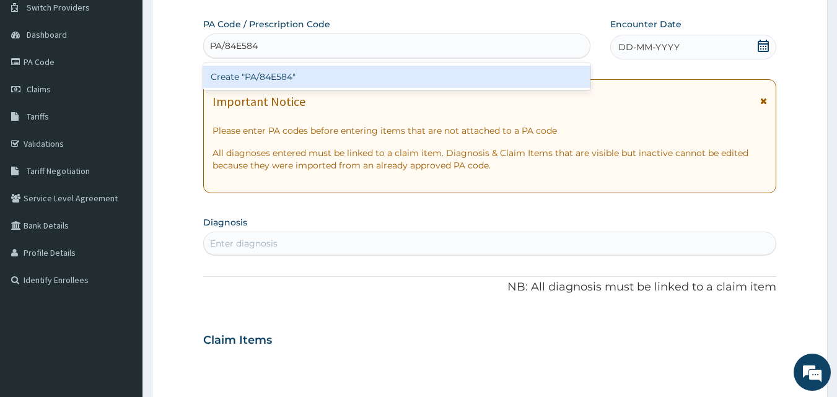
click at [312, 77] on div "Create "PA/84E584"" at bounding box center [397, 77] width 388 height 22
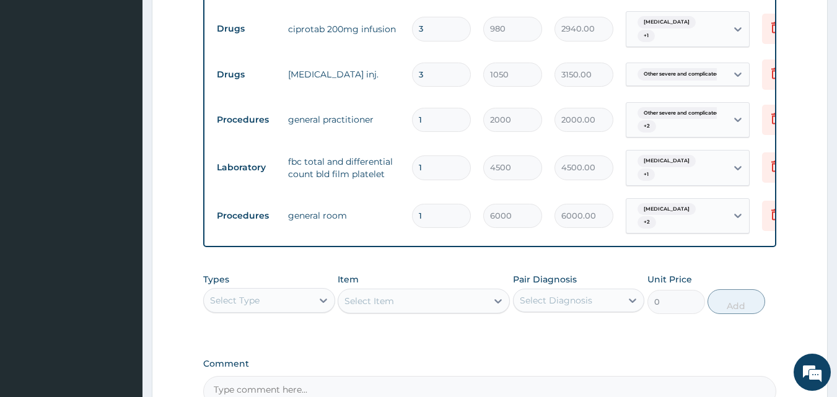
scroll to position [663, 0]
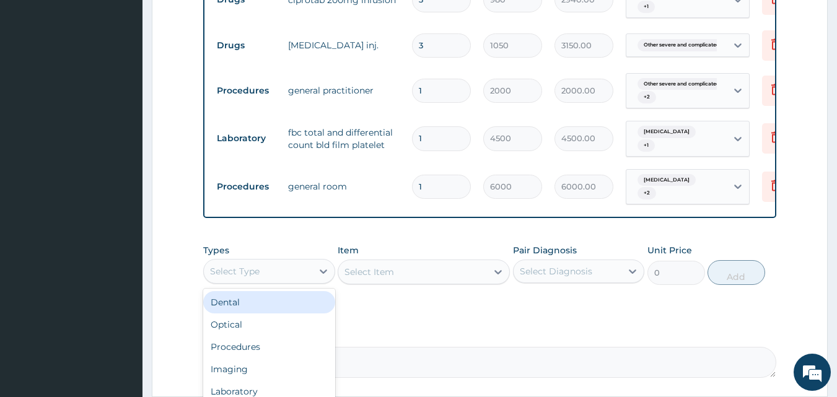
click at [276, 279] on div "Select Type" at bounding box center [258, 272] width 108 height 20
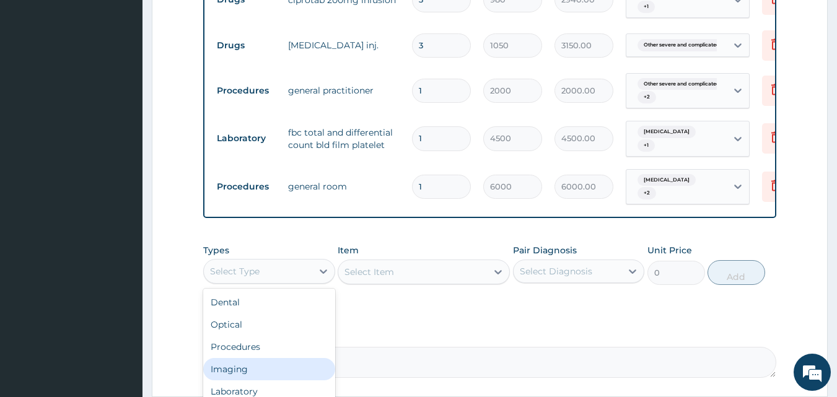
scroll to position [783, 0]
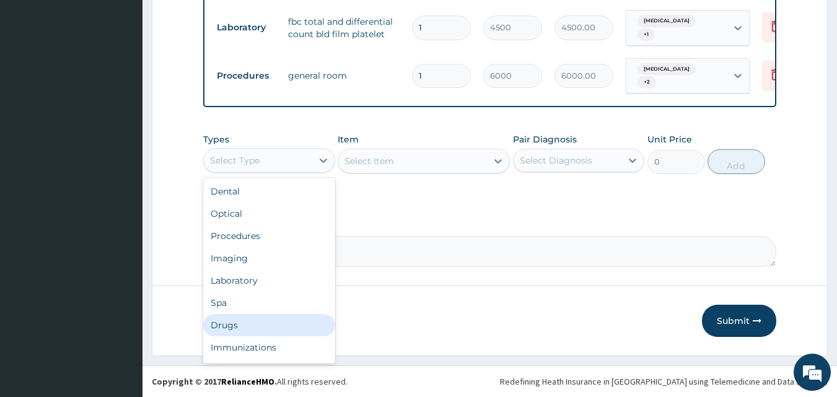
click at [237, 331] on div "Drugs" at bounding box center [269, 325] width 132 height 22
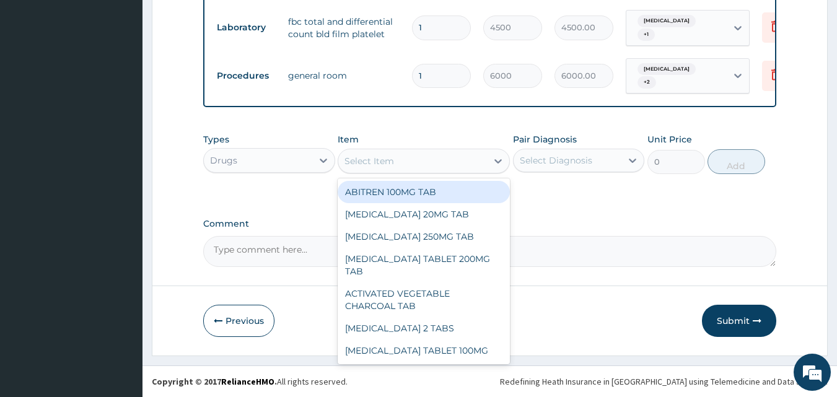
click at [387, 160] on div "Select Item" at bounding box center [370, 161] width 50 height 12
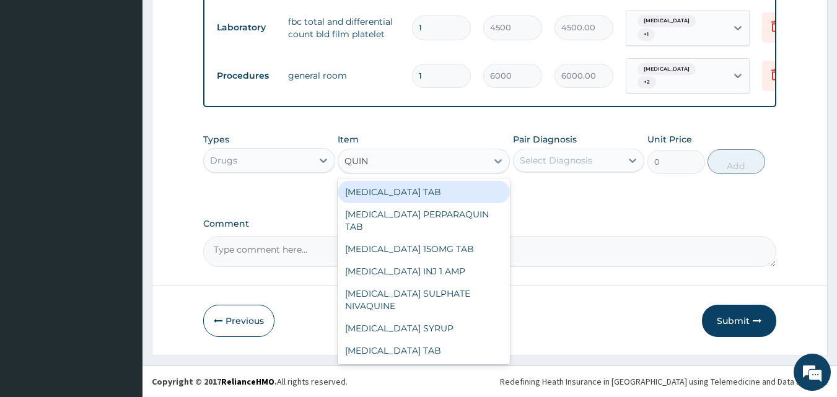
type input "QUINI"
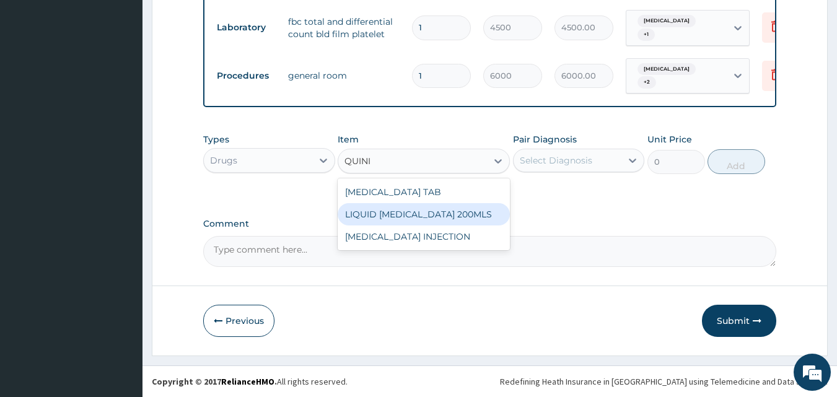
click at [373, 220] on div "LIQUID [MEDICAL_DATA] 200MLS" at bounding box center [424, 214] width 172 height 22
type input "460"
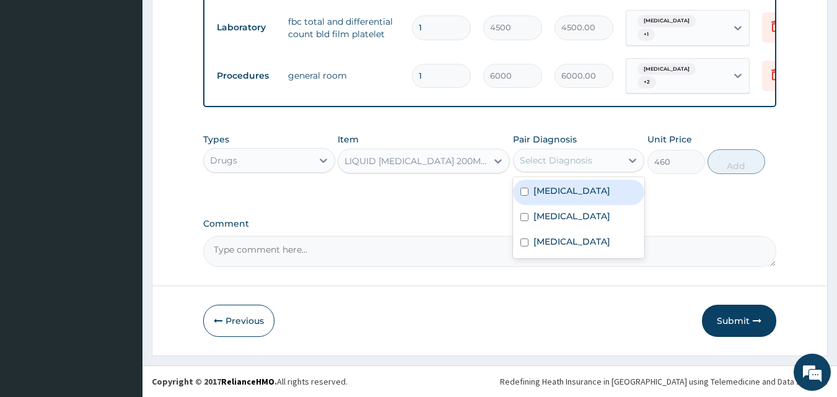
click at [578, 165] on div "Select Diagnosis" at bounding box center [556, 160] width 73 height 12
click at [573, 192] on label "[MEDICAL_DATA]" at bounding box center [572, 191] width 77 height 12
checkbox input "true"
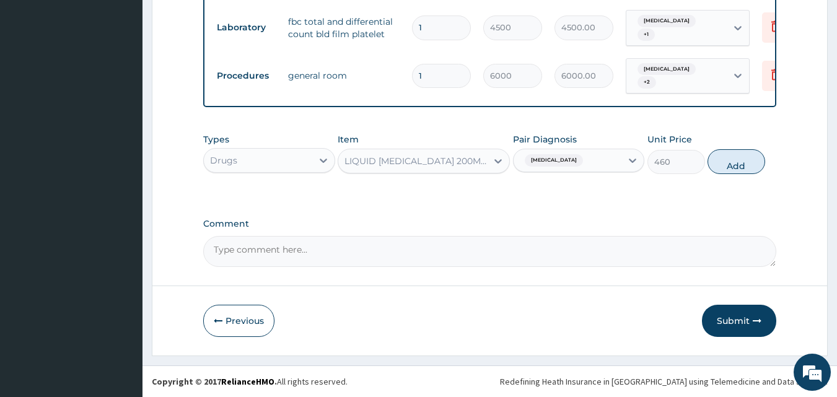
click at [562, 159] on span "[MEDICAL_DATA]" at bounding box center [554, 160] width 58 height 12
click at [570, 197] on label "[MEDICAL_DATA]" at bounding box center [572, 191] width 77 height 12
checkbox input "false"
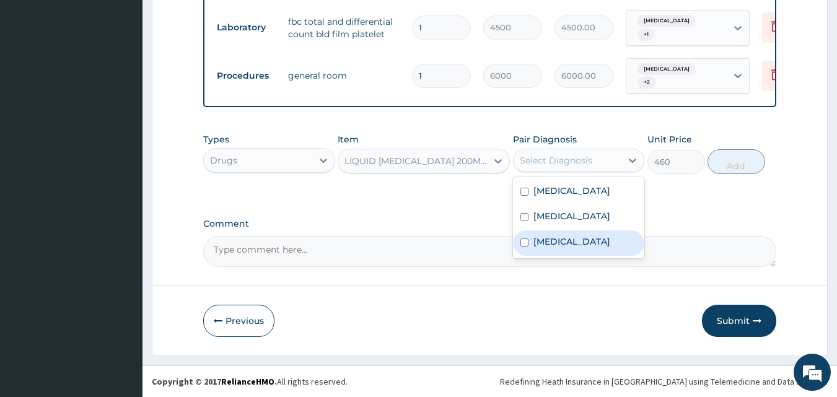
click at [559, 248] on label "[MEDICAL_DATA]" at bounding box center [572, 242] width 77 height 12
checkbox input "true"
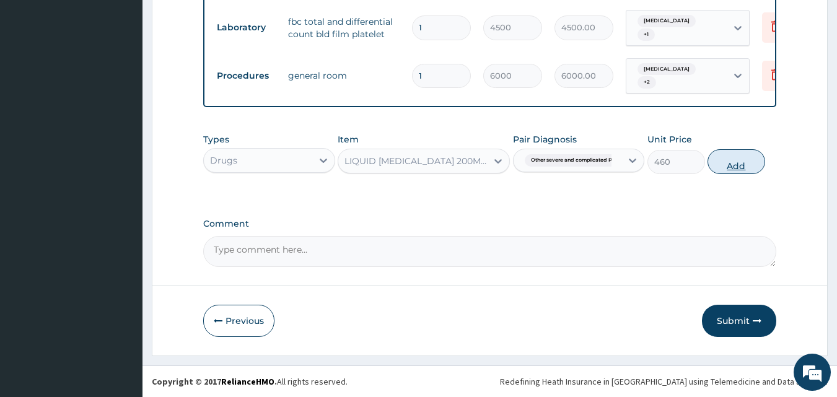
click at [736, 156] on button "Add" at bounding box center [737, 161] width 58 height 25
type input "0"
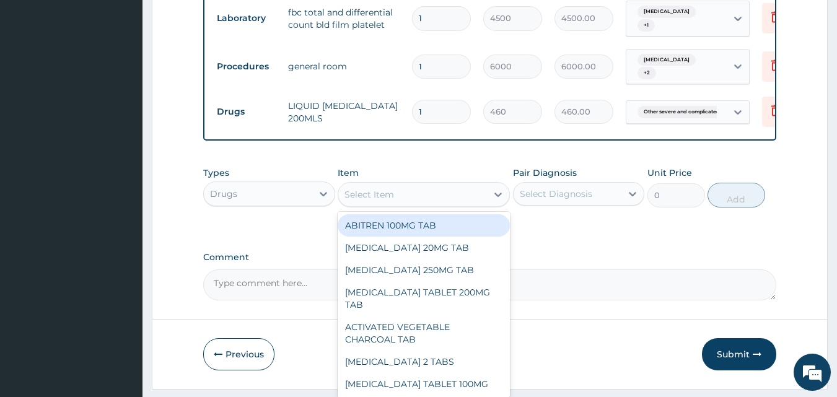
click at [378, 201] on div "Select Item" at bounding box center [370, 194] width 50 height 12
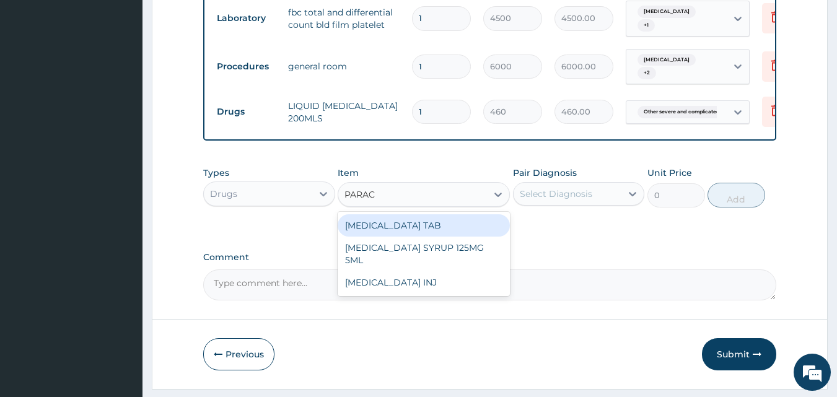
type input "PARACE"
click at [377, 237] on div "[MEDICAL_DATA] TAB" at bounding box center [424, 225] width 172 height 22
type input "20"
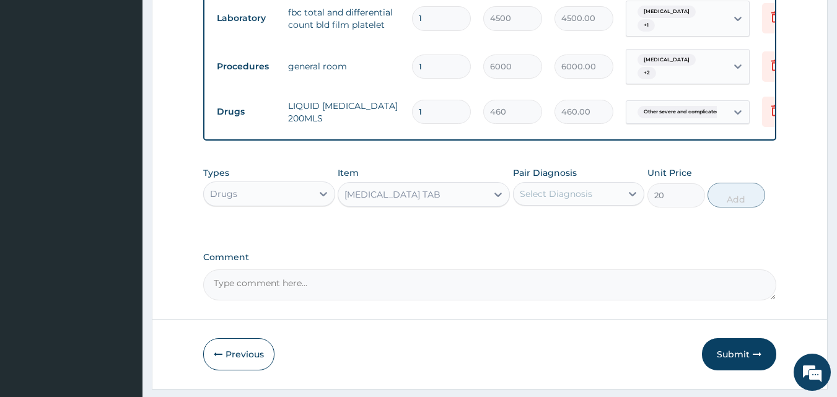
click at [571, 214] on div "Types Drugs Item option [MEDICAL_DATA] TAB, selected. Select is focused ,type t…" at bounding box center [490, 187] width 574 height 53
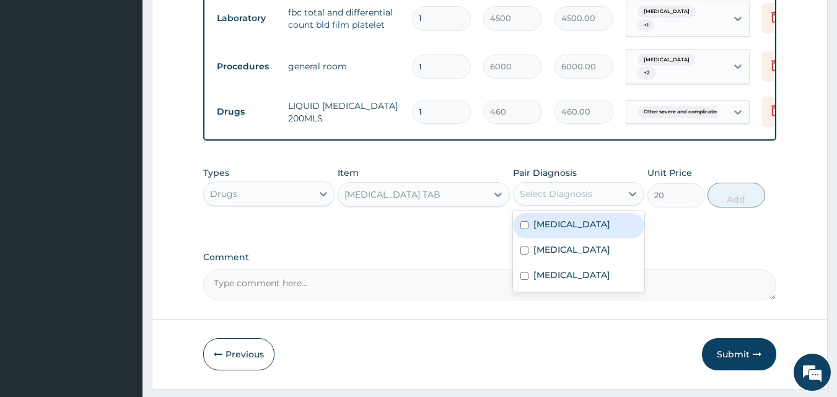
click at [571, 200] on div "Select Diagnosis" at bounding box center [556, 194] width 73 height 12
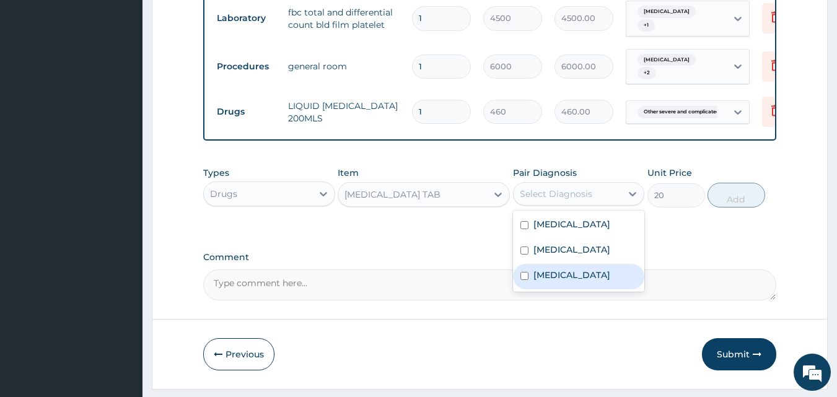
click at [562, 281] on label "[MEDICAL_DATA]" at bounding box center [572, 275] width 77 height 12
checkbox input "true"
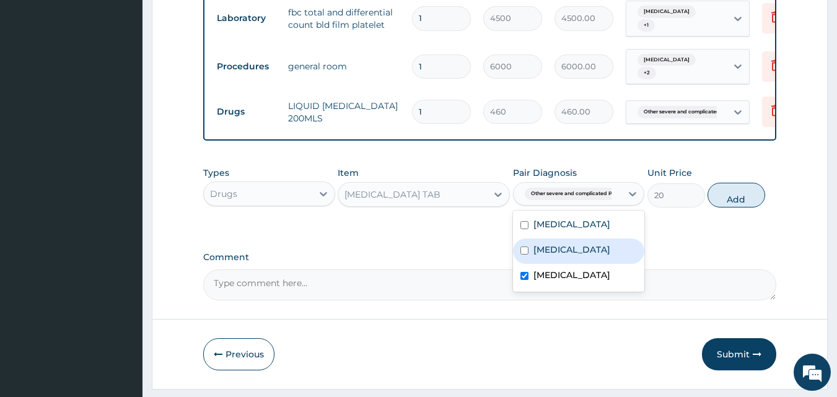
click at [563, 256] on label "[MEDICAL_DATA]" at bounding box center [572, 250] width 77 height 12
checkbox input "true"
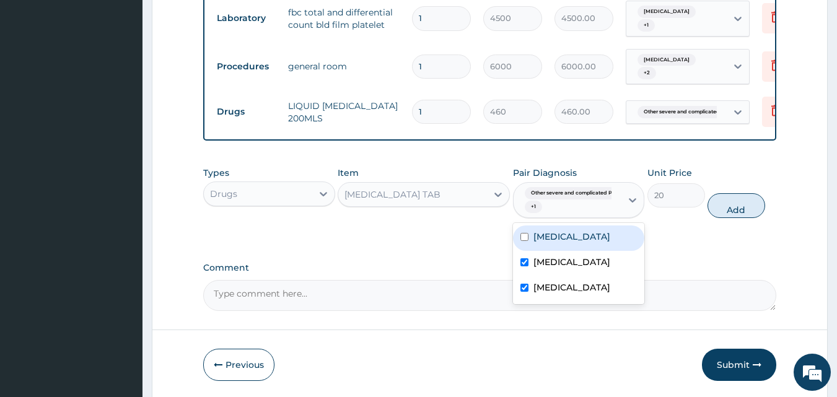
click at [576, 218] on div "Other severe and complicated P... + 1" at bounding box center [568, 200] width 108 height 35
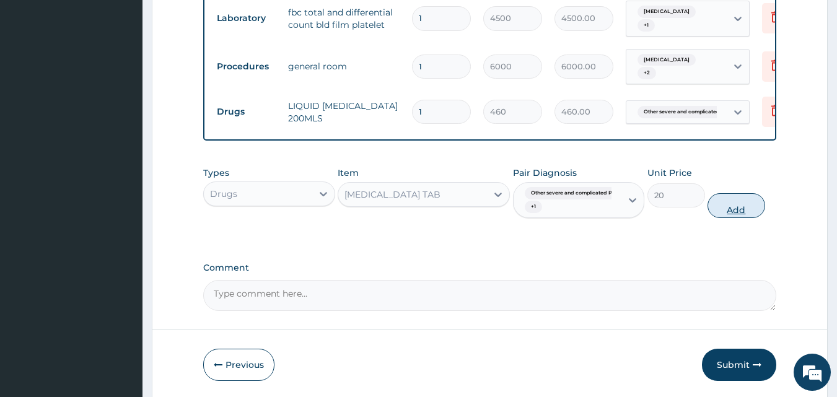
click at [761, 218] on button "Add" at bounding box center [737, 205] width 58 height 25
type input "0"
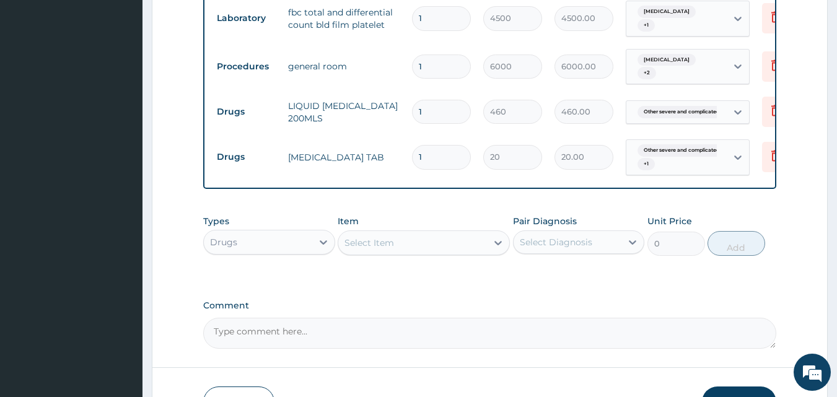
type input "12"
type input "240.00"
type input "12"
click at [353, 249] on div "Select Item" at bounding box center [370, 243] width 50 height 12
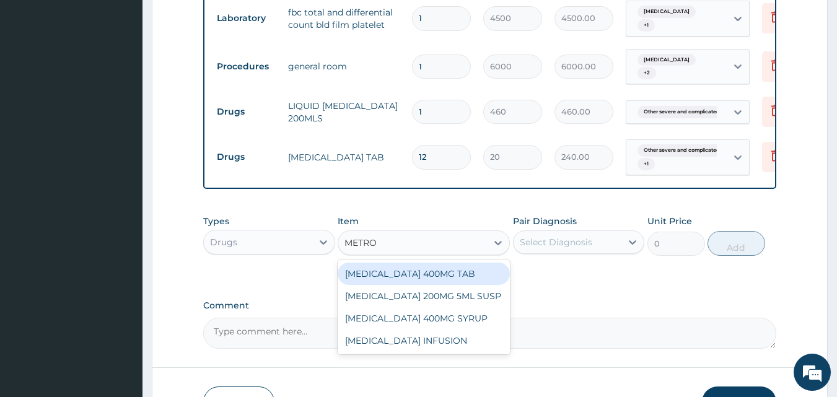
type input "METRON"
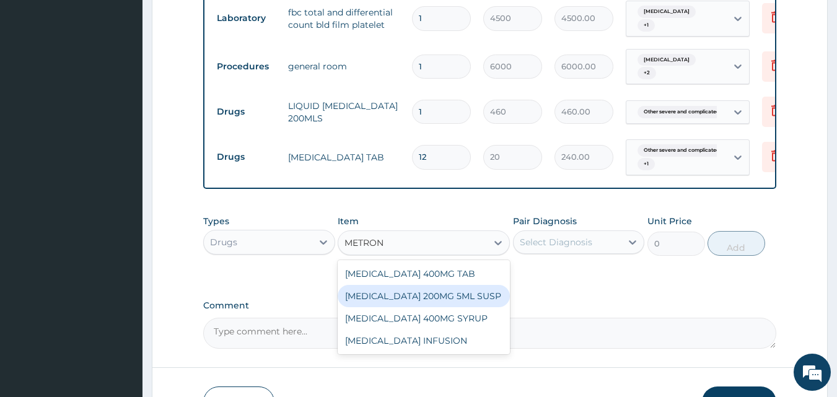
click at [366, 306] on div "[MEDICAL_DATA] 200MG 5ML SUSP" at bounding box center [424, 296] width 172 height 22
type input "300"
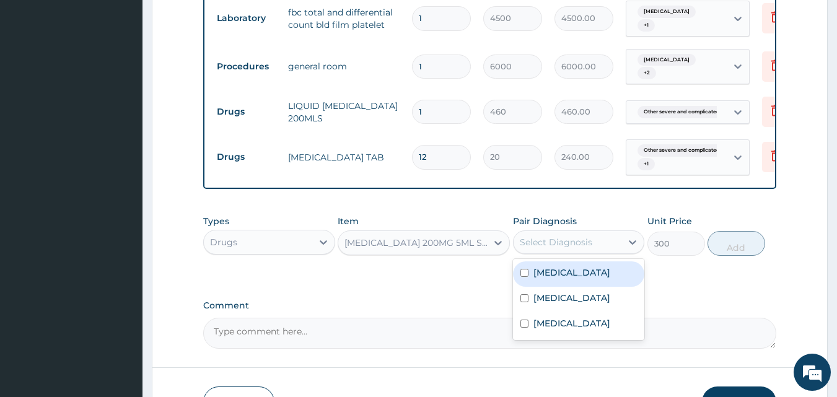
click at [538, 249] on div "Select Diagnosis" at bounding box center [556, 242] width 73 height 12
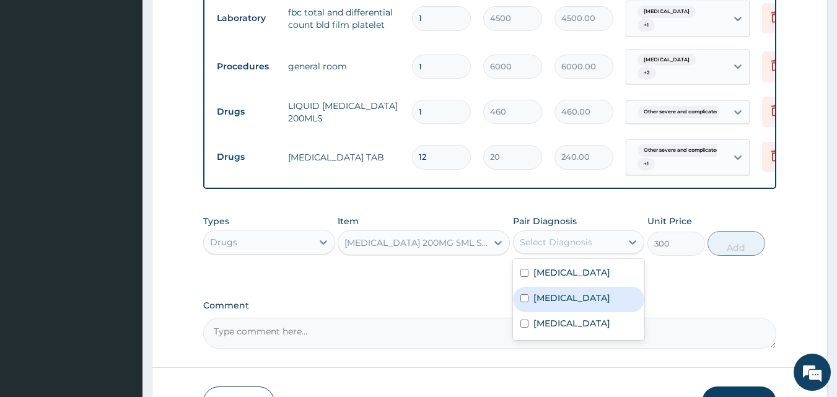
click at [558, 304] on label "[MEDICAL_DATA]" at bounding box center [572, 298] width 77 height 12
checkbox input "true"
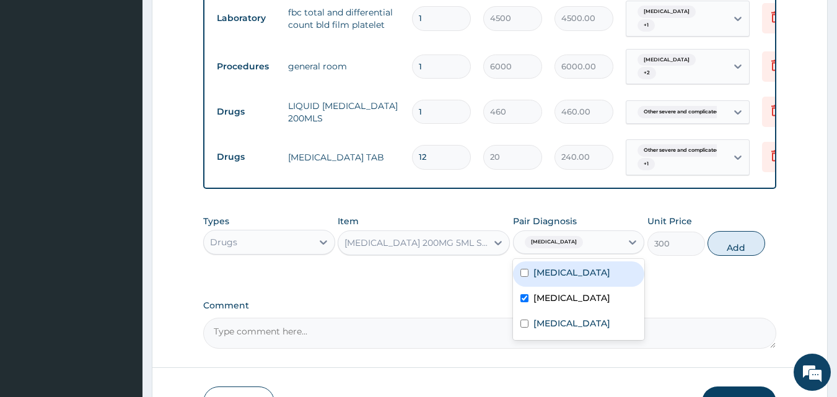
click at [560, 279] on label "[MEDICAL_DATA]" at bounding box center [572, 273] width 77 height 12
checkbox input "true"
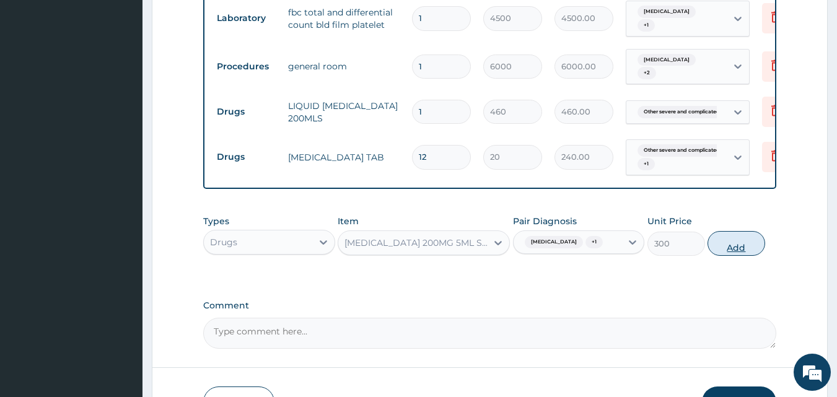
click at [727, 256] on button "Add" at bounding box center [737, 243] width 58 height 25
type input "0"
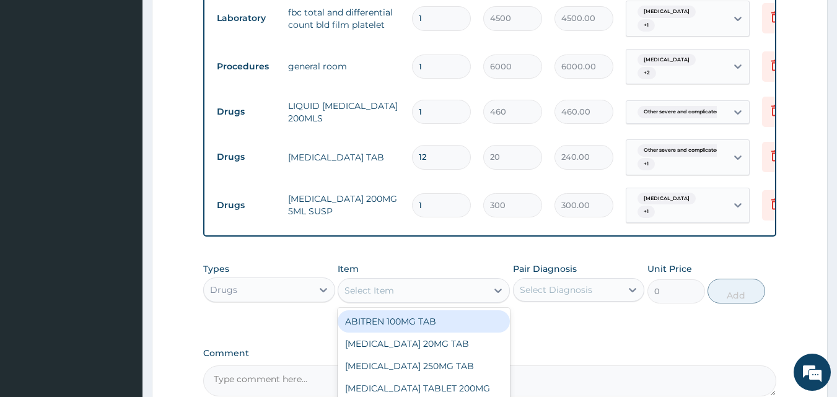
click at [374, 295] on div "Select Item" at bounding box center [370, 290] width 50 height 12
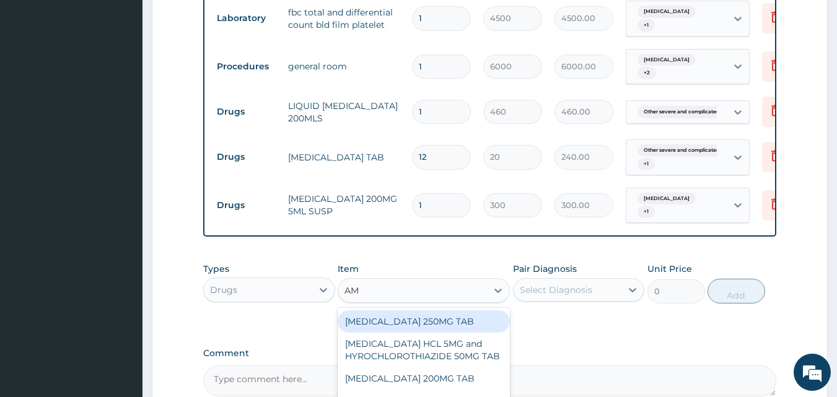
type input "AMO"
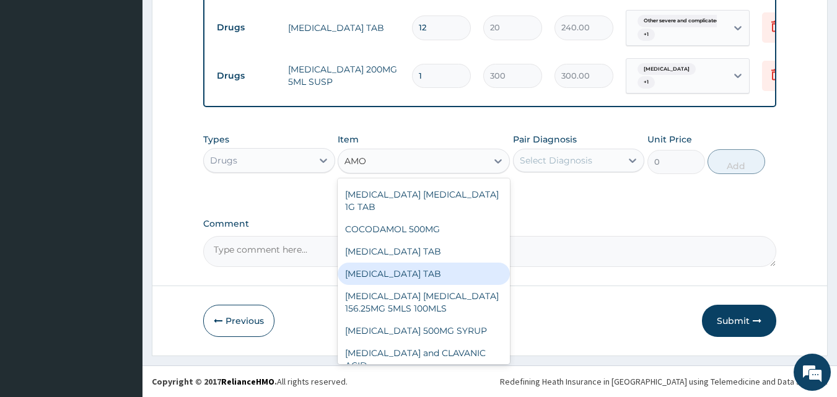
scroll to position [124, 0]
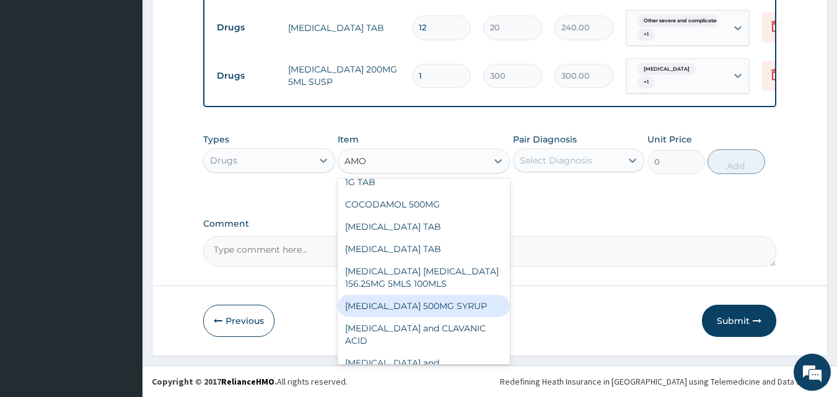
click at [400, 307] on div "[MEDICAL_DATA] 500MG SYRUP" at bounding box center [424, 306] width 172 height 22
type input "790"
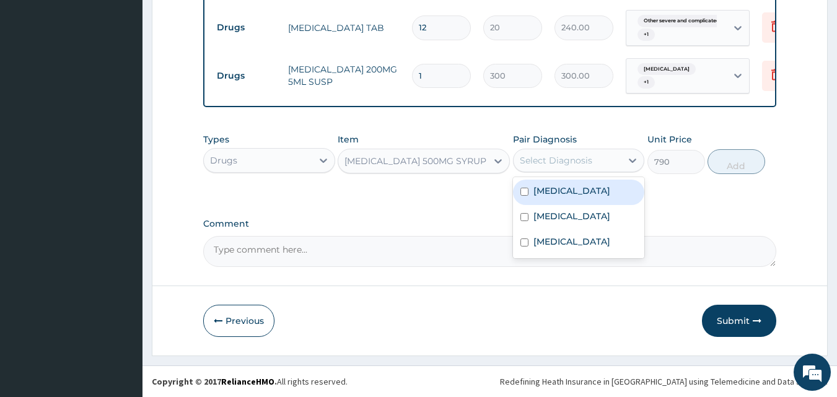
click at [565, 170] on div "Select Diagnosis" at bounding box center [568, 161] width 108 height 20
click at [571, 197] on label "[MEDICAL_DATA]" at bounding box center [572, 191] width 77 height 12
checkbox input "true"
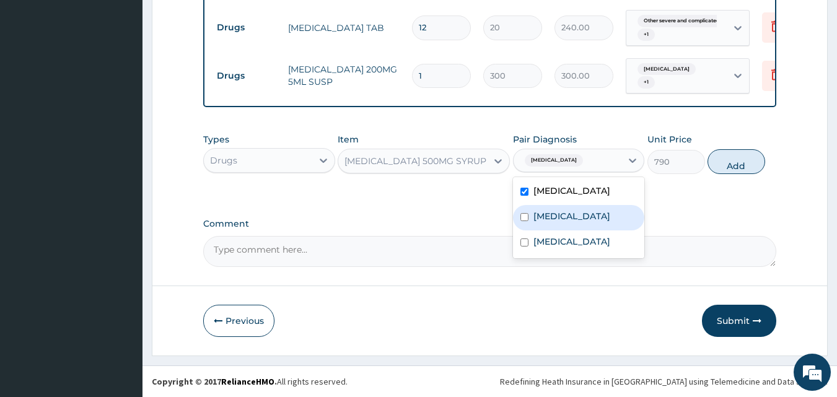
click at [566, 221] on label "[MEDICAL_DATA]" at bounding box center [572, 216] width 77 height 12
checkbox input "true"
click at [745, 163] on button "Add" at bounding box center [737, 161] width 58 height 25
type input "0"
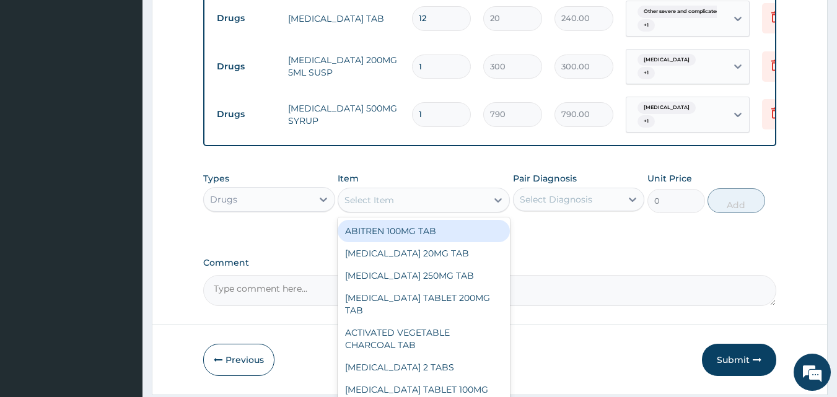
click at [359, 203] on div "Select Item" at bounding box center [370, 200] width 50 height 12
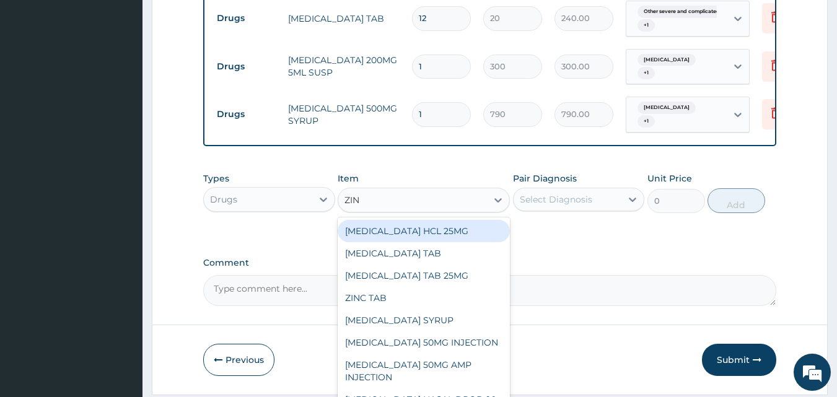
type input "ZINC"
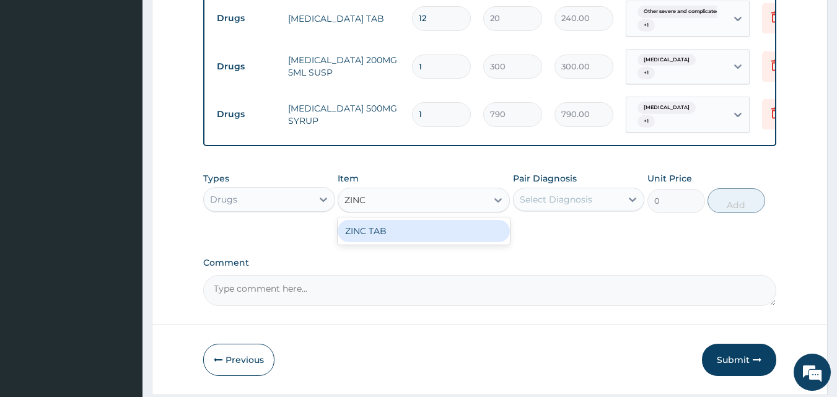
click at [401, 236] on div "ZINC TAB" at bounding box center [424, 231] width 172 height 22
type input "50"
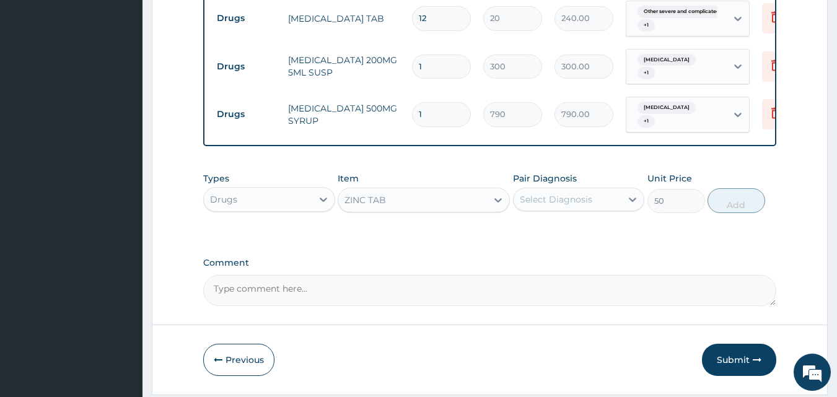
click at [539, 206] on div "Select Diagnosis" at bounding box center [556, 199] width 73 height 12
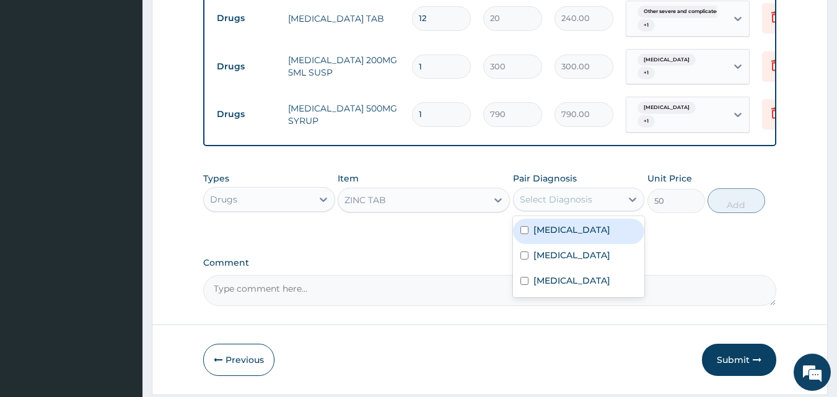
click at [570, 234] on label "[MEDICAL_DATA]" at bounding box center [572, 230] width 77 height 12
checkbox input "true"
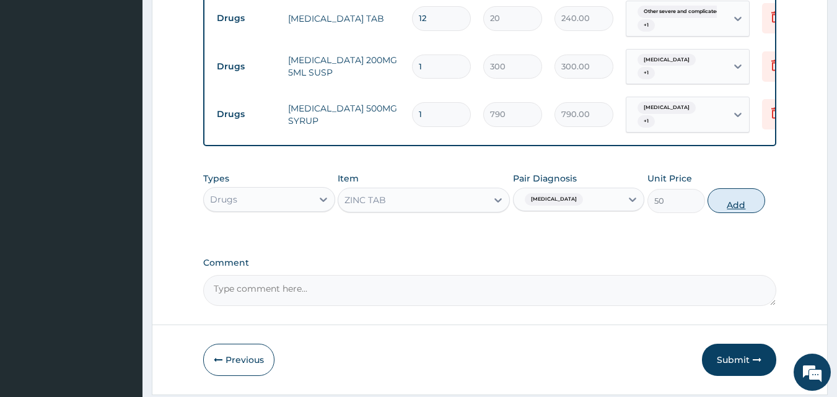
click at [757, 213] on button "Add" at bounding box center [737, 200] width 58 height 25
type input "0"
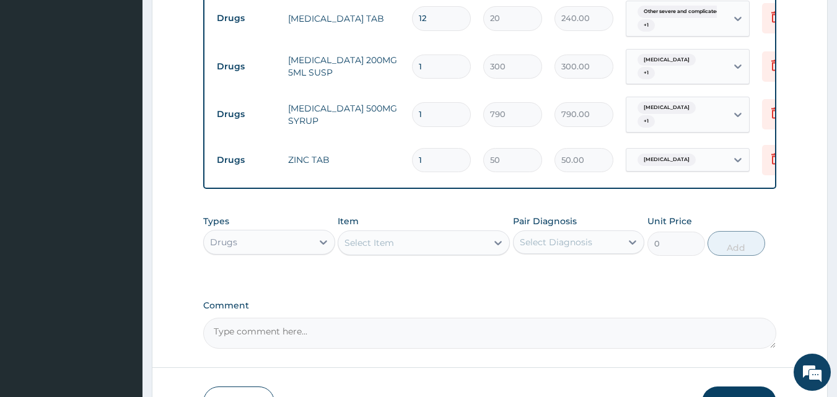
type input "10"
type input "500.00"
type input "10"
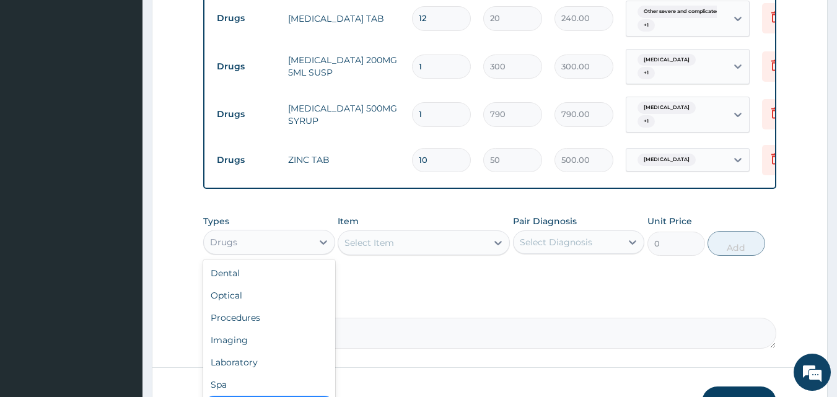
click at [240, 252] on div "Drugs" at bounding box center [258, 242] width 108 height 20
click at [241, 368] on div "Laboratory" at bounding box center [269, 362] width 132 height 22
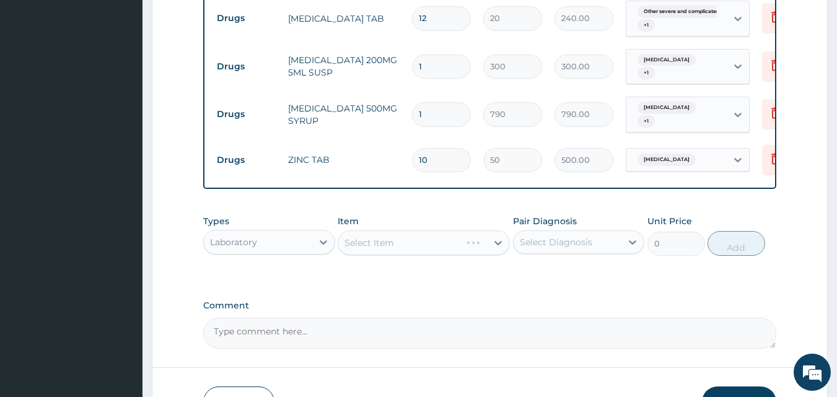
click at [378, 250] on div "Select Item" at bounding box center [424, 243] width 172 height 25
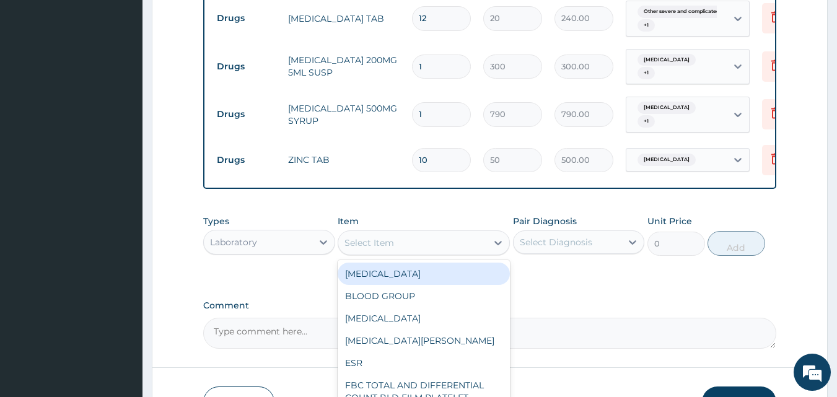
click at [406, 253] on div "Select Item" at bounding box center [412, 243] width 149 height 20
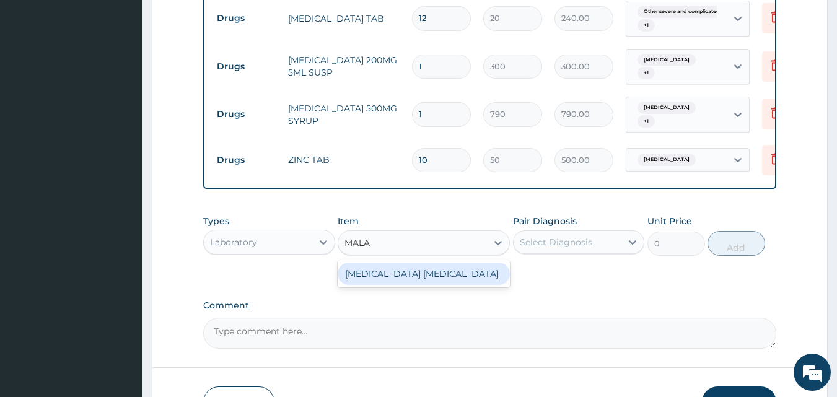
type input "MALAR"
click at [390, 285] on div "MALARIA PARASITE" at bounding box center [424, 274] width 172 height 22
type input "1500"
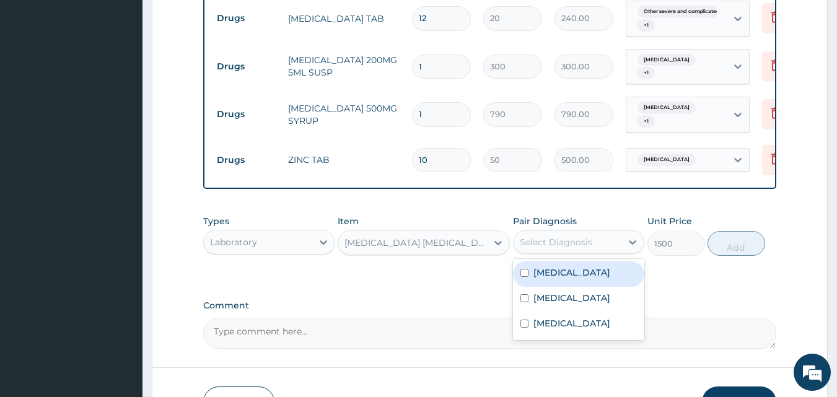
click at [556, 249] on div "Select Diagnosis" at bounding box center [556, 242] width 73 height 12
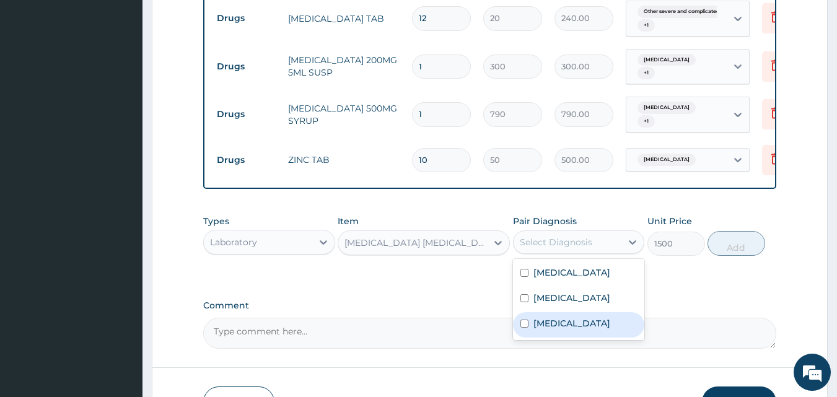
click at [529, 338] on div "[MEDICAL_DATA]" at bounding box center [579, 324] width 132 height 25
checkbox input "true"
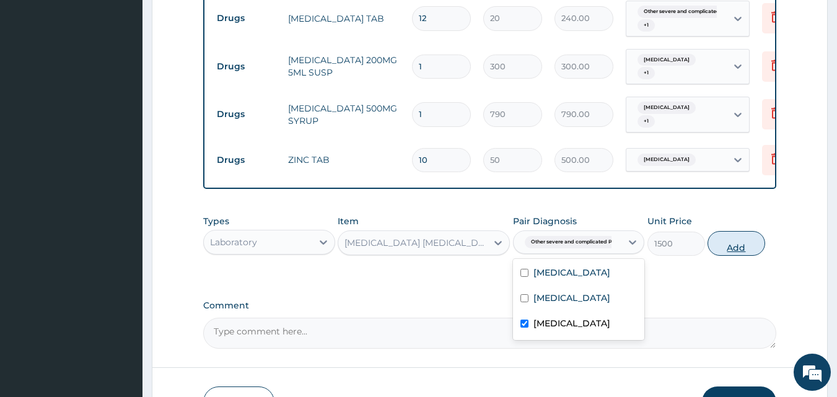
click at [741, 242] on button "Add" at bounding box center [737, 243] width 58 height 25
type input "0"
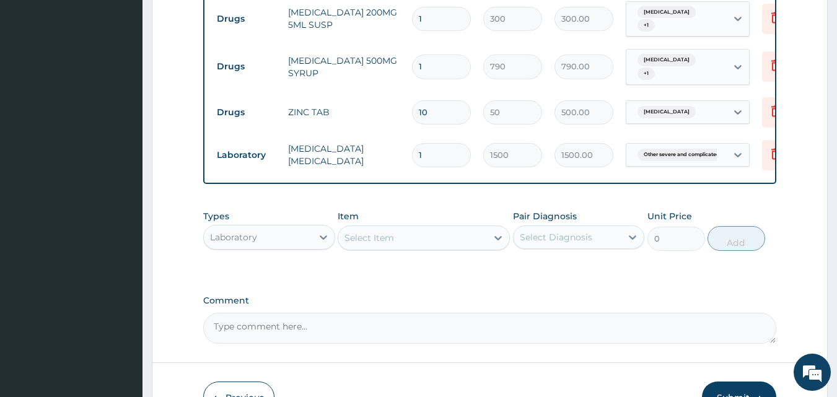
scroll to position [1056, 0]
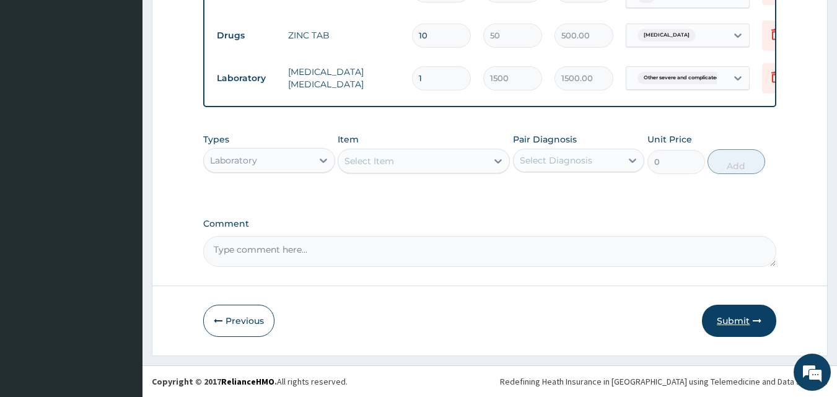
click at [726, 320] on button "Submit" at bounding box center [739, 321] width 74 height 32
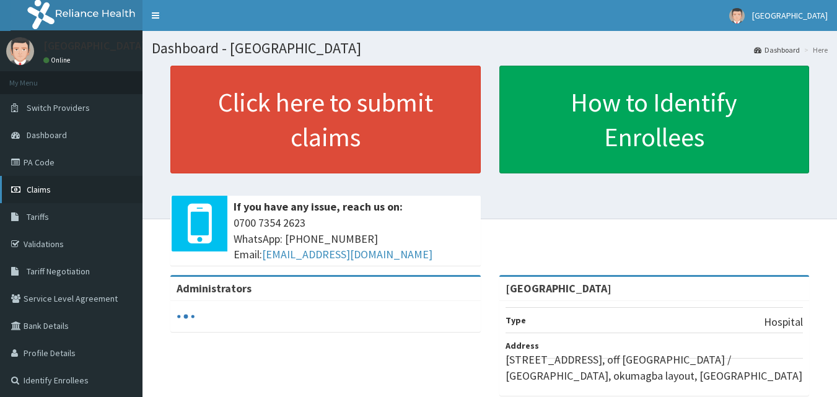
click at [30, 192] on span "Claims" at bounding box center [39, 189] width 24 height 11
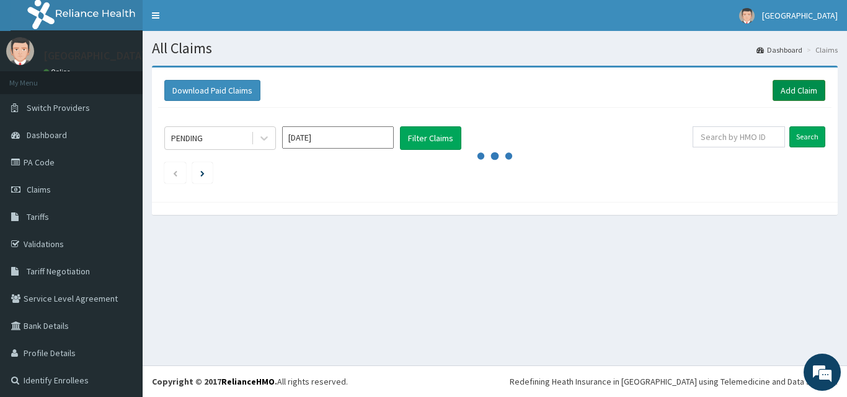
click at [802, 92] on link "Add Claim" at bounding box center [798, 90] width 53 height 21
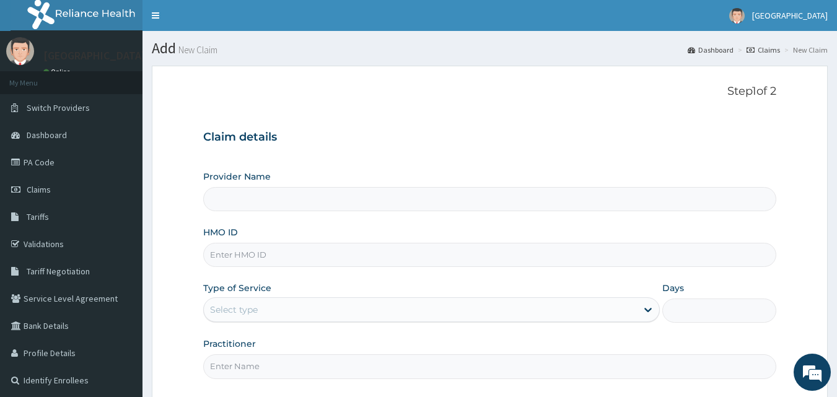
click at [242, 258] on input "HMO ID" at bounding box center [490, 255] width 574 height 24
type input "[PERSON_NAME]/10013/D"
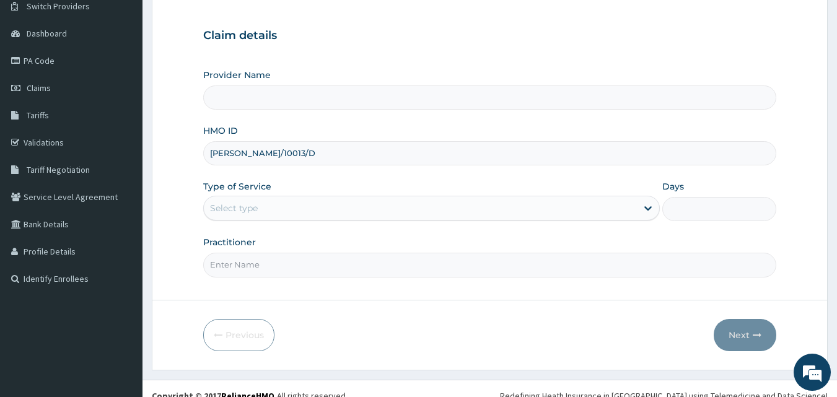
scroll to position [116, 0]
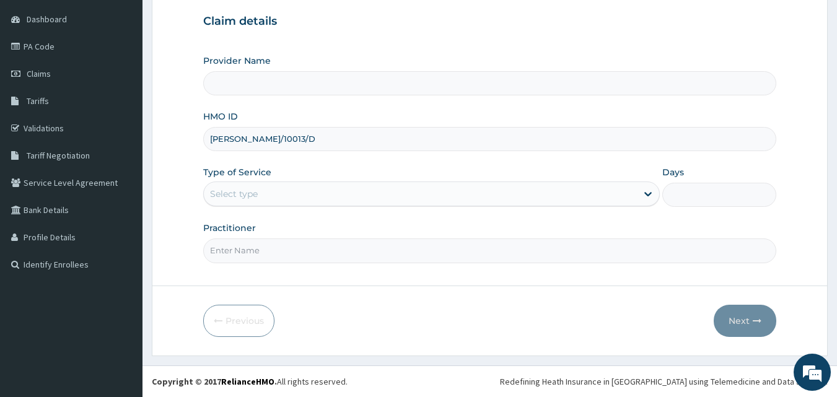
click at [251, 195] on div "Select type" at bounding box center [234, 194] width 48 height 12
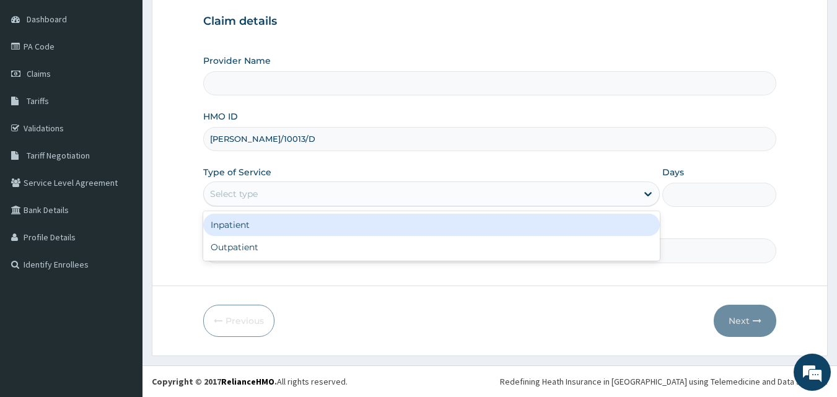
click at [240, 227] on div "Inpatient" at bounding box center [431, 225] width 457 height 22
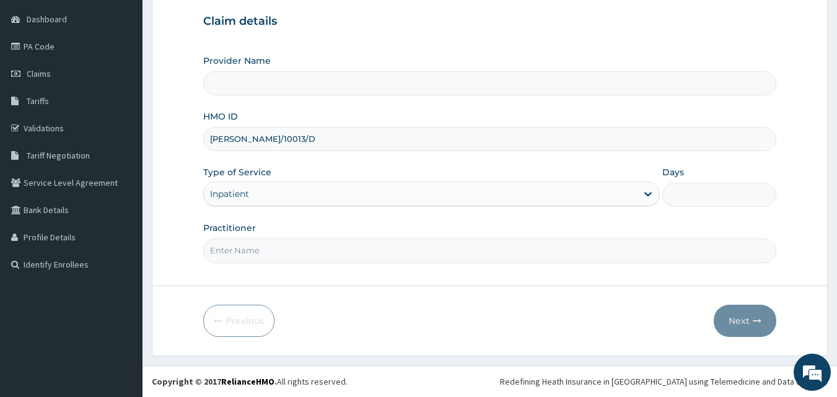
type input "[GEOGRAPHIC_DATA]"
click at [697, 189] on input "Days" at bounding box center [720, 195] width 114 height 24
type input "1"
click at [236, 244] on input "Practitioner" at bounding box center [490, 251] width 574 height 24
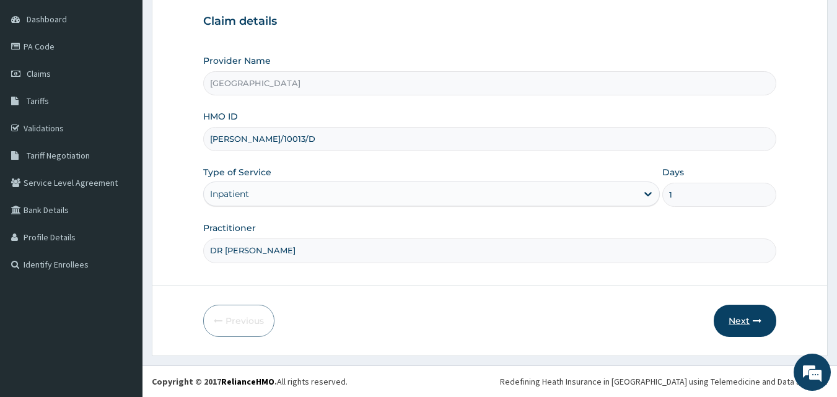
type input "DR JESSICA"
click at [738, 315] on button "Next" at bounding box center [745, 321] width 63 height 32
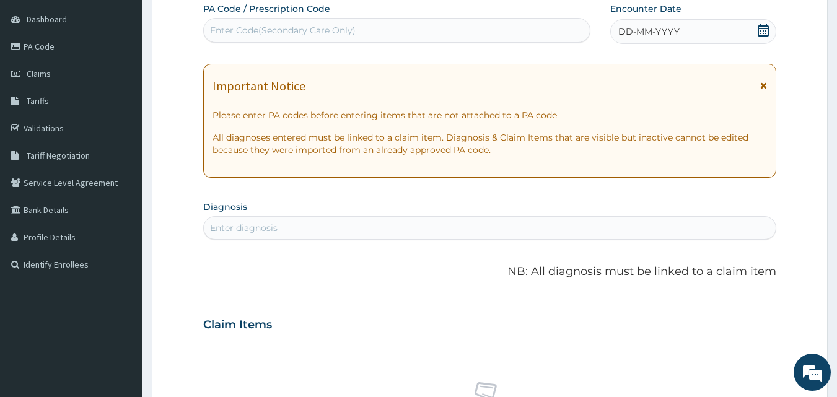
click at [364, 34] on div "Enter Code(Secondary Care Only)" at bounding box center [397, 30] width 387 height 20
type input "PA/1E4704"
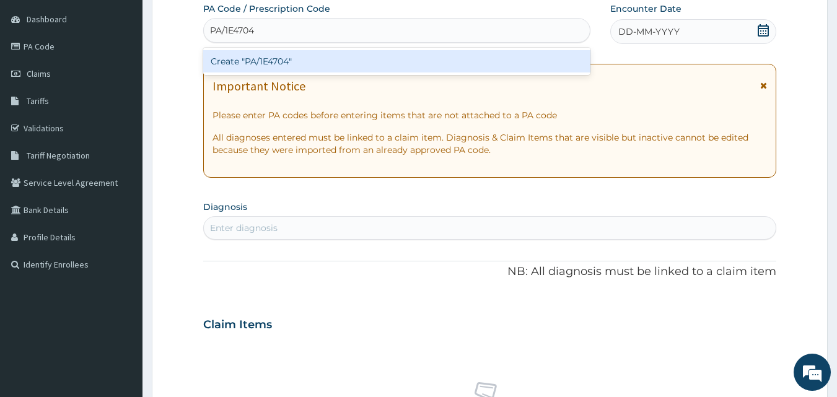
click at [294, 68] on div "Create "PA/1E4704"" at bounding box center [397, 61] width 388 height 22
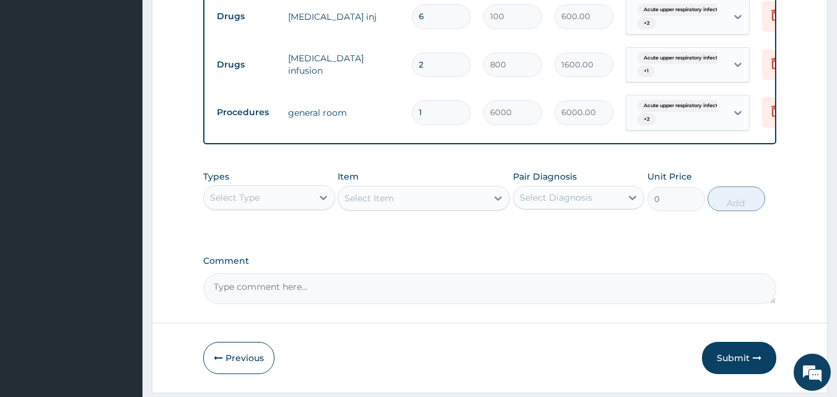
scroll to position [806, 0]
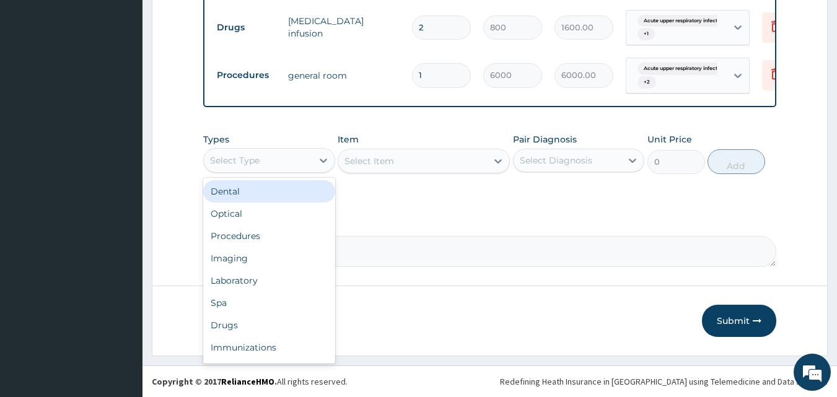
click at [227, 160] on div "Select Type" at bounding box center [235, 160] width 50 height 12
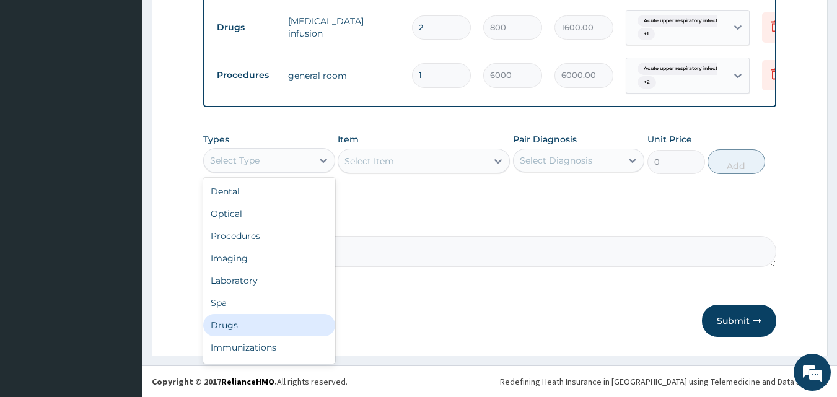
click at [219, 333] on div "Drugs" at bounding box center [269, 325] width 132 height 22
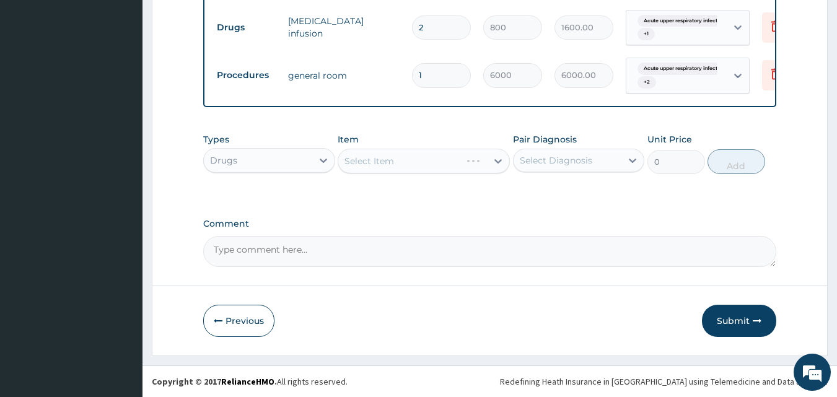
click at [376, 153] on div "Select Item" at bounding box center [424, 161] width 172 height 25
click at [372, 165] on div "Select Item" at bounding box center [424, 161] width 172 height 25
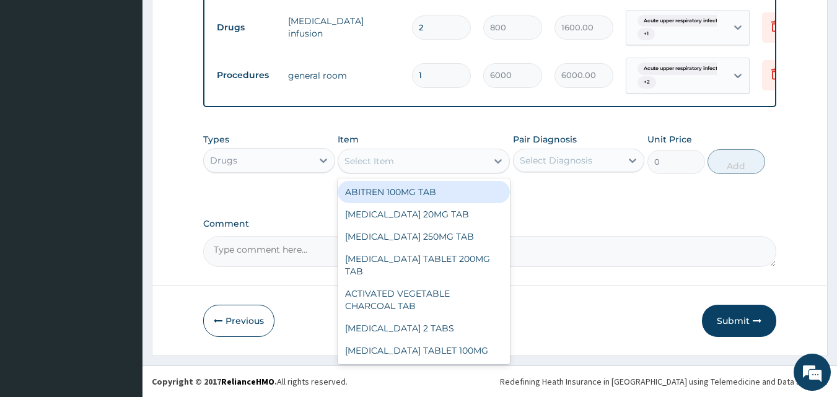
click at [372, 165] on div "Select Item" at bounding box center [370, 161] width 50 height 12
type input "AMOX"
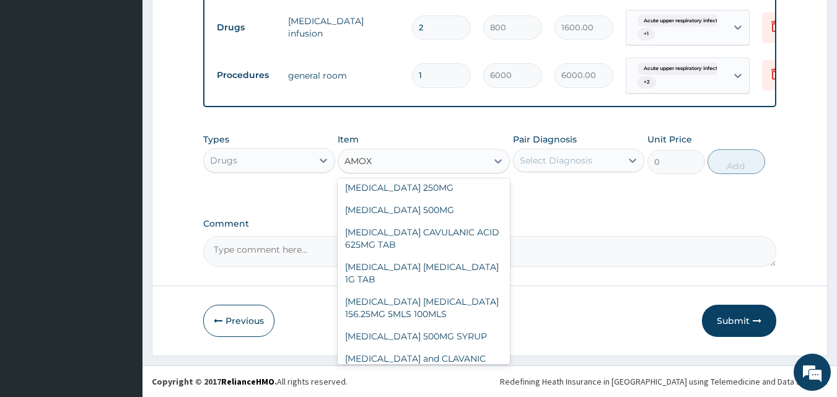
scroll to position [2, 0]
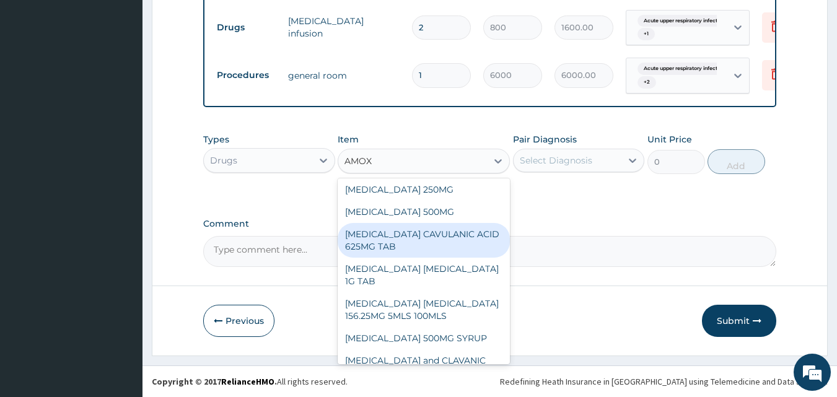
click at [356, 240] on div "[MEDICAL_DATA] CAVULANIC ACID 625MG TAB" at bounding box center [424, 240] width 172 height 35
type input "250"
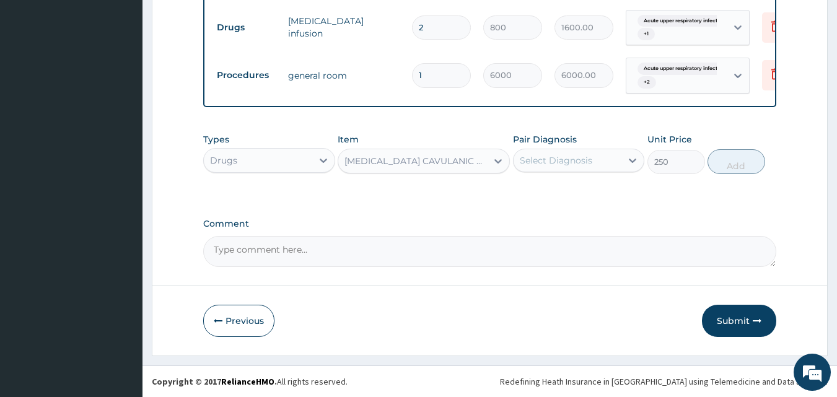
click at [547, 161] on div "Select Diagnosis" at bounding box center [556, 160] width 73 height 12
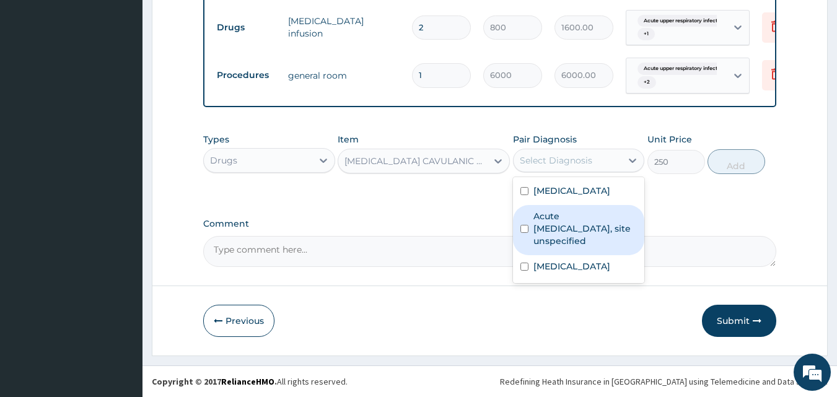
click at [562, 247] on label "Acute upper respiratory infection, site unspecified" at bounding box center [586, 228] width 104 height 37
checkbox input "true"
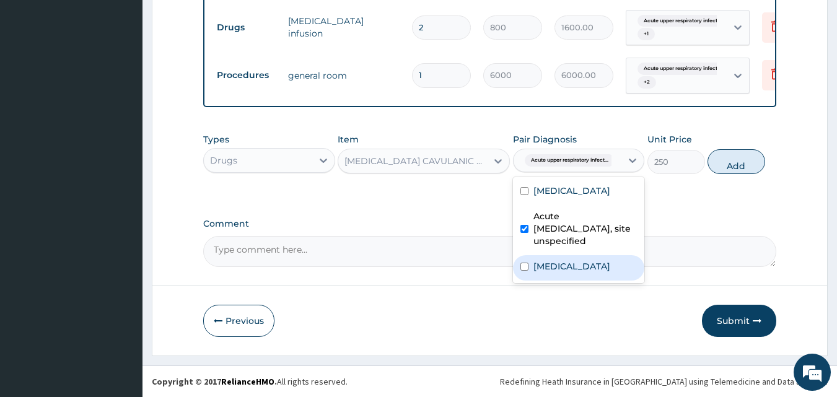
click at [559, 273] on label "[MEDICAL_DATA]" at bounding box center [572, 266] width 77 height 12
checkbox input "true"
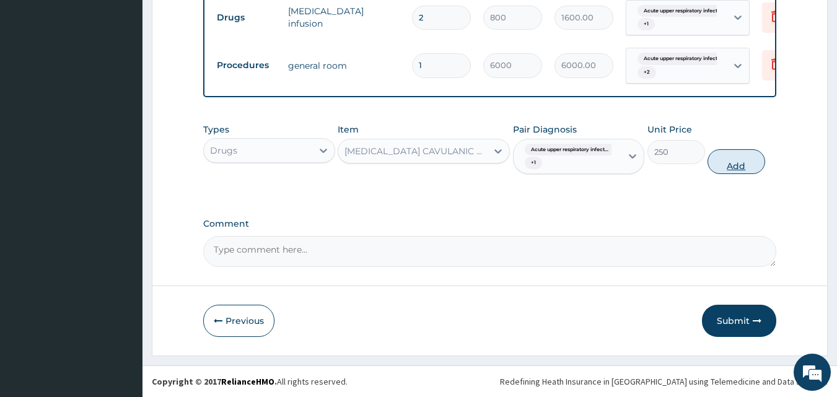
click at [726, 168] on button "Add" at bounding box center [737, 161] width 58 height 25
type input "0"
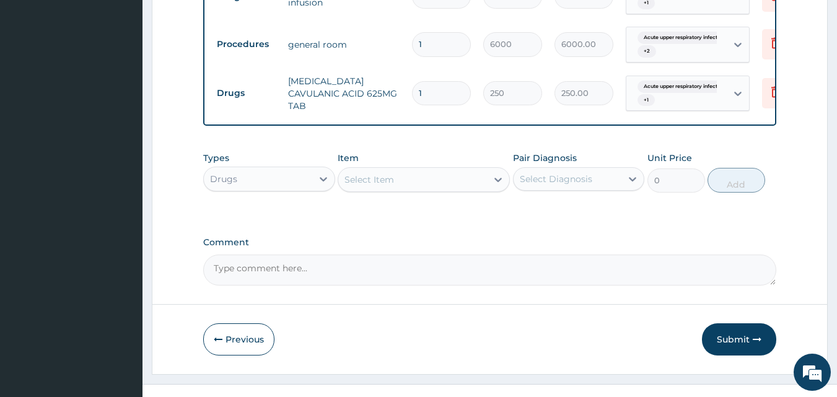
type input "0.00"
type input "6"
type input "1500.00"
type input "6"
click at [389, 186] on div "Select Item" at bounding box center [370, 180] width 50 height 12
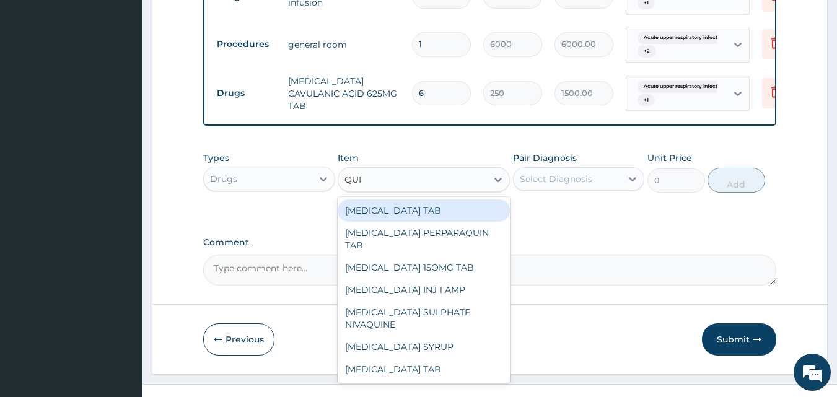
type input "QUIN"
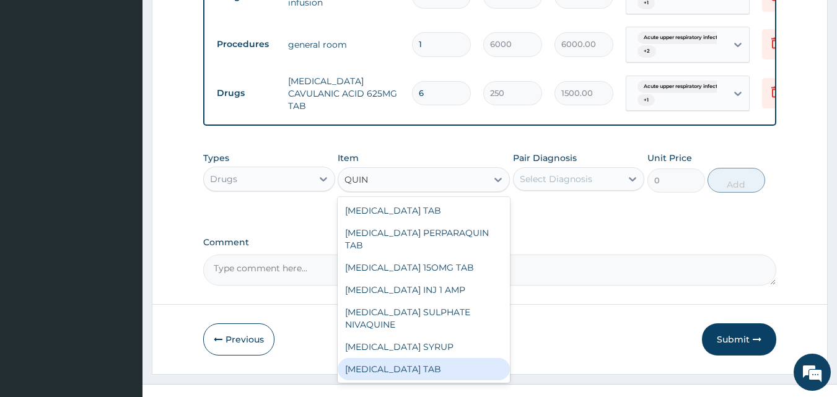
click at [388, 380] on div "[MEDICAL_DATA] TAB" at bounding box center [424, 369] width 172 height 22
type input "179"
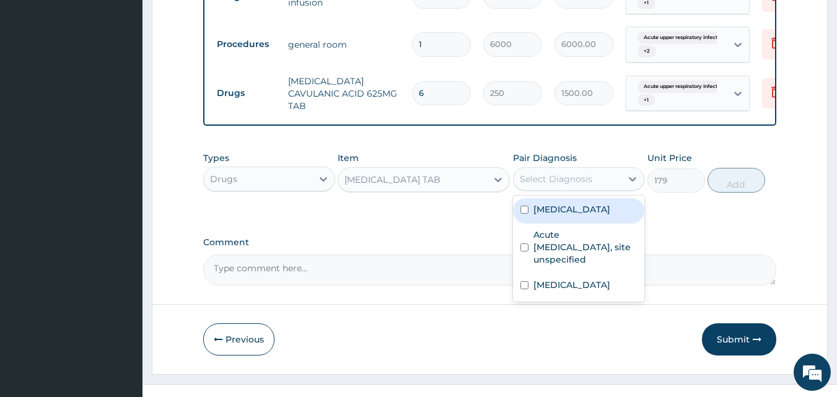
click at [581, 185] on div "Select Diagnosis" at bounding box center [556, 179] width 73 height 12
click at [552, 224] on div "[MEDICAL_DATA]" at bounding box center [579, 210] width 132 height 25
checkbox input "true"
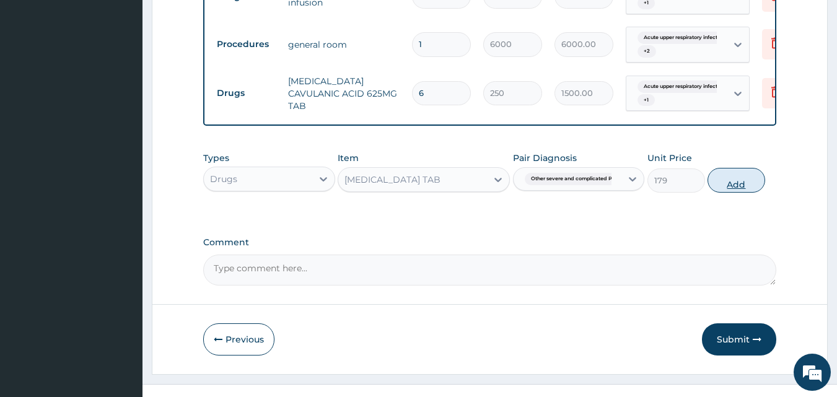
click at [742, 193] on button "Add" at bounding box center [737, 180] width 58 height 25
type input "0"
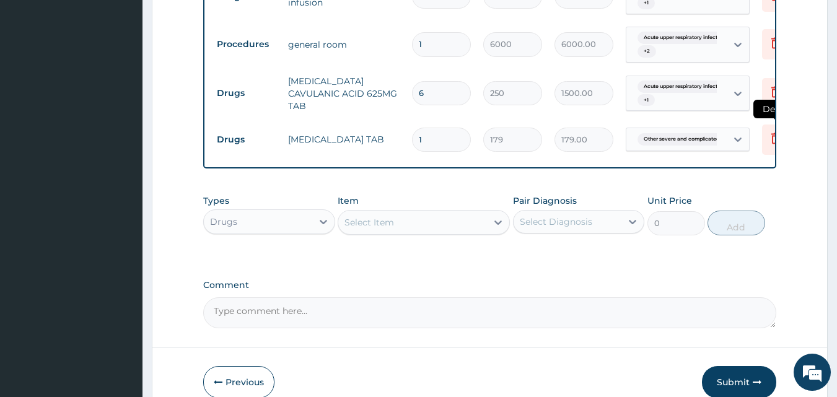
click at [770, 146] on icon at bounding box center [776, 138] width 15 height 15
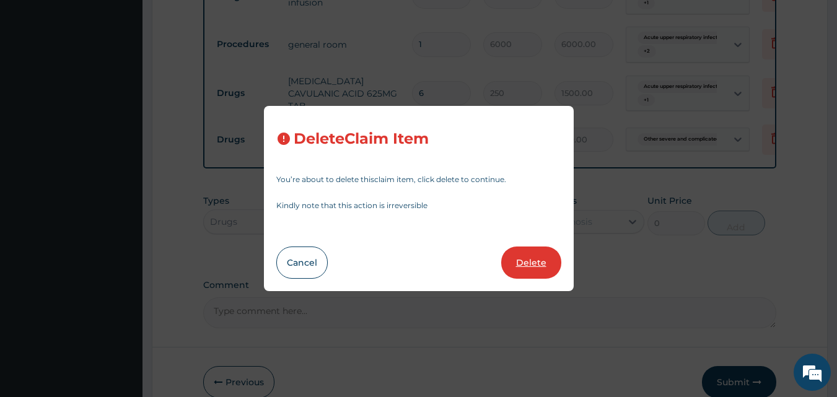
click at [520, 260] on button "Delete" at bounding box center [531, 263] width 60 height 32
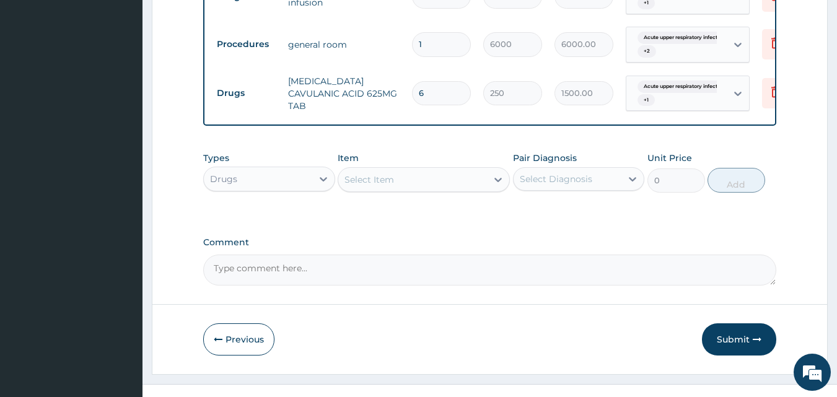
click at [373, 186] on div "Select Item" at bounding box center [370, 180] width 50 height 12
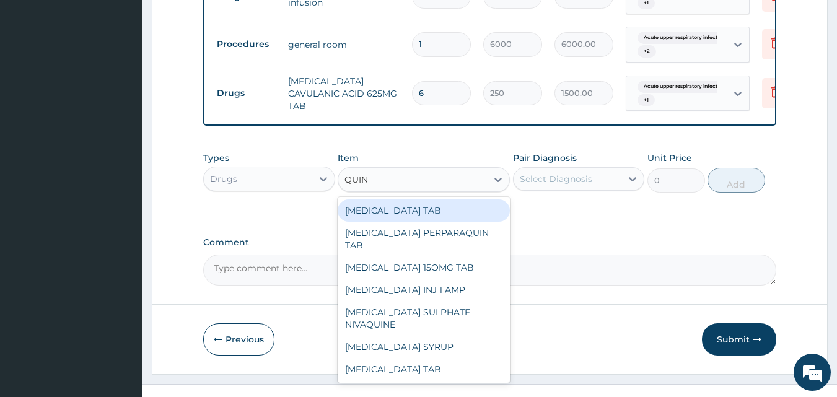
type input "QUINI"
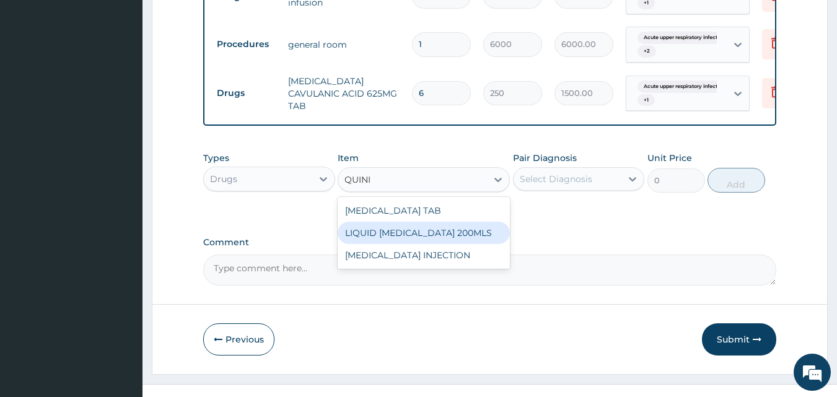
click at [376, 244] on div "LIQUID [MEDICAL_DATA] 200MLS" at bounding box center [424, 233] width 172 height 22
type input "460"
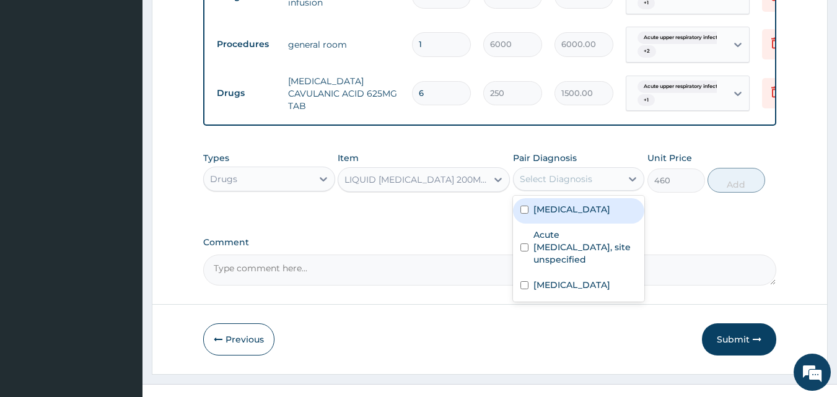
click at [555, 189] on div "Select Diagnosis" at bounding box center [568, 179] width 108 height 20
click at [557, 216] on label "[MEDICAL_DATA]" at bounding box center [572, 209] width 77 height 12
checkbox input "true"
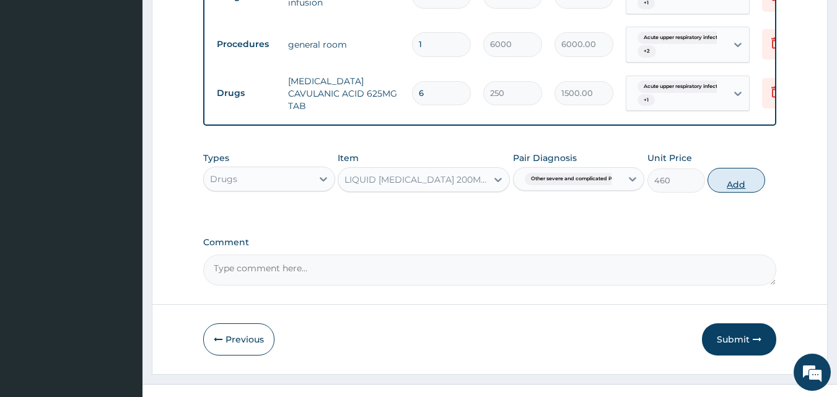
click at [746, 193] on button "Add" at bounding box center [737, 180] width 58 height 25
type input "0"
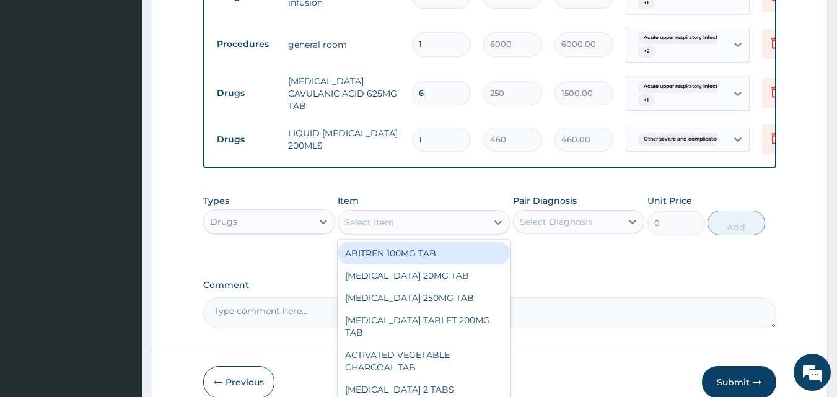
click at [359, 229] on div "Select Item" at bounding box center [370, 222] width 50 height 12
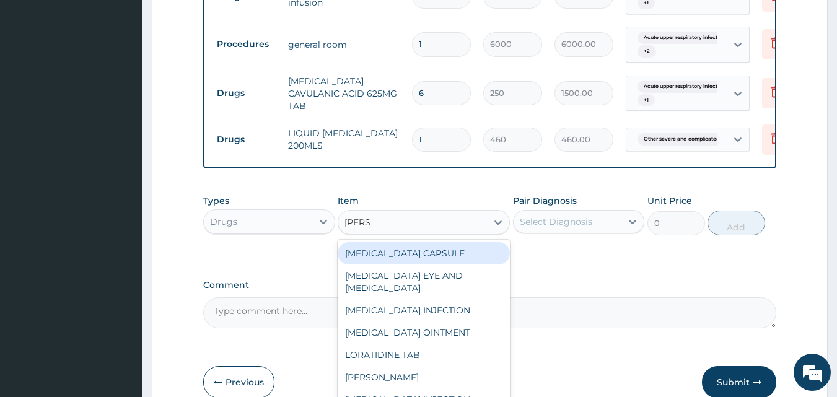
type input "LORAT"
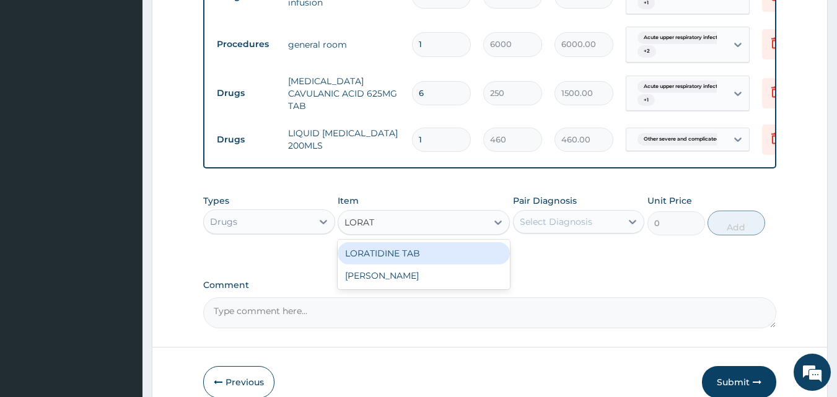
click at [367, 265] on div "LORATIDINE TAB" at bounding box center [424, 253] width 172 height 22
type input "70"
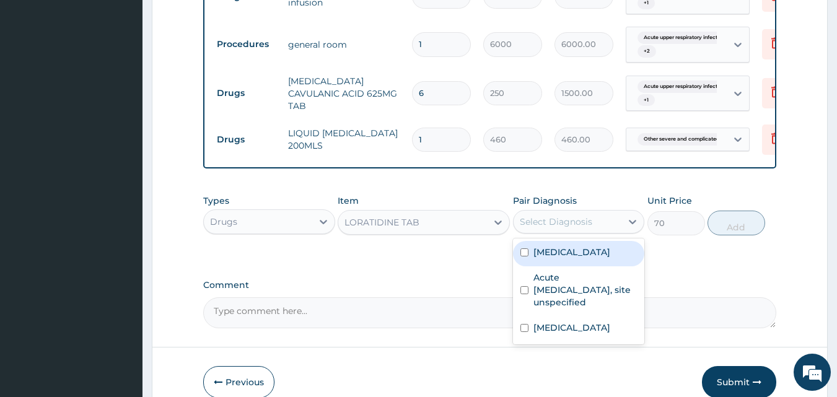
click at [544, 232] on div "Select Diagnosis" at bounding box center [568, 222] width 108 height 20
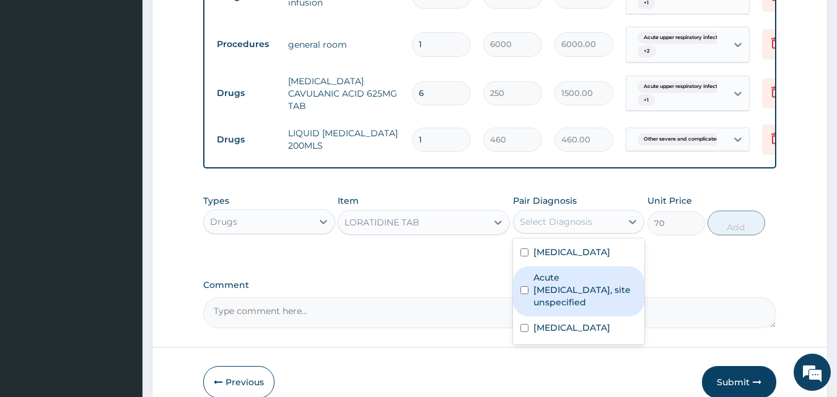
click at [589, 309] on label "Acute upper respiratory infection, site unspecified" at bounding box center [586, 289] width 104 height 37
checkbox input "true"
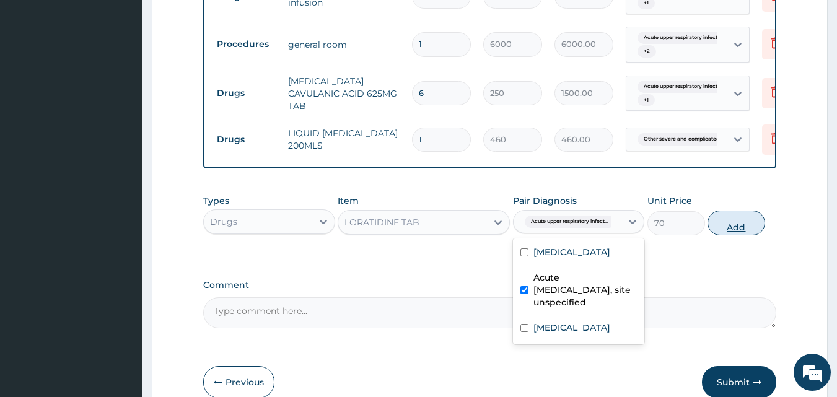
click at [739, 236] on button "Add" at bounding box center [737, 223] width 58 height 25
type input "0"
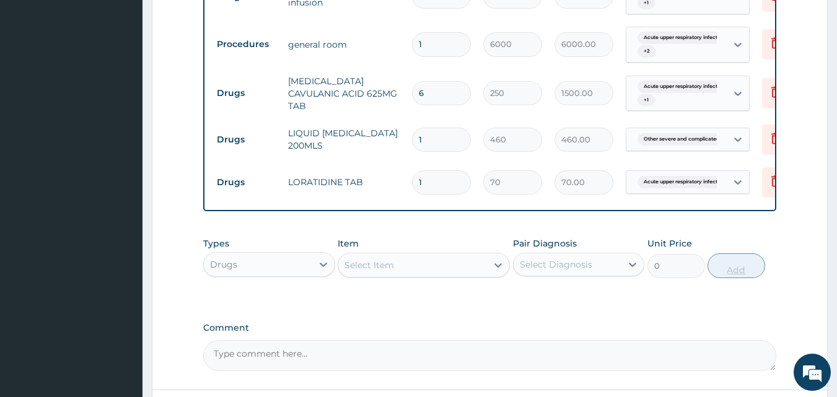
type input "0.00"
type input "5"
type input "350.00"
type input "5"
click at [438, 275] on div "Select Item" at bounding box center [412, 265] width 149 height 20
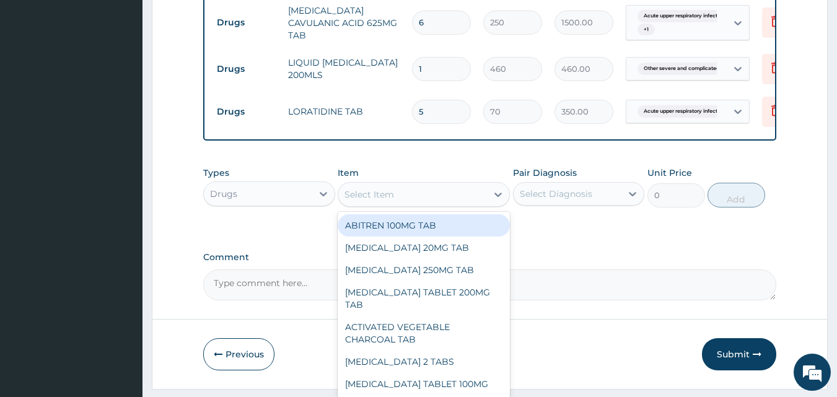
scroll to position [941, 0]
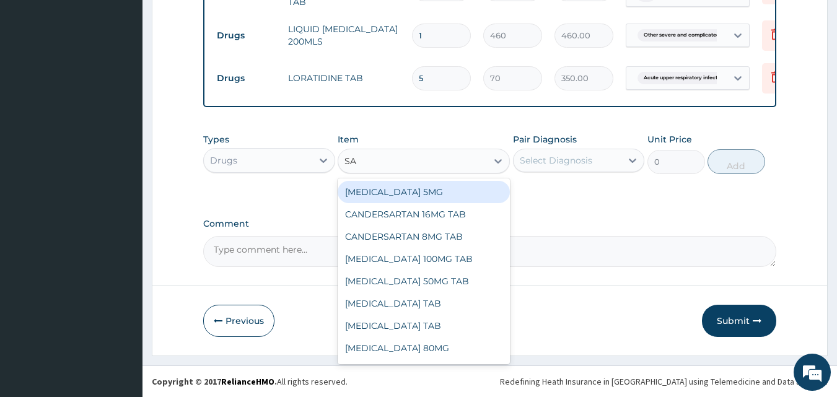
type input "SAL"
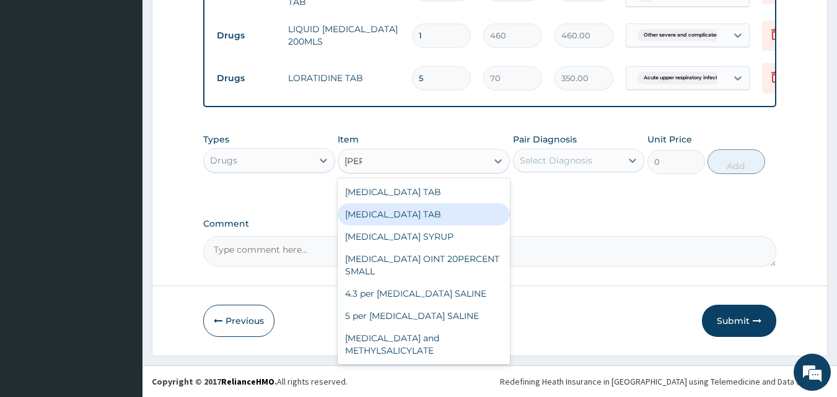
click at [386, 211] on div "[MEDICAL_DATA] TAB" at bounding box center [424, 214] width 172 height 22
type input "35"
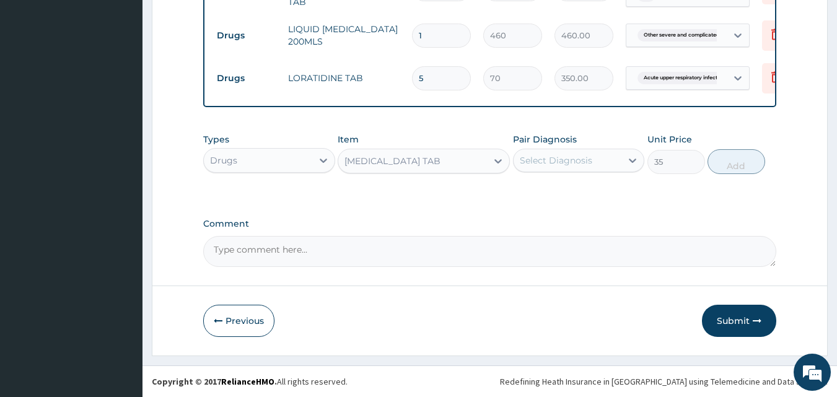
click at [599, 161] on div "Select Diagnosis" at bounding box center [568, 161] width 108 height 20
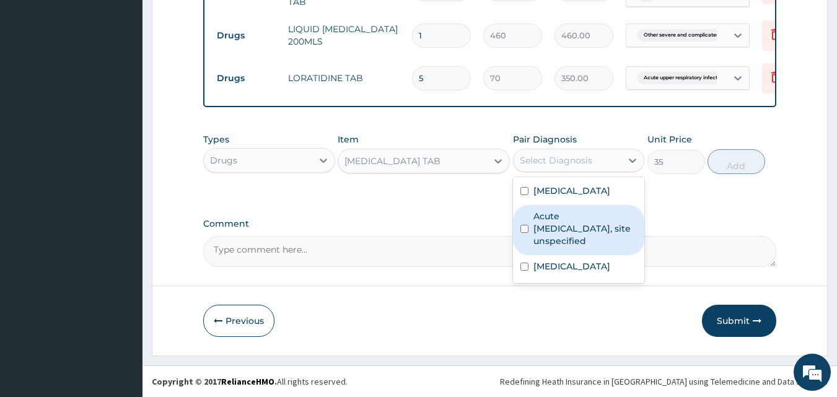
click at [574, 247] on label "Acute upper respiratory infection, site unspecified" at bounding box center [586, 228] width 104 height 37
checkbox input "true"
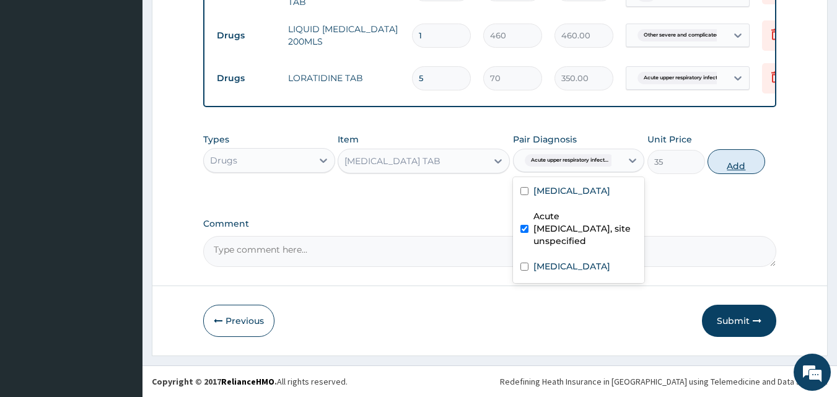
click at [745, 169] on button "Add" at bounding box center [737, 161] width 58 height 25
type input "0"
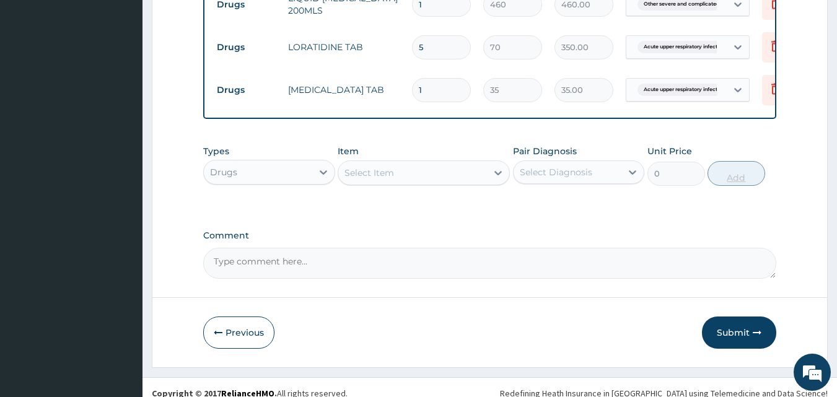
type input "0.00"
type input "3"
type input "105.00"
type input "3"
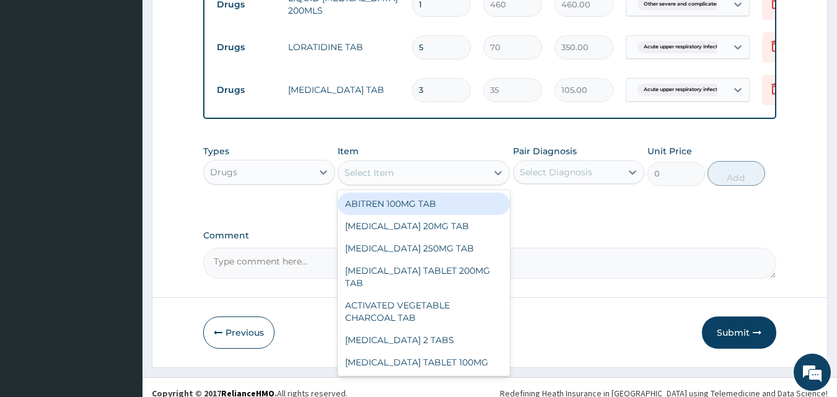
click at [363, 179] on div "Select Item" at bounding box center [370, 173] width 50 height 12
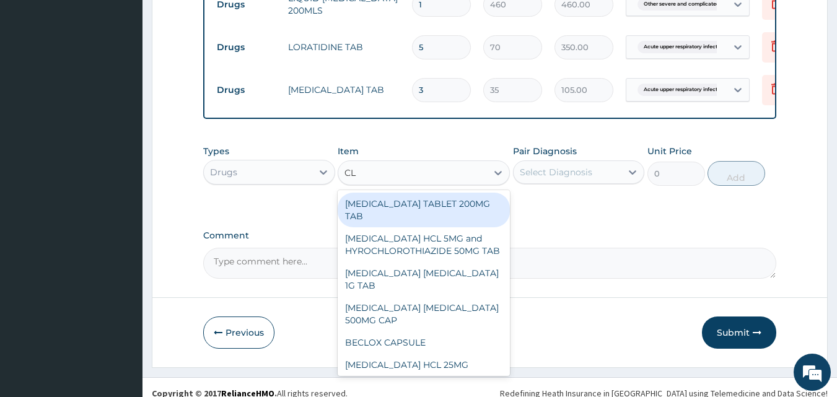
type input "C"
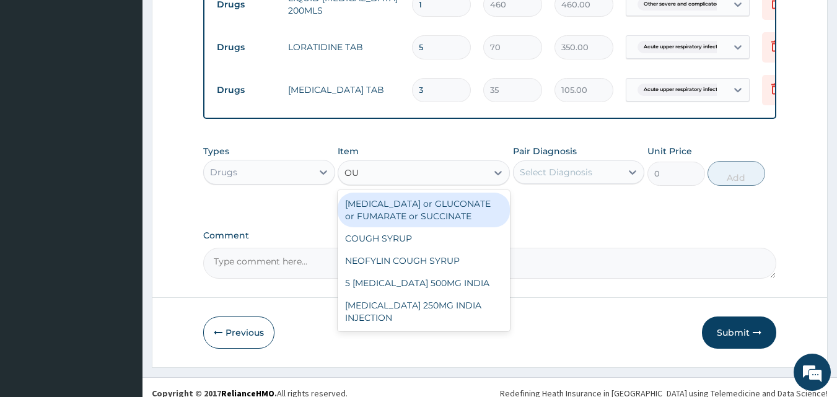
type input "OUG"
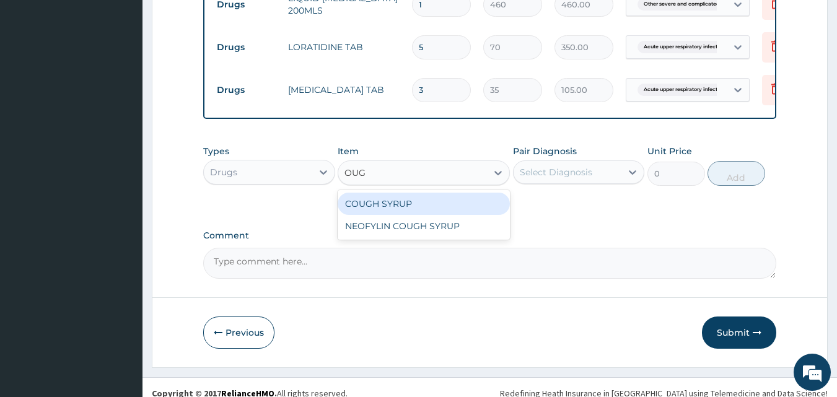
click at [365, 215] on div "COUGH SYRUP" at bounding box center [424, 204] width 172 height 22
type input "680"
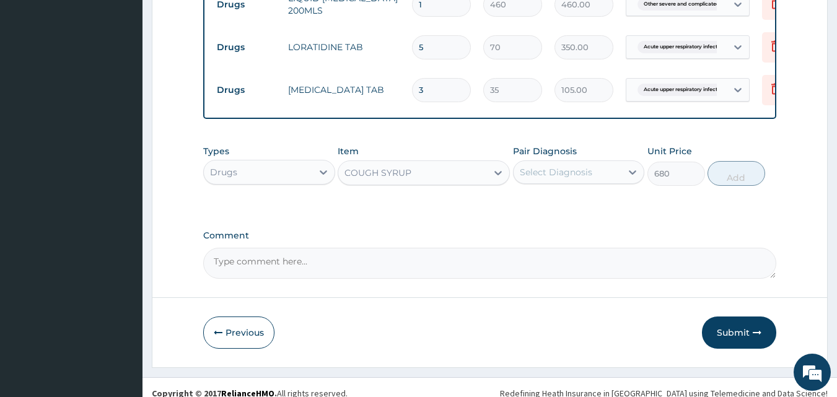
click at [574, 179] on div "Select Diagnosis" at bounding box center [556, 172] width 73 height 12
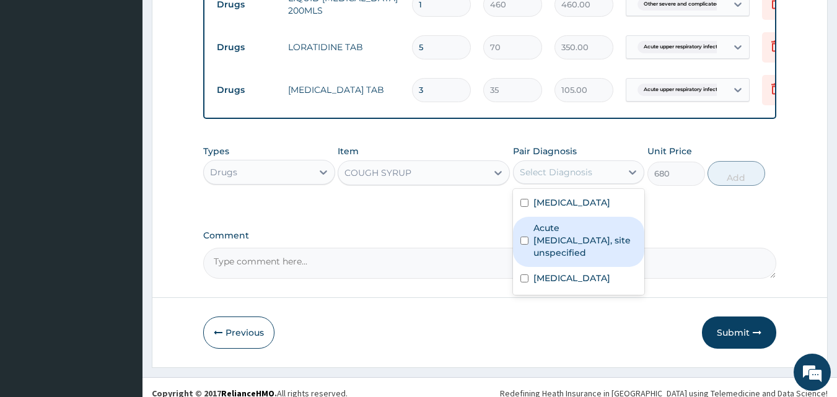
click at [566, 259] on label "Acute upper respiratory infection, site unspecified" at bounding box center [586, 240] width 104 height 37
checkbox input "true"
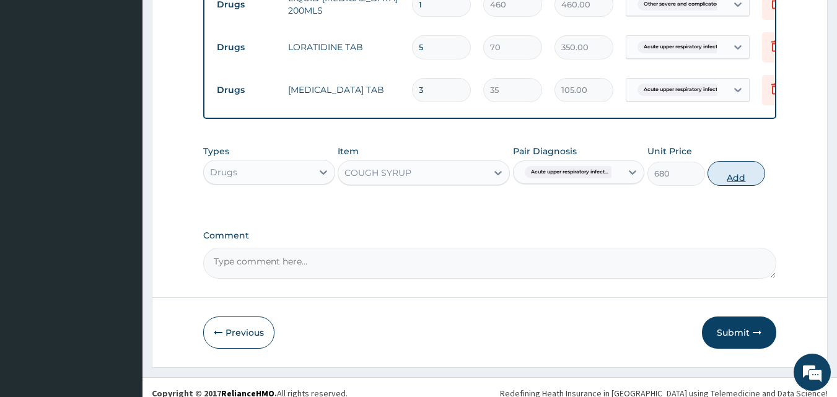
click at [745, 186] on button "Add" at bounding box center [737, 173] width 58 height 25
type input "0"
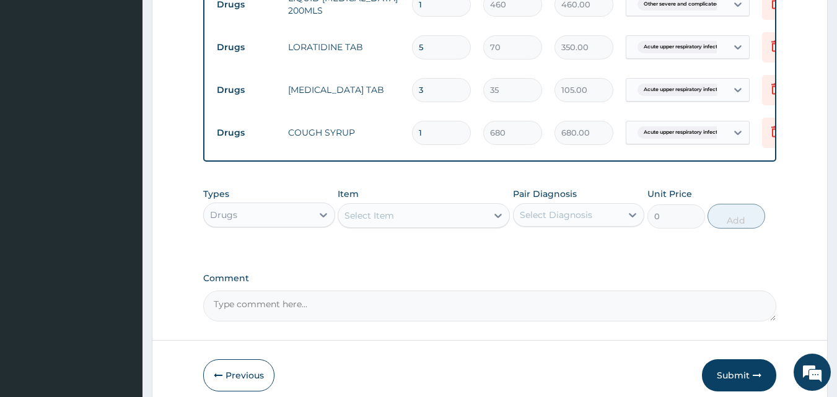
scroll to position [1027, 0]
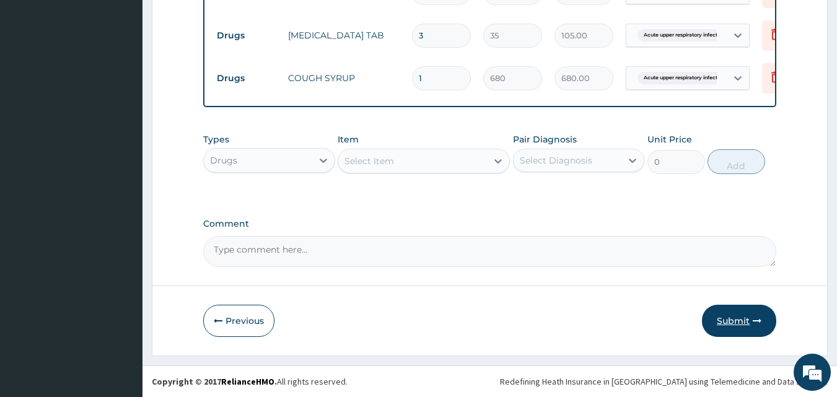
click at [726, 326] on button "Submit" at bounding box center [739, 321] width 74 height 32
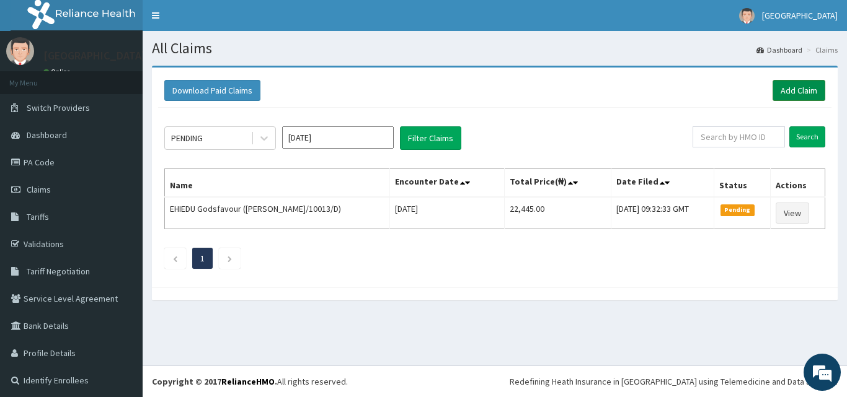
click at [787, 84] on link "Add Claim" at bounding box center [798, 90] width 53 height 21
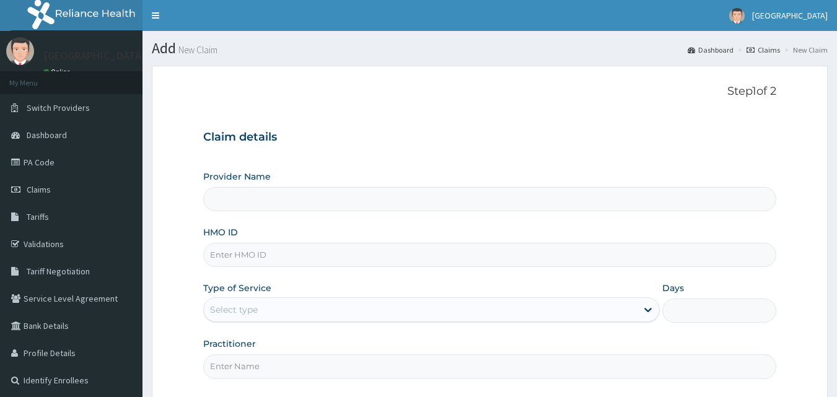
click at [224, 249] on input "HMO ID" at bounding box center [490, 255] width 574 height 24
type input "[PERSON_NAME]/10013/E"
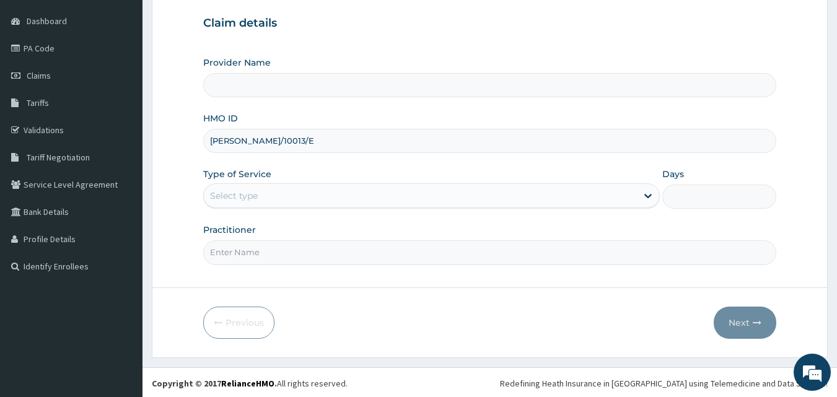
scroll to position [116, 0]
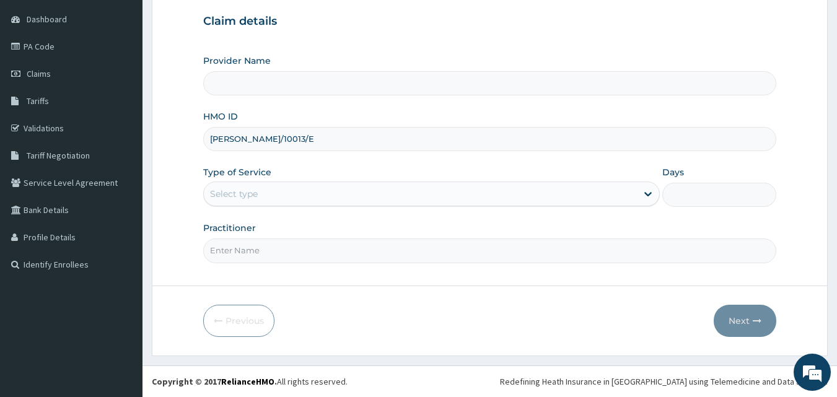
type input "[GEOGRAPHIC_DATA]"
click at [210, 195] on div "Select type" at bounding box center [234, 194] width 48 height 12
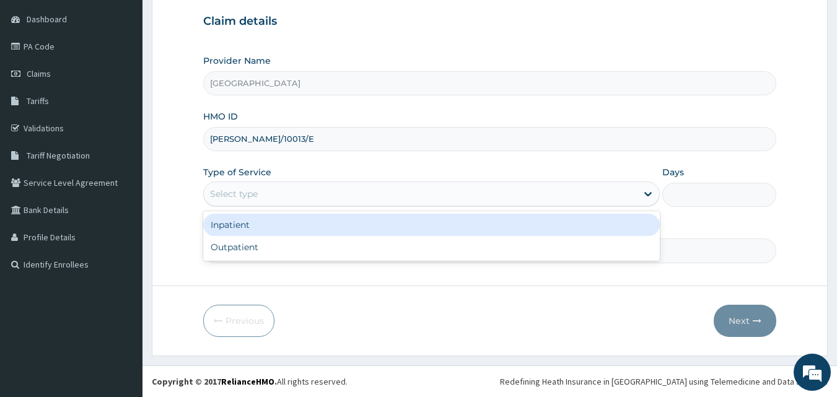
click at [226, 230] on div "Inpatient" at bounding box center [431, 225] width 457 height 22
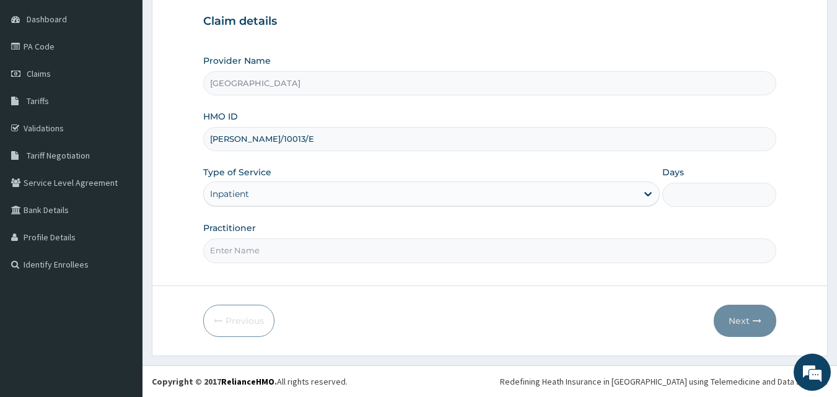
click at [685, 197] on input "Days" at bounding box center [720, 195] width 114 height 24
type input "1"
click at [270, 253] on input "Practitioner" at bounding box center [490, 251] width 574 height 24
type input "DR [PERSON_NAME]"
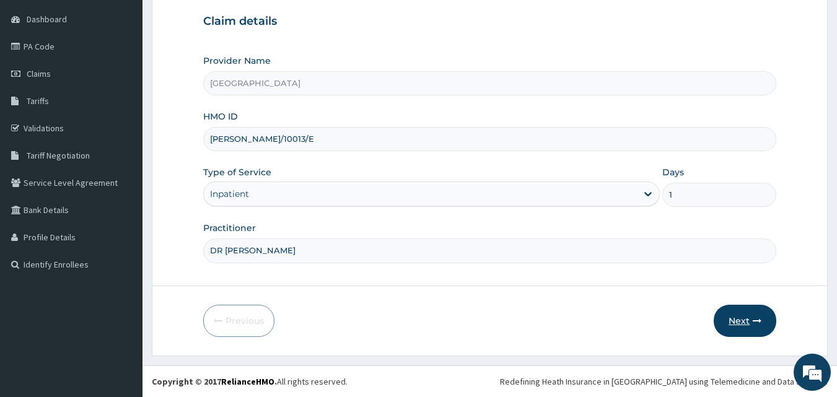
click at [744, 322] on button "Next" at bounding box center [745, 321] width 63 height 32
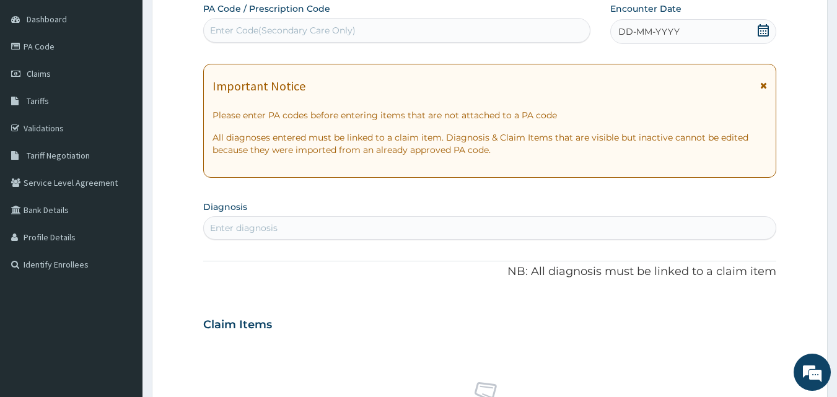
click at [413, 42] on div "Enter Code(Secondary Care Only)" at bounding box center [397, 30] width 388 height 25
type input "PA/84E584"
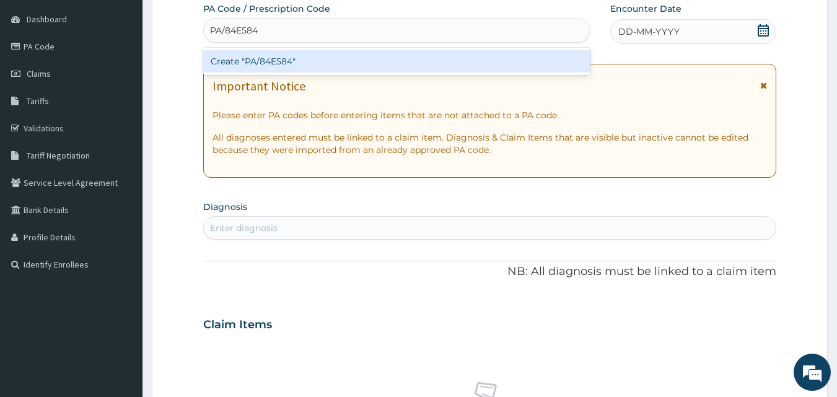
click at [278, 58] on div "Create "PA/84E584"" at bounding box center [397, 61] width 388 height 22
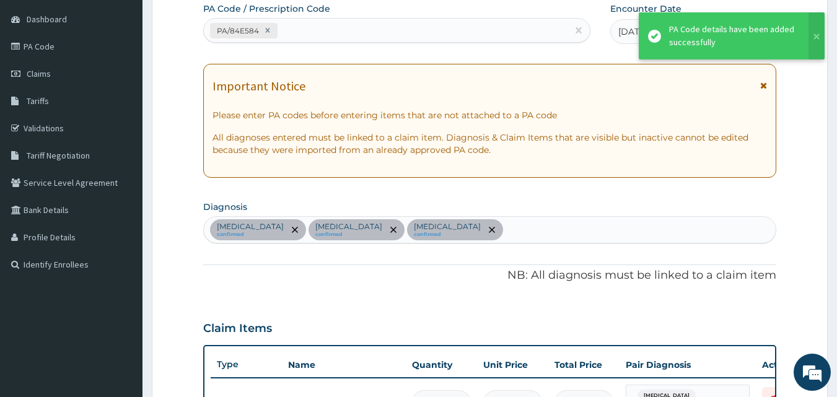
scroll to position [651, 0]
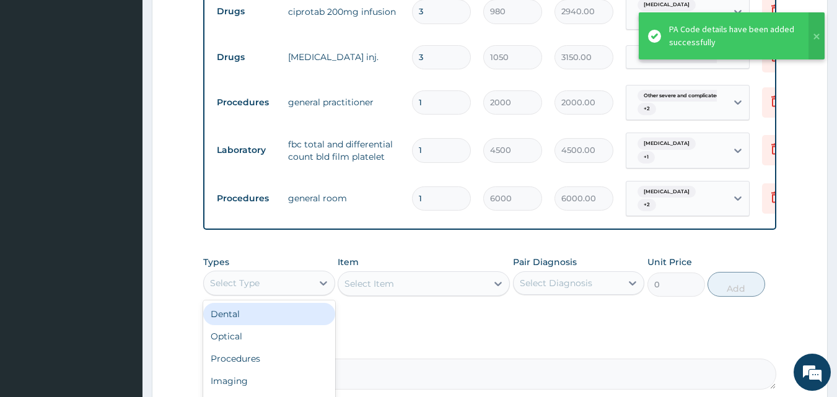
click at [276, 291] on div "Select Type" at bounding box center [258, 283] width 108 height 20
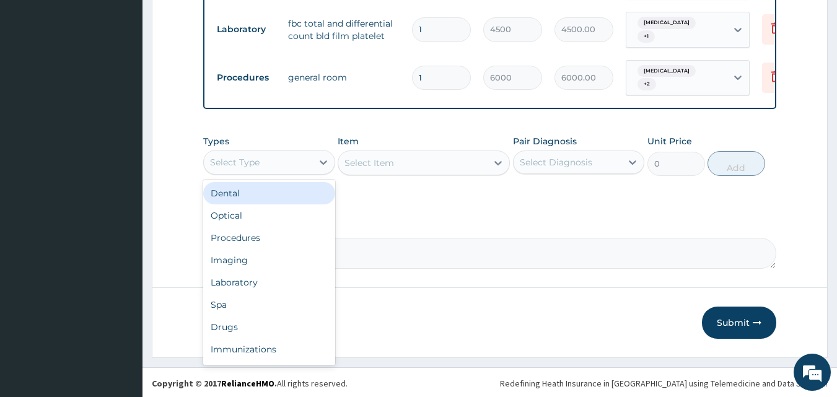
scroll to position [783, 0]
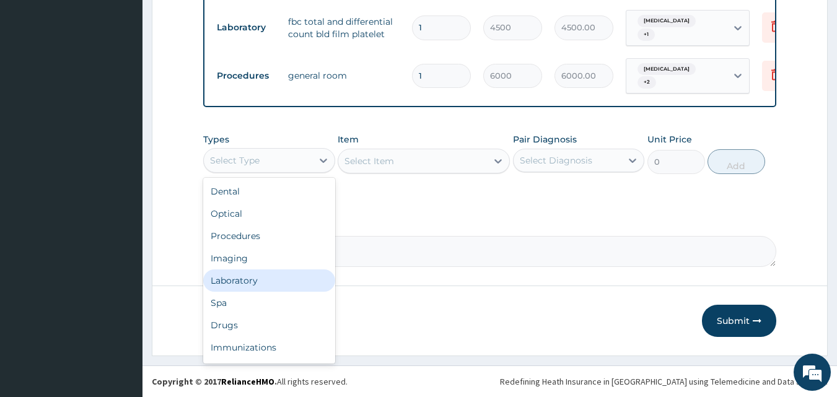
click at [232, 282] on div "Laboratory" at bounding box center [269, 281] width 132 height 22
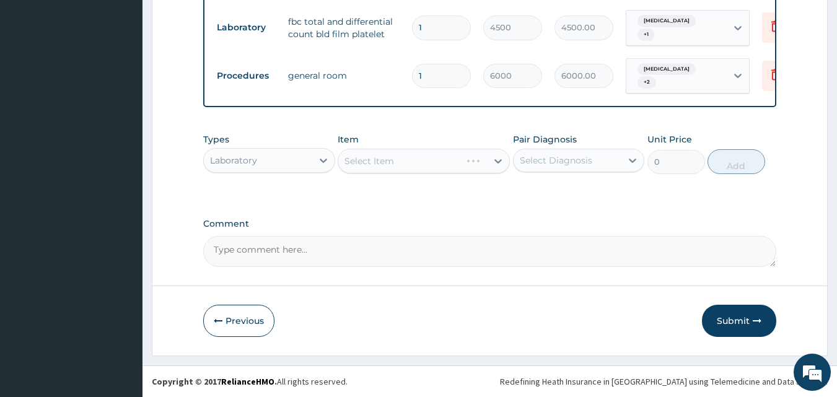
click at [403, 161] on div "Select Item" at bounding box center [424, 161] width 172 height 25
click at [408, 162] on div "Select Item" at bounding box center [412, 161] width 149 height 20
type input "MALAR"
click at [386, 201] on div "[MEDICAL_DATA] [MEDICAL_DATA]" at bounding box center [424, 192] width 172 height 22
type input "1500"
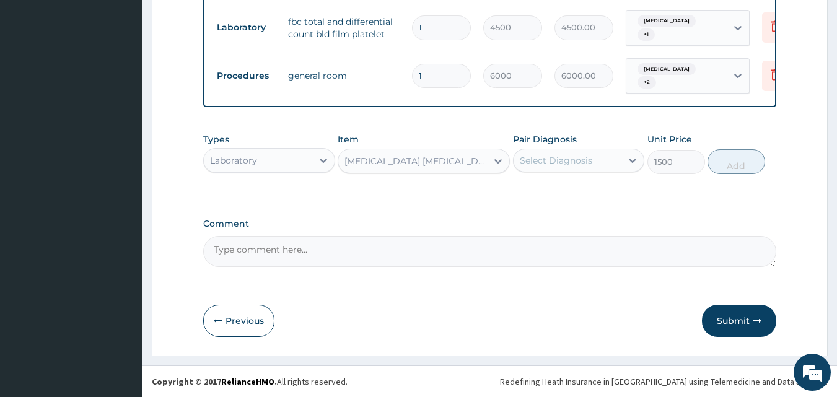
click at [578, 152] on div "Select Diagnosis" at bounding box center [568, 161] width 108 height 20
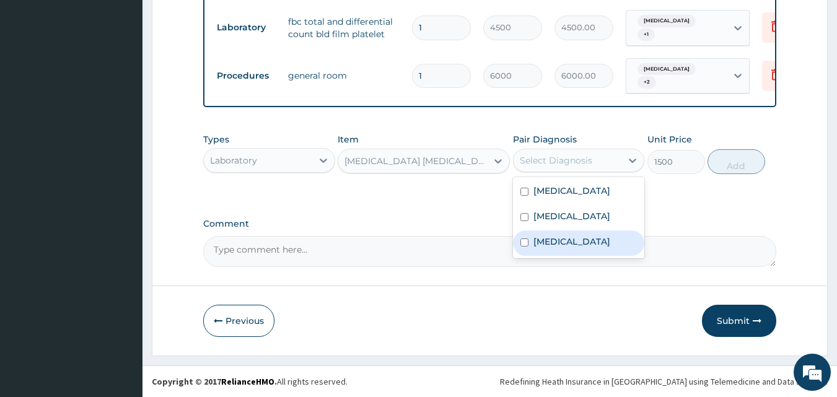
drag, startPoint x: 558, startPoint y: 280, endPoint x: 574, endPoint y: 275, distance: 16.3
click at [563, 248] on label "[MEDICAL_DATA]" at bounding box center [572, 242] width 77 height 12
checkbox input "true"
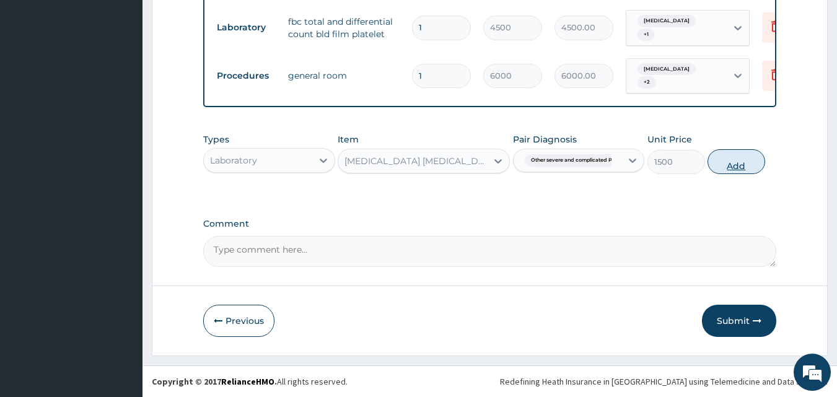
click at [722, 159] on button "Add" at bounding box center [737, 161] width 58 height 25
type input "0"
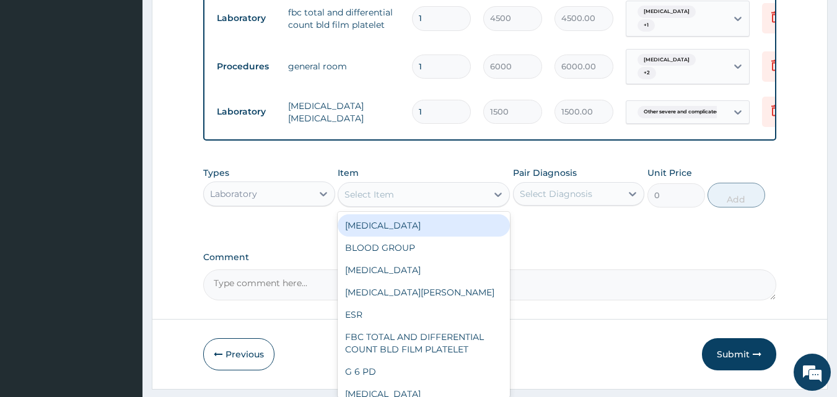
click at [433, 205] on div "Select Item" at bounding box center [412, 195] width 149 height 20
click at [254, 200] on div "Laboratory" at bounding box center [233, 194] width 47 height 12
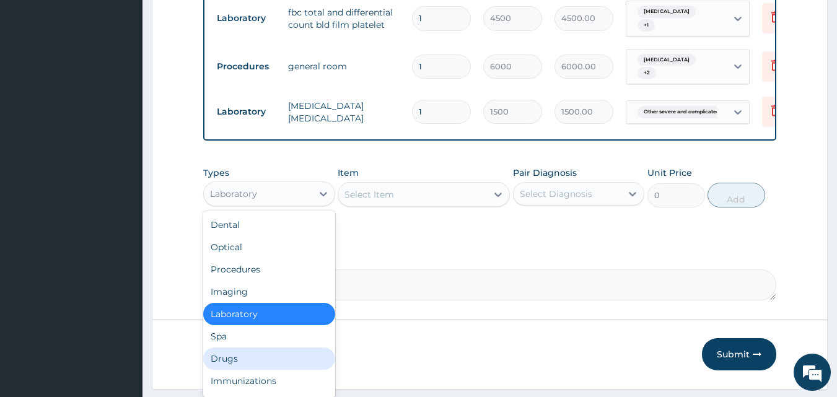
click at [219, 370] on div "Drugs" at bounding box center [269, 359] width 132 height 22
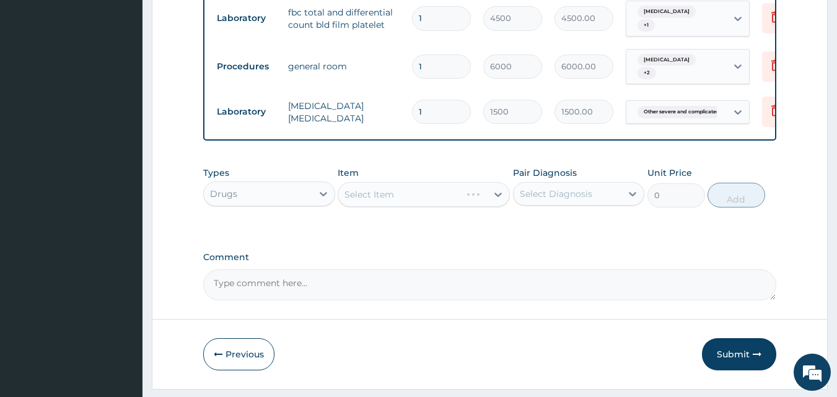
click at [376, 207] on div "Select Item" at bounding box center [424, 194] width 172 height 25
click at [424, 205] on div "Select Item" at bounding box center [424, 194] width 172 height 25
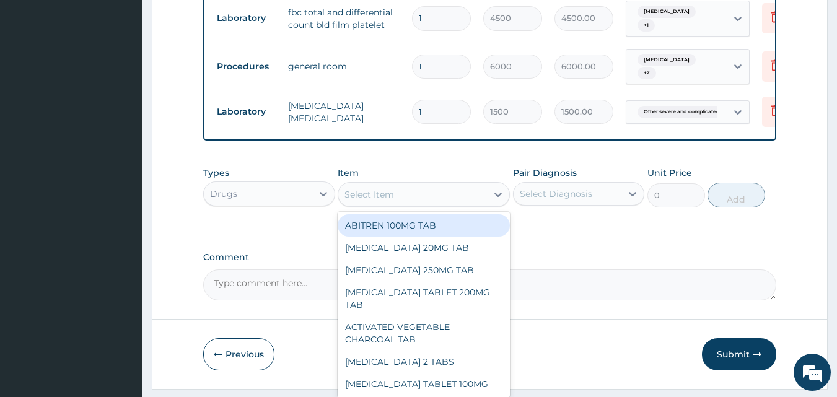
click at [459, 205] on div "Select Item" at bounding box center [412, 195] width 149 height 20
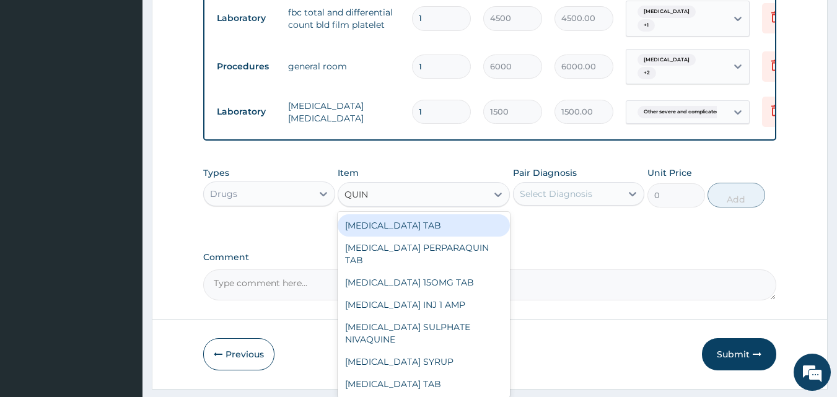
type input "QUINI"
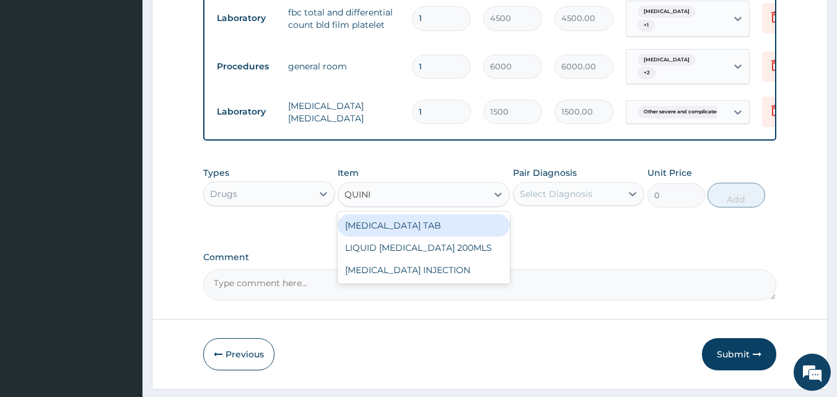
click at [361, 237] on div "QUININE TAB" at bounding box center [424, 225] width 172 height 22
type input "179"
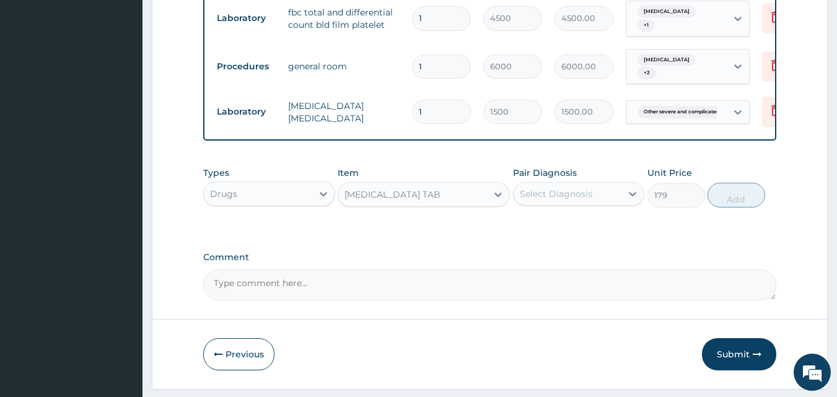
click at [408, 205] on div "QUININE TAB" at bounding box center [412, 195] width 149 height 20
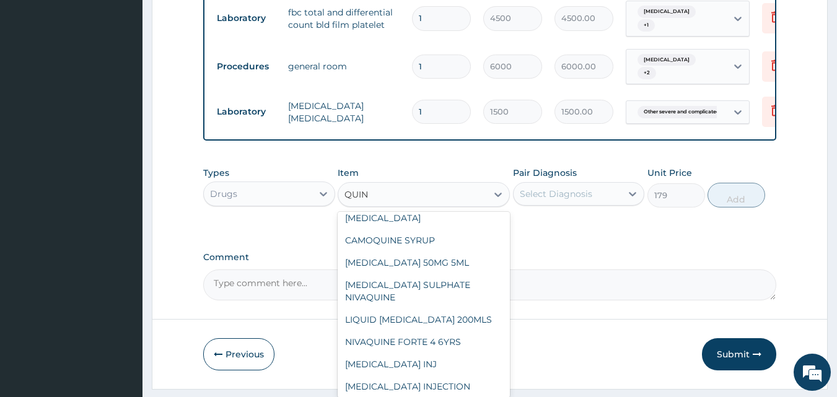
scroll to position [179, 0]
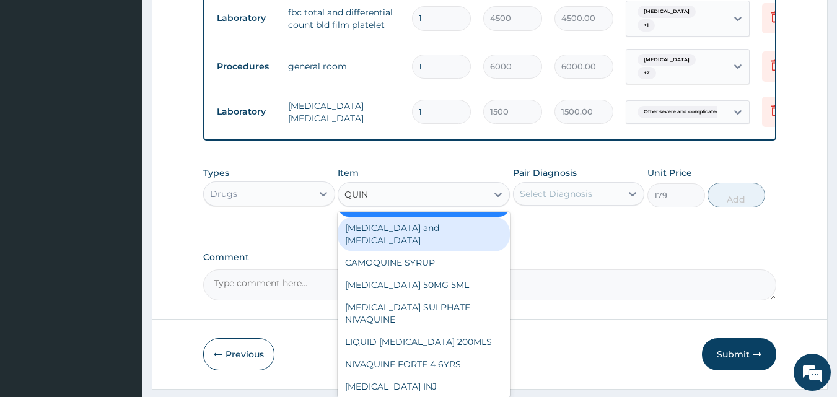
type input "QUINI"
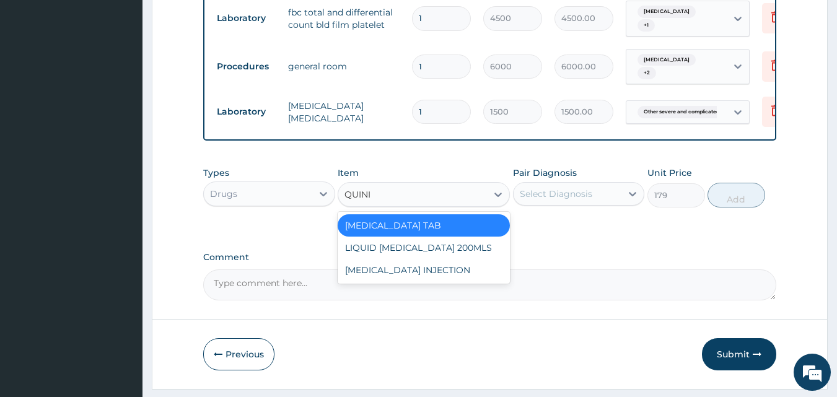
scroll to position [0, 0]
click at [410, 259] on div "LIQUID QUININE 200MLS" at bounding box center [424, 248] width 172 height 22
type input "460"
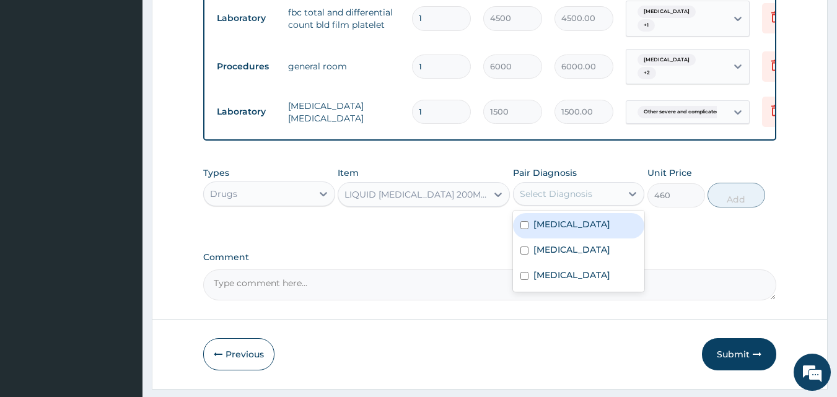
click at [567, 200] on div "Select Diagnosis" at bounding box center [556, 194] width 73 height 12
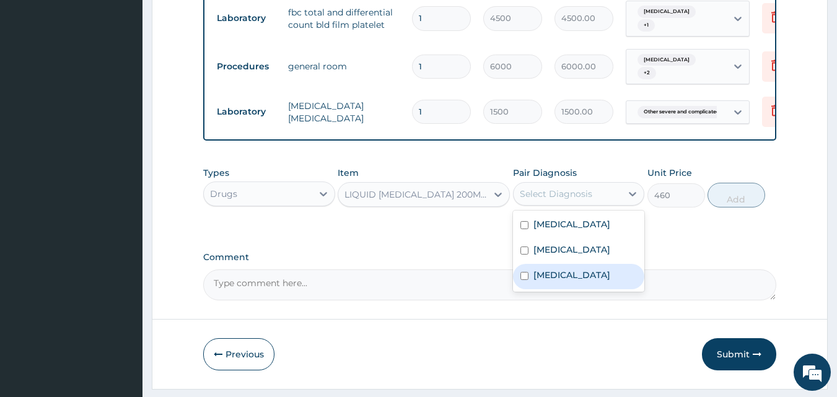
click at [558, 281] on label "Other severe and complicated Plasmodium falciparum malaria" at bounding box center [572, 275] width 77 height 12
checkbox input "true"
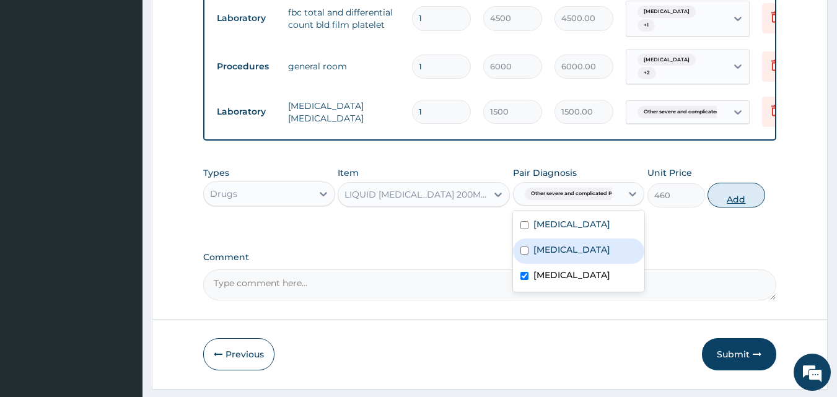
click at [736, 203] on button "Add" at bounding box center [737, 195] width 58 height 25
type input "0"
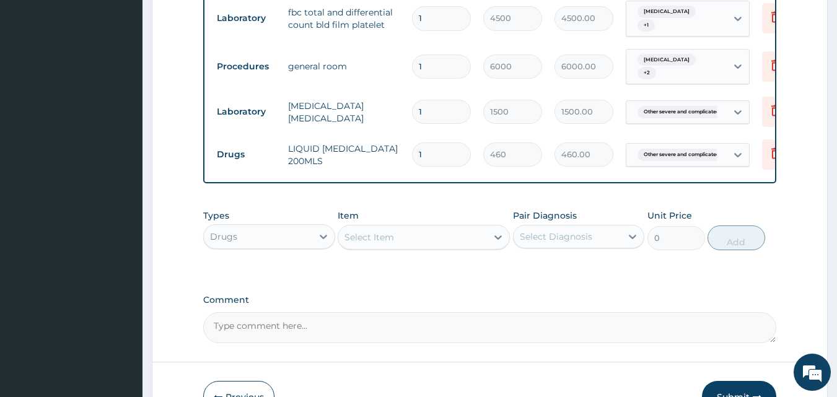
click at [267, 247] on div "Drugs" at bounding box center [258, 237] width 108 height 20
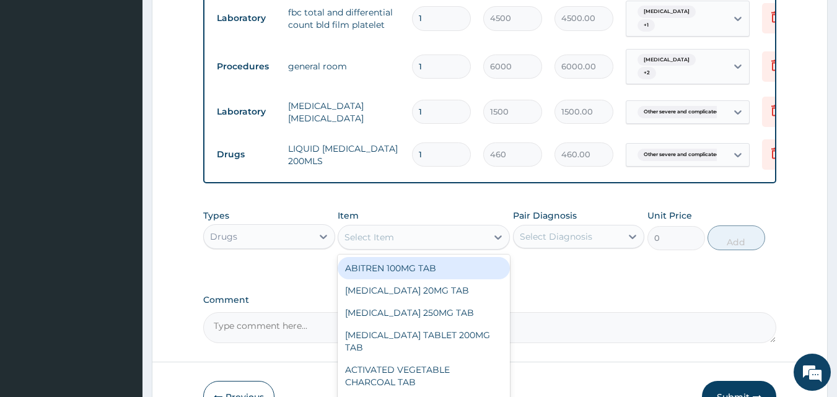
click at [395, 247] on div "Select Item" at bounding box center [412, 237] width 149 height 20
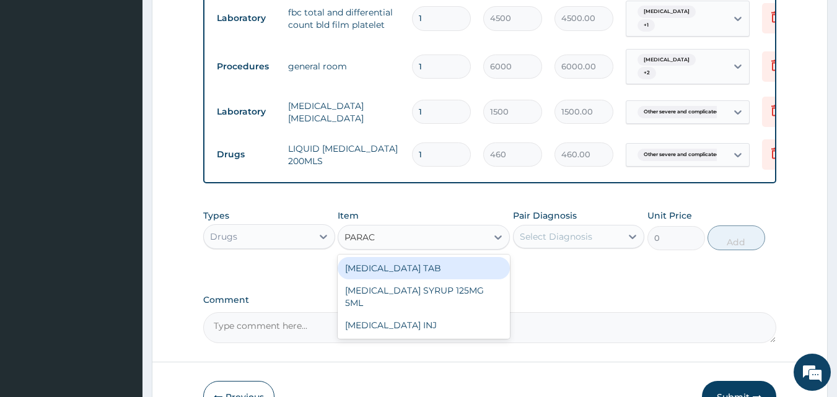
type input "PARACE"
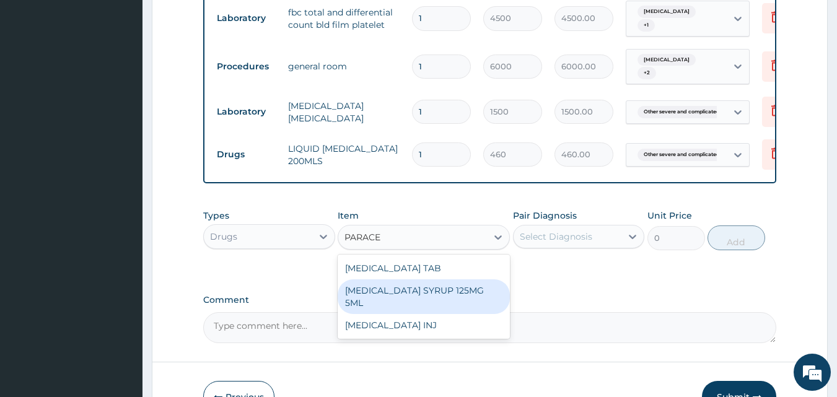
click at [394, 290] on div "PARACETAMOL SYRUP 125MG 5ML" at bounding box center [424, 297] width 172 height 35
type input "300"
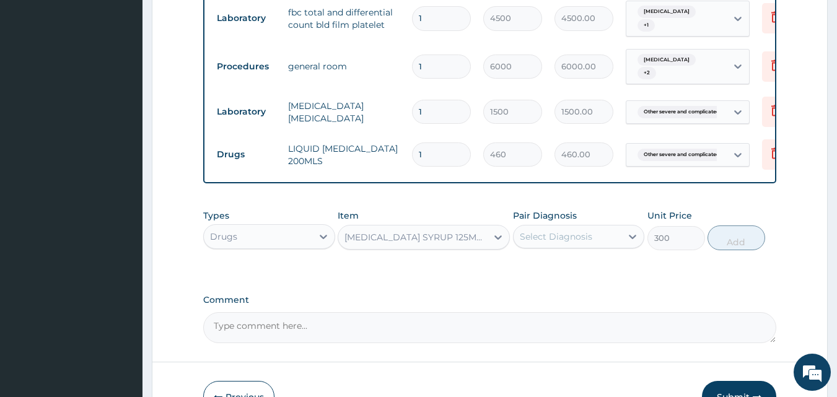
click at [404, 244] on div "PARACETAMOL SYRUP 125MG 5ML" at bounding box center [417, 237] width 144 height 12
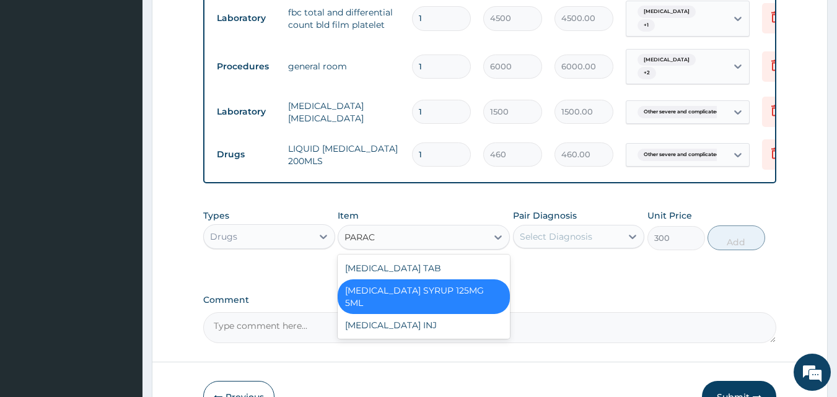
type input "PARACE"
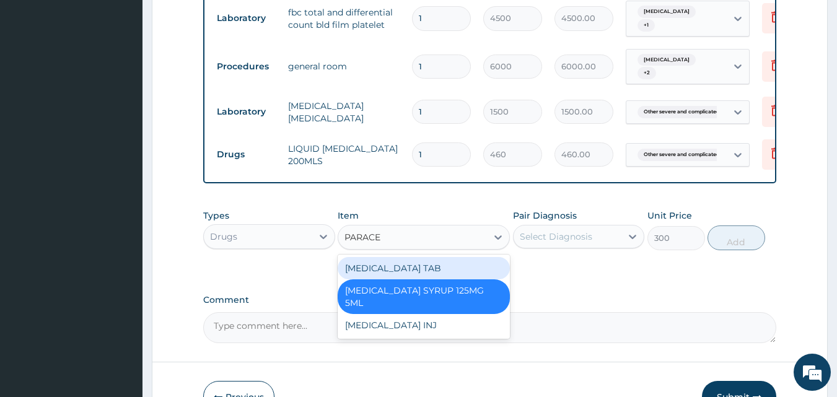
click at [387, 276] on div "PARACETAMOL TAB" at bounding box center [424, 268] width 172 height 22
type input "20"
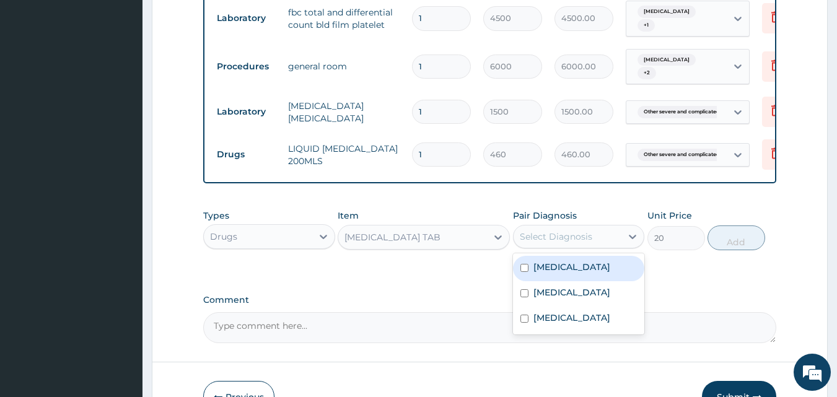
click at [545, 243] on div "Select Diagnosis" at bounding box center [556, 237] width 73 height 12
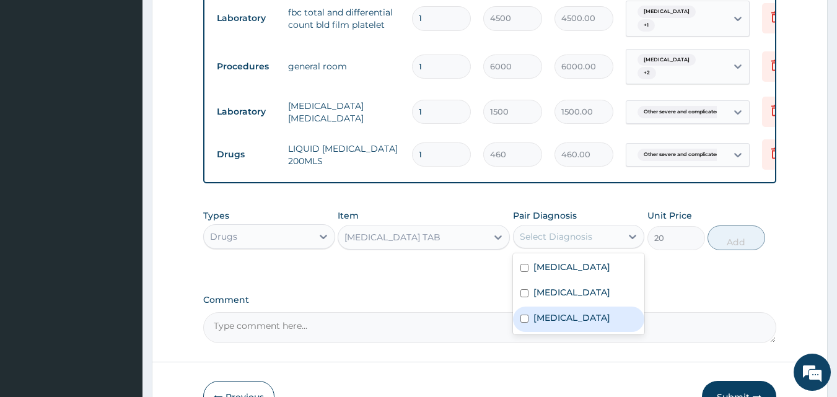
click at [557, 324] on label "Other severe and complicated Plasmodium falciparum malaria" at bounding box center [572, 318] width 77 height 12
checkbox input "true"
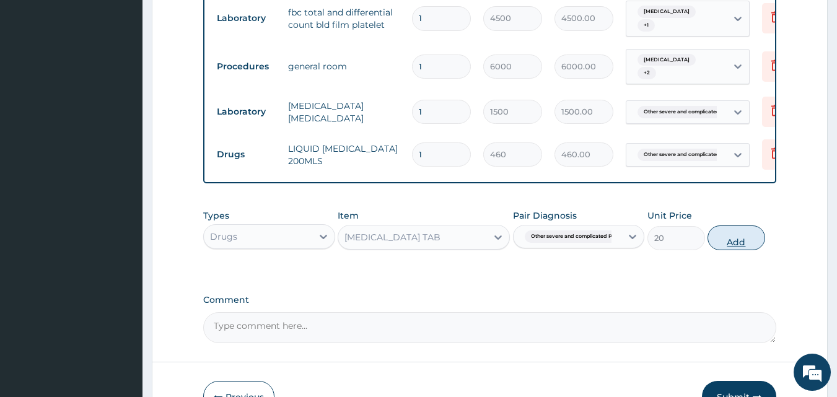
click at [728, 250] on button "Add" at bounding box center [737, 238] width 58 height 25
type input "0"
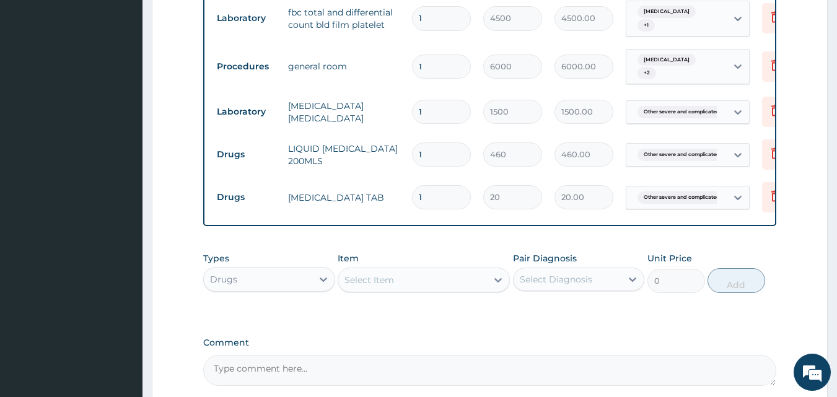
type input "12"
type input "240.00"
type input "12"
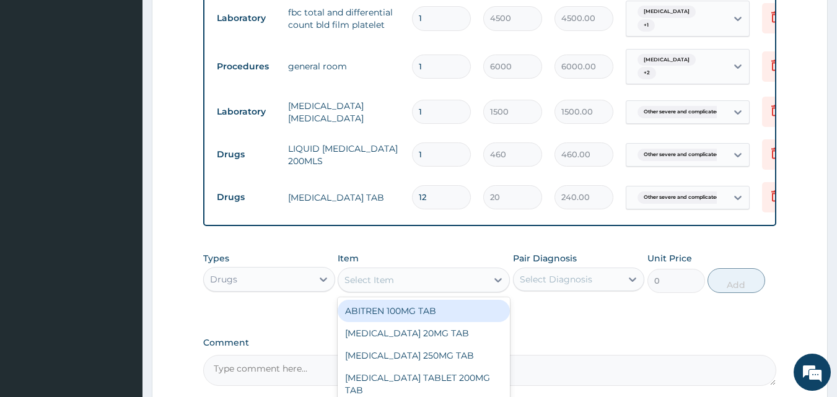
click at [387, 286] on div "Select Item" at bounding box center [370, 280] width 50 height 12
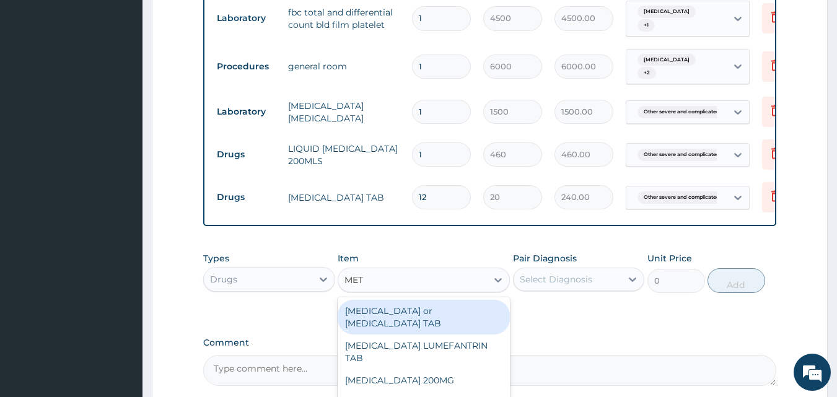
type input "METR"
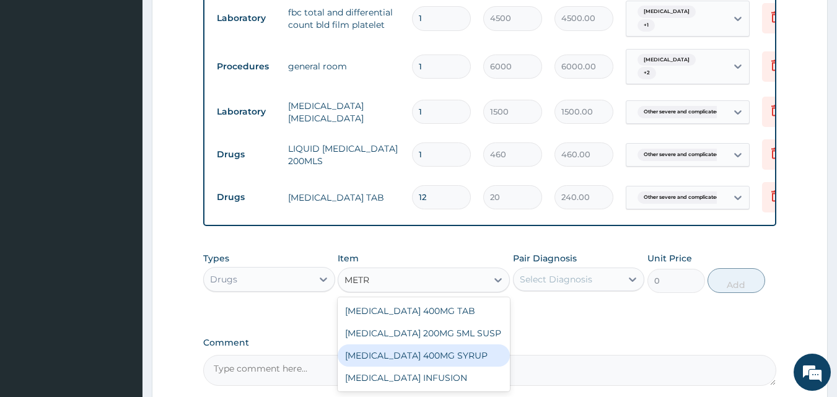
click at [431, 367] on div "METRONIDAZOLE 400MG SYRUP" at bounding box center [424, 356] width 172 height 22
type input "300"
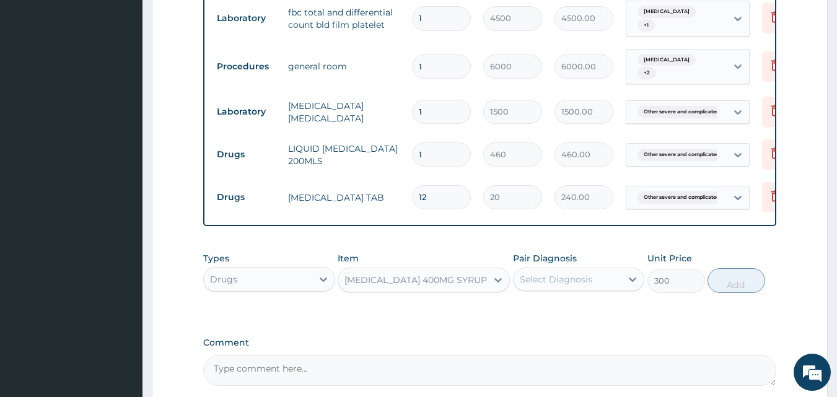
click at [406, 286] on div "METRONIDAZOLE 400MG SYRUP" at bounding box center [416, 280] width 143 height 12
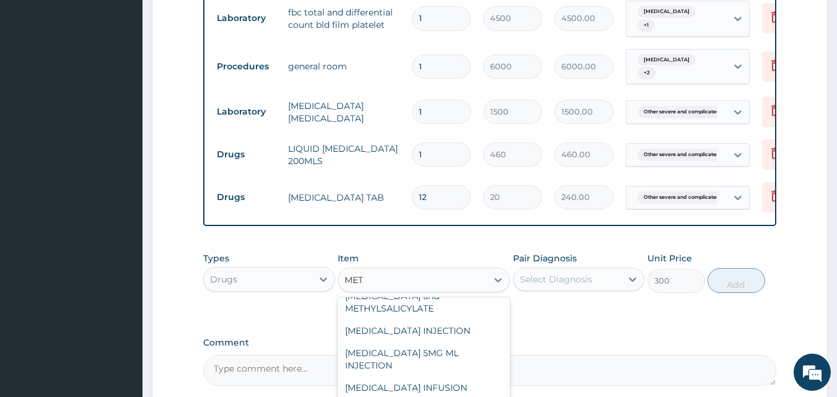
scroll to position [357, 0]
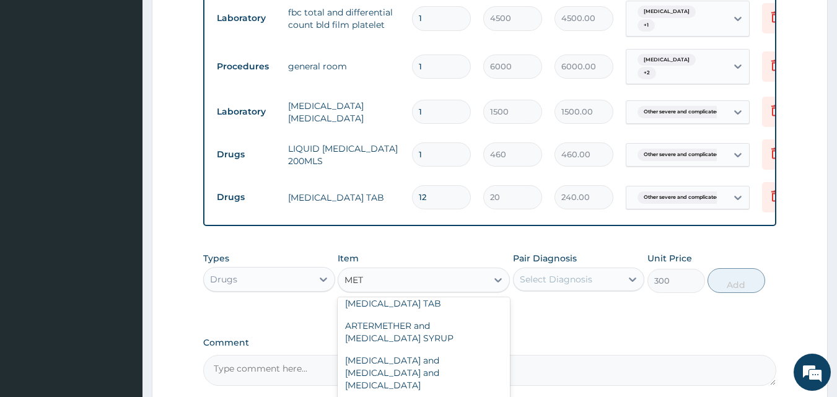
type input "METR"
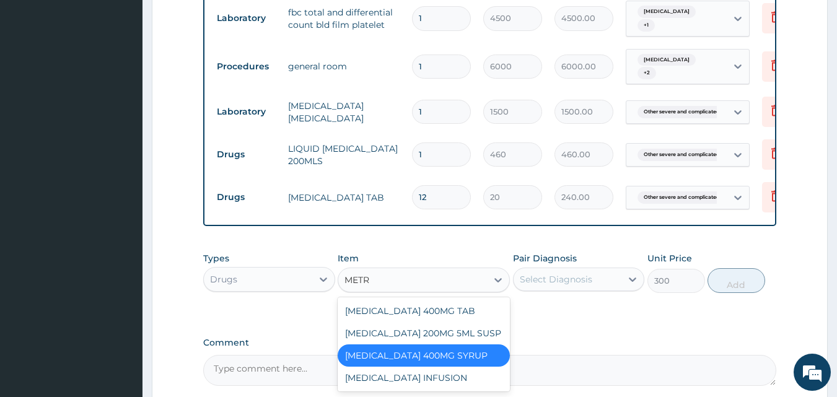
scroll to position [0, 0]
click at [426, 345] on div "METRONIDAZOLE 200MG 5ML SUSP" at bounding box center [424, 333] width 172 height 22
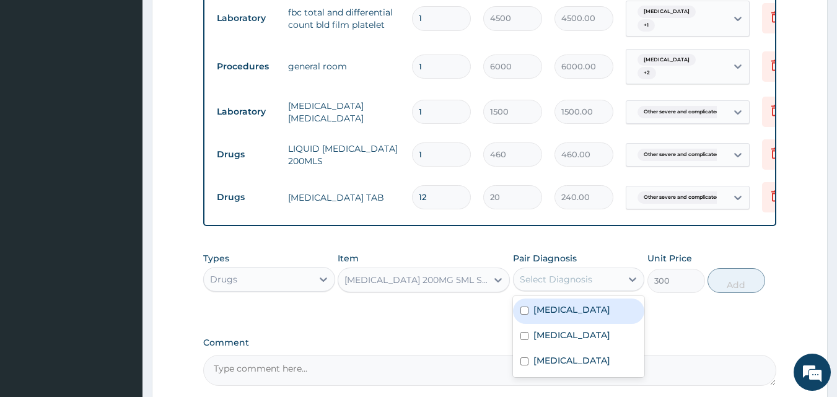
click at [538, 280] on div "Select Diagnosis" at bounding box center [568, 280] width 108 height 20
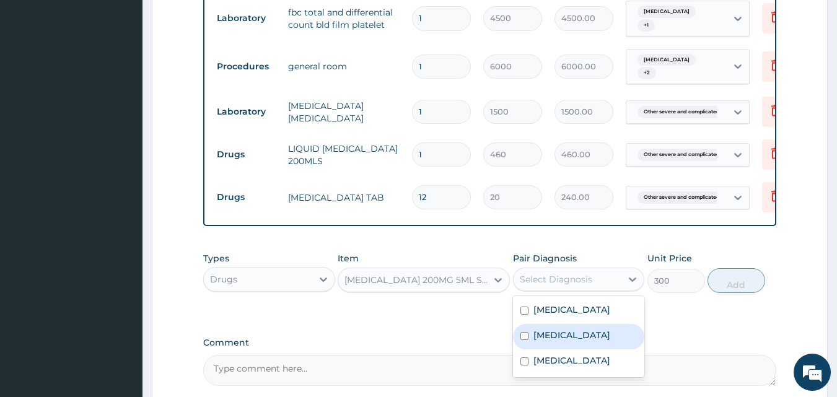
click at [545, 342] on label "Typhoid fever, unspecified" at bounding box center [572, 335] width 77 height 12
checkbox input "true"
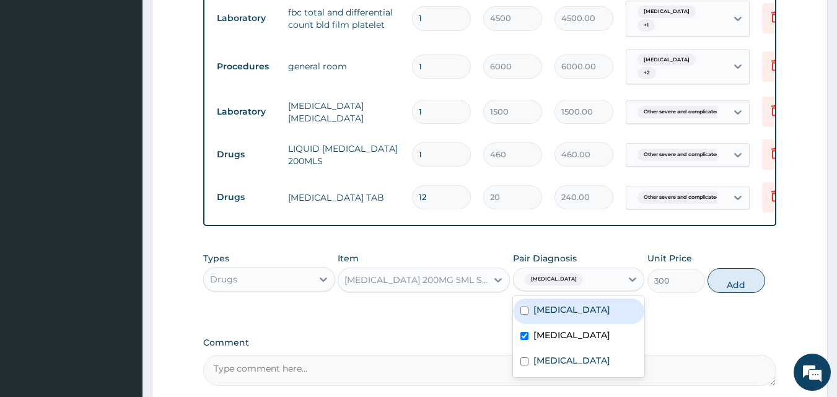
click at [548, 316] on label "Salmonella enteritis" at bounding box center [572, 310] width 77 height 12
checkbox input "true"
click at [726, 293] on button "Add" at bounding box center [737, 280] width 58 height 25
type input "0"
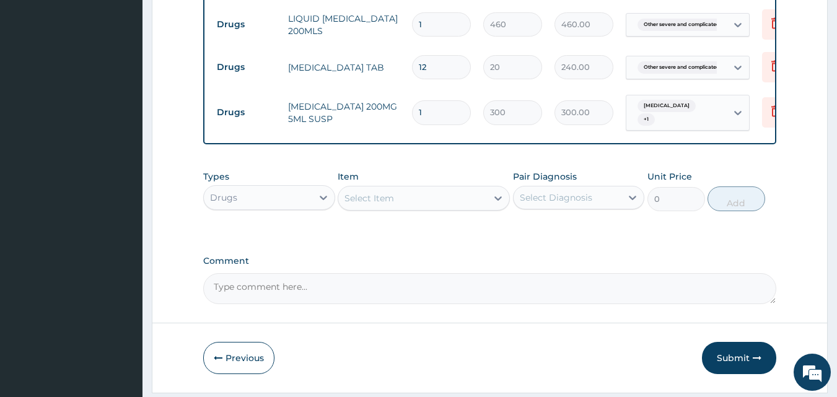
scroll to position [959, 0]
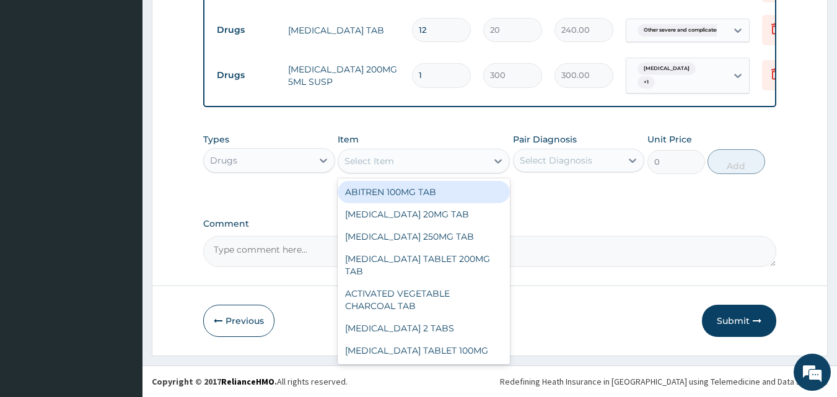
click at [388, 163] on div "Select Item" at bounding box center [370, 161] width 50 height 12
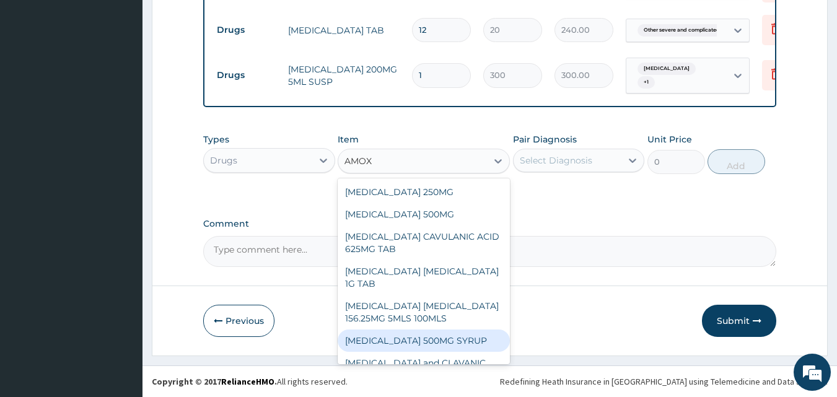
type input "AMOXI"
click at [432, 341] on div "AMOXICILLIN 500MG SYRUP" at bounding box center [424, 341] width 172 height 22
type input "790"
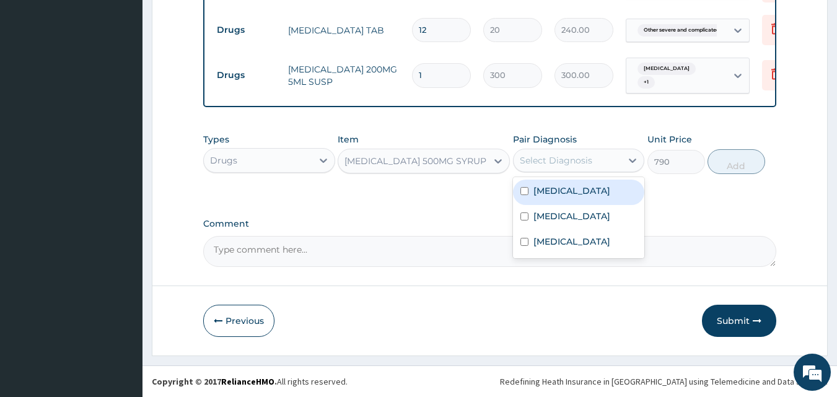
click at [556, 156] on div "Select Diagnosis" at bounding box center [556, 160] width 73 height 12
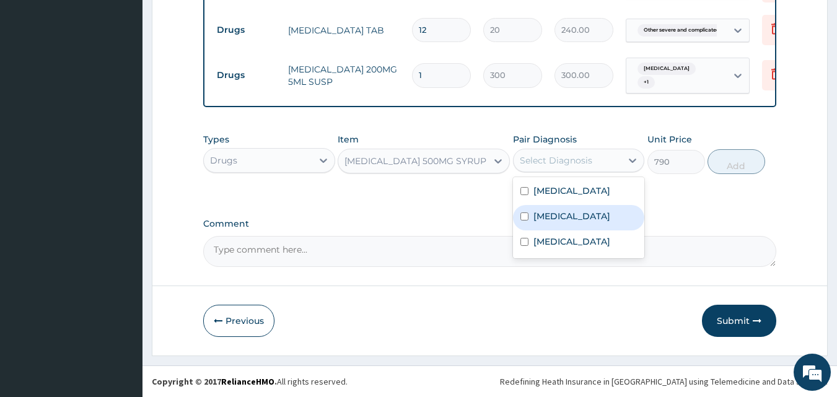
click at [567, 223] on label "Typhoid fever, unspecified" at bounding box center [572, 216] width 77 height 12
checkbox input "true"
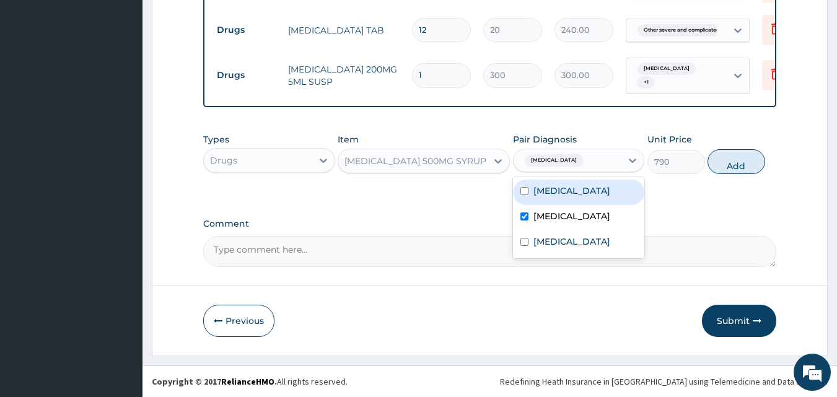
click at [565, 190] on label "Salmonella enteritis" at bounding box center [572, 191] width 77 height 12
checkbox input "true"
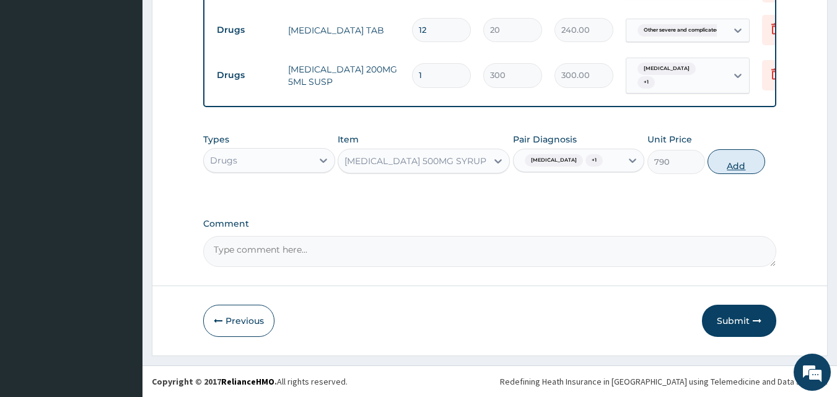
click at [718, 174] on button "Add" at bounding box center [737, 161] width 58 height 25
type input "0"
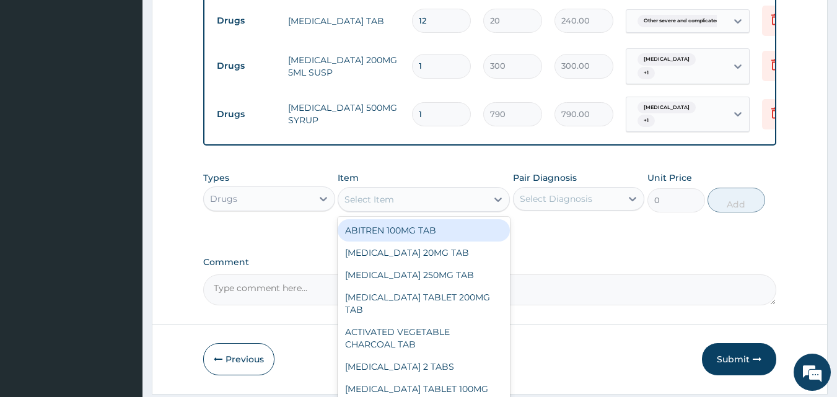
click at [396, 205] on div "Select Item" at bounding box center [412, 200] width 149 height 20
type input "C"
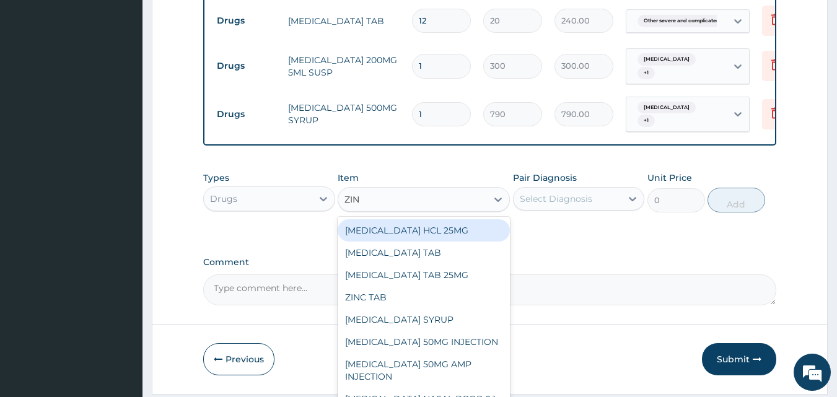
type input "ZINC"
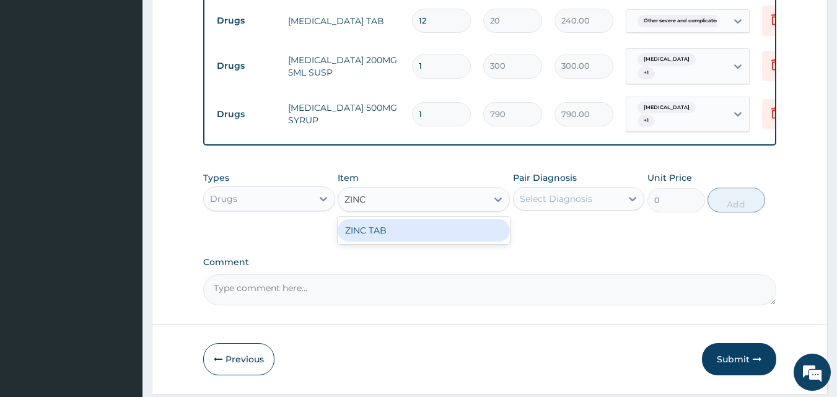
click at [376, 242] on div "ZINC TAB" at bounding box center [424, 230] width 172 height 22
type input "50"
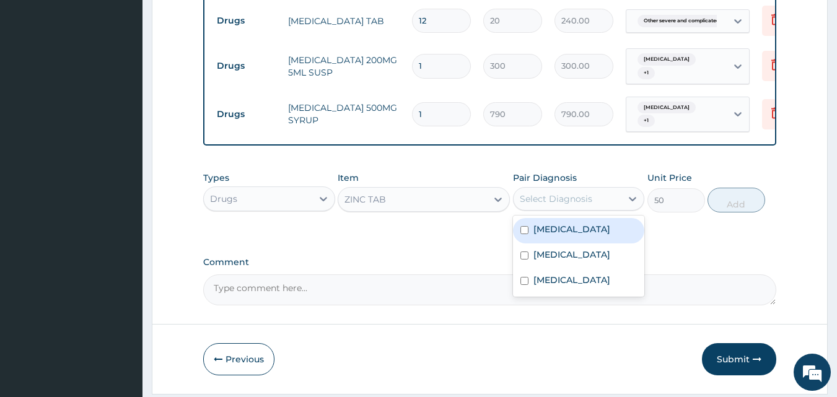
click at [566, 209] on div "Select Diagnosis" at bounding box center [568, 199] width 108 height 20
click at [580, 244] on div "Salmonella enteritis" at bounding box center [579, 230] width 132 height 25
checkbox input "true"
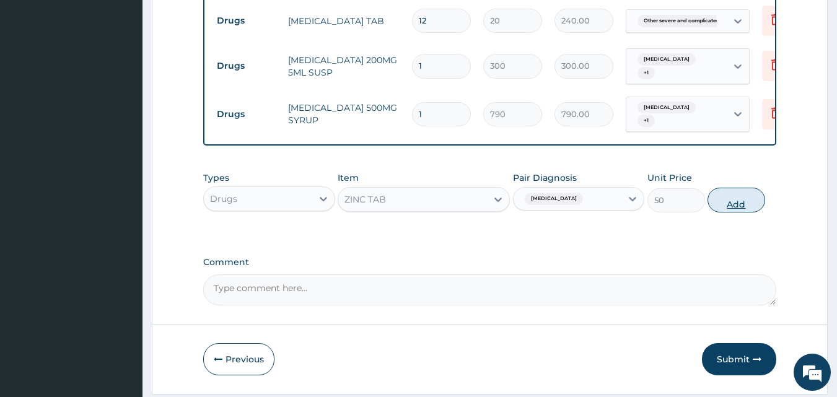
click at [735, 213] on button "Add" at bounding box center [737, 200] width 58 height 25
type input "0"
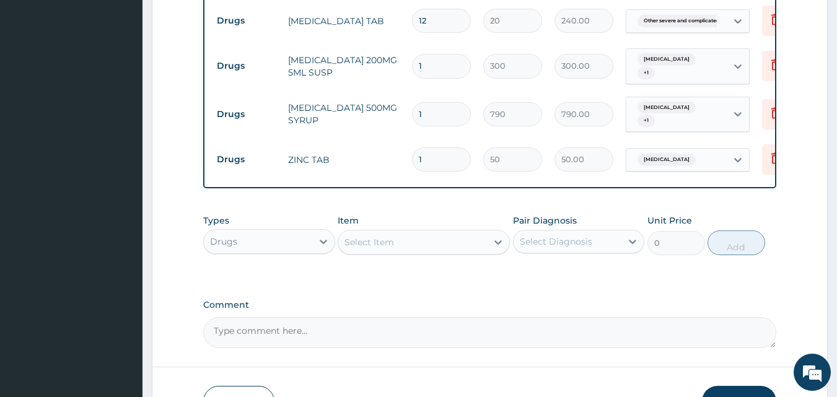
type input "10"
type input "500.00"
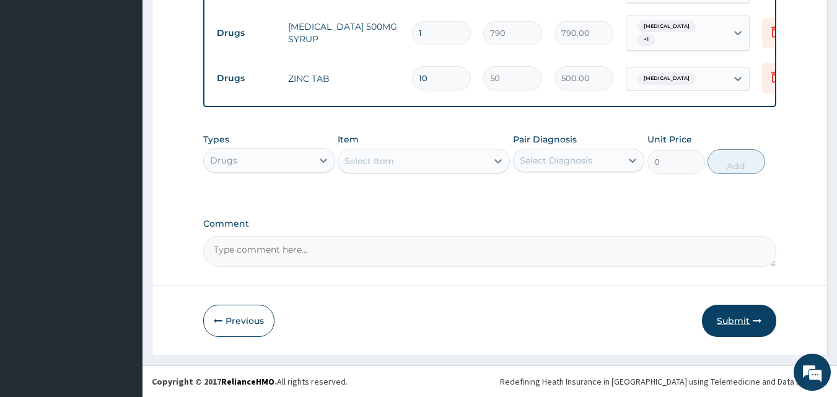
type input "10"
click at [731, 319] on button "Submit" at bounding box center [739, 321] width 74 height 32
